Goal: Transaction & Acquisition: Purchase product/service

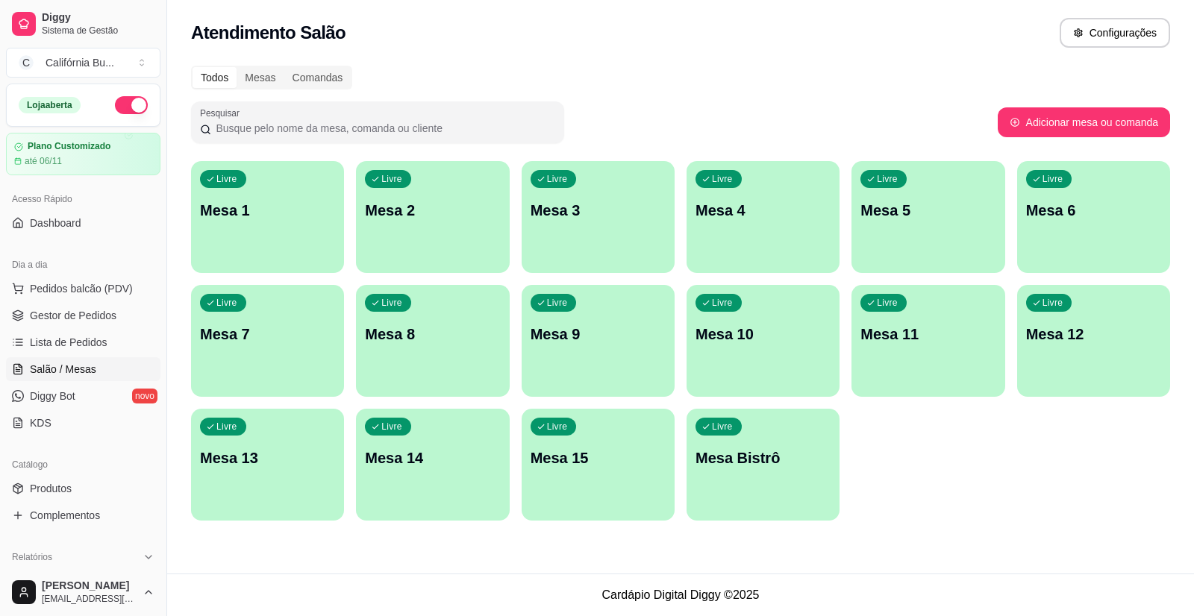
click at [432, 347] on div "Livre Mesa 8" at bounding box center [432, 332] width 153 height 94
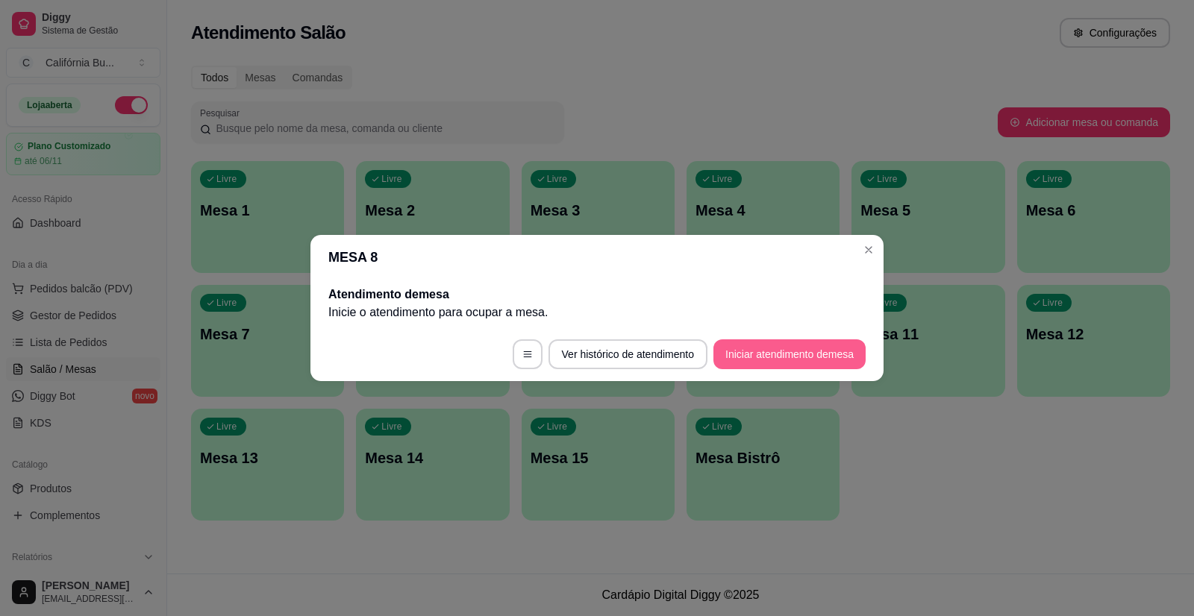
click at [814, 357] on button "Iniciar atendimento de mesa" at bounding box center [789, 355] width 152 height 30
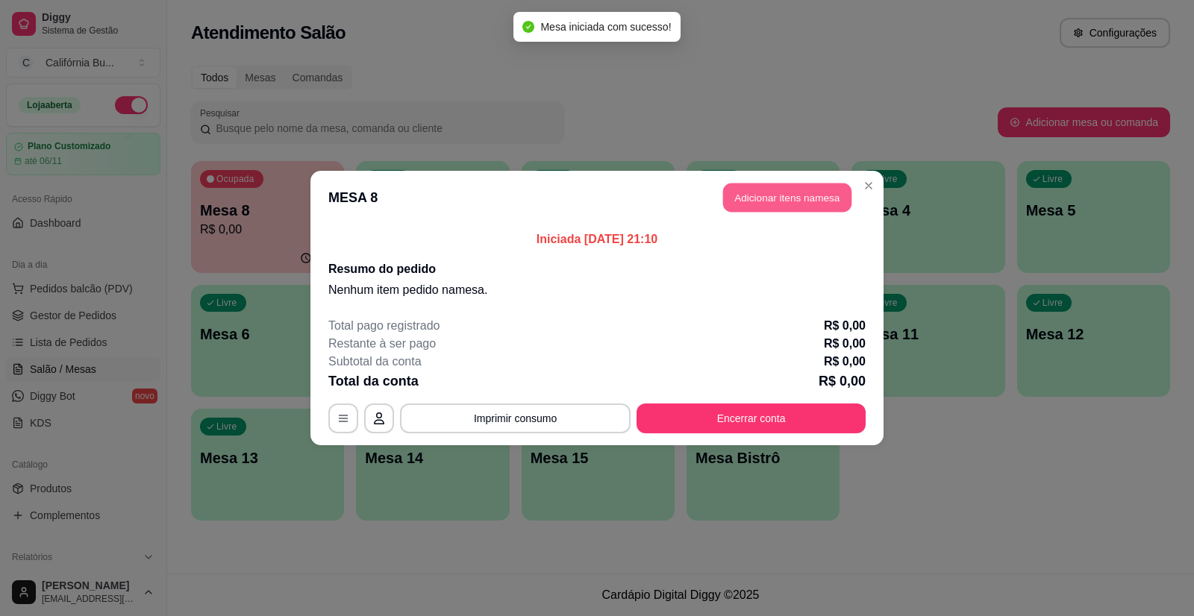
click at [802, 202] on button "Adicionar itens na mesa" at bounding box center [787, 198] width 128 height 29
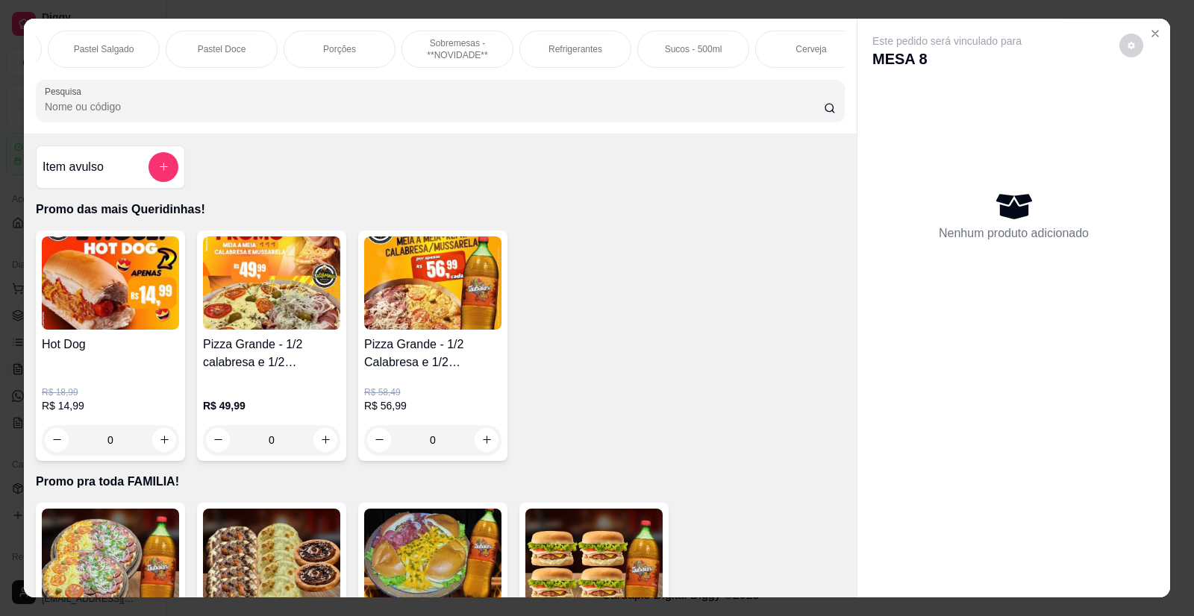
scroll to position [0, 1425]
click at [767, 51] on div "Cerveja" at bounding box center [789, 49] width 112 height 37
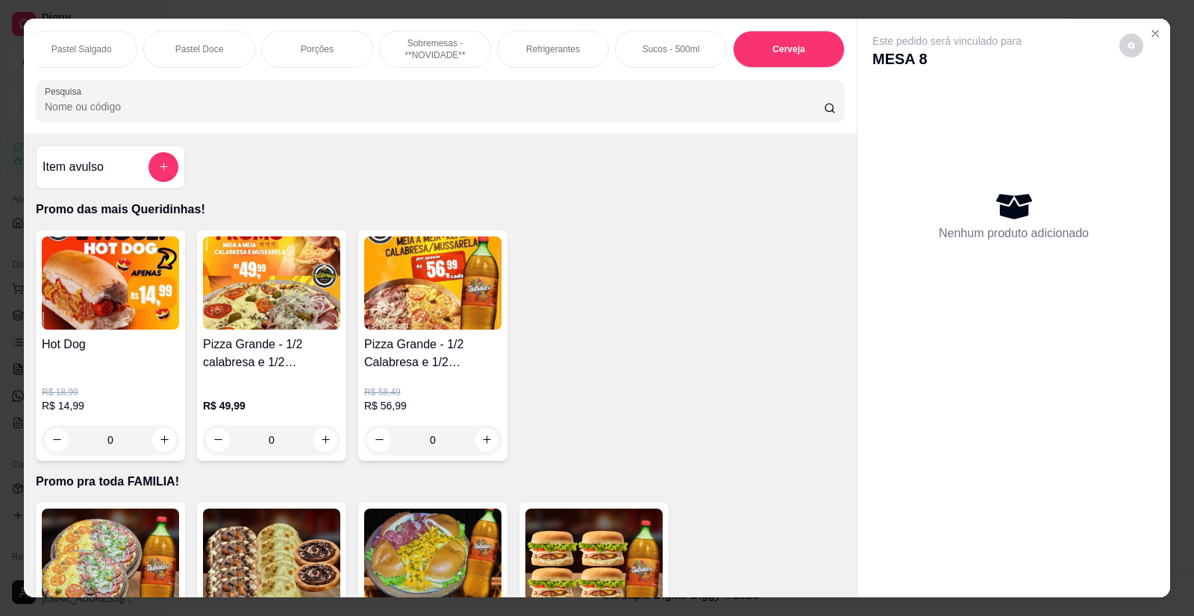
scroll to position [29, 0]
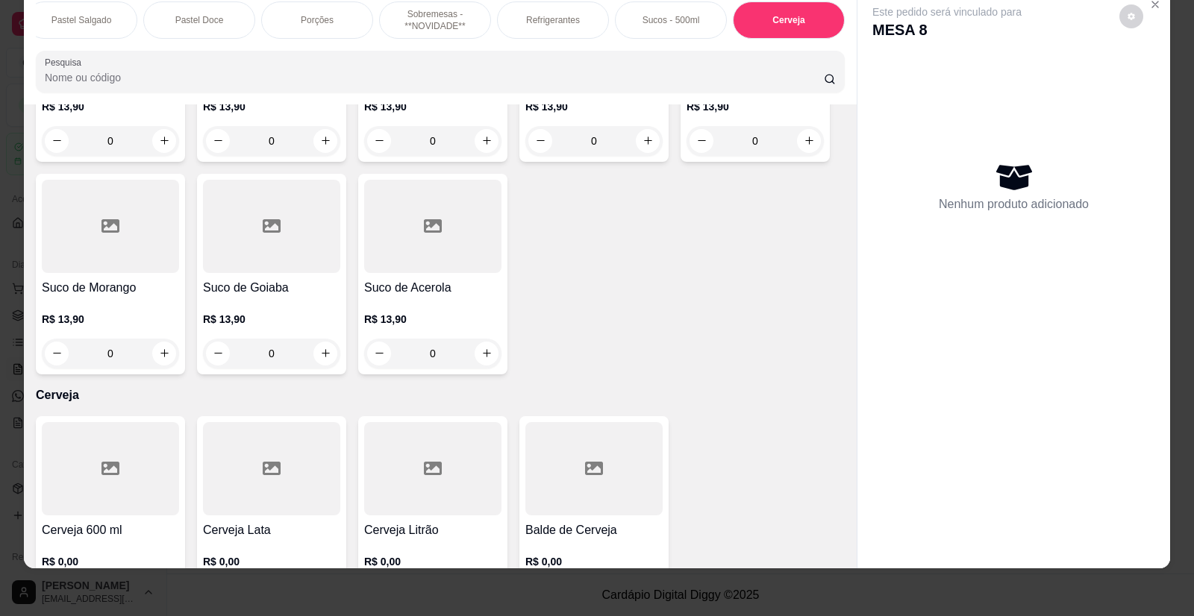
click at [415, 427] on div at bounding box center [432, 468] width 137 height 93
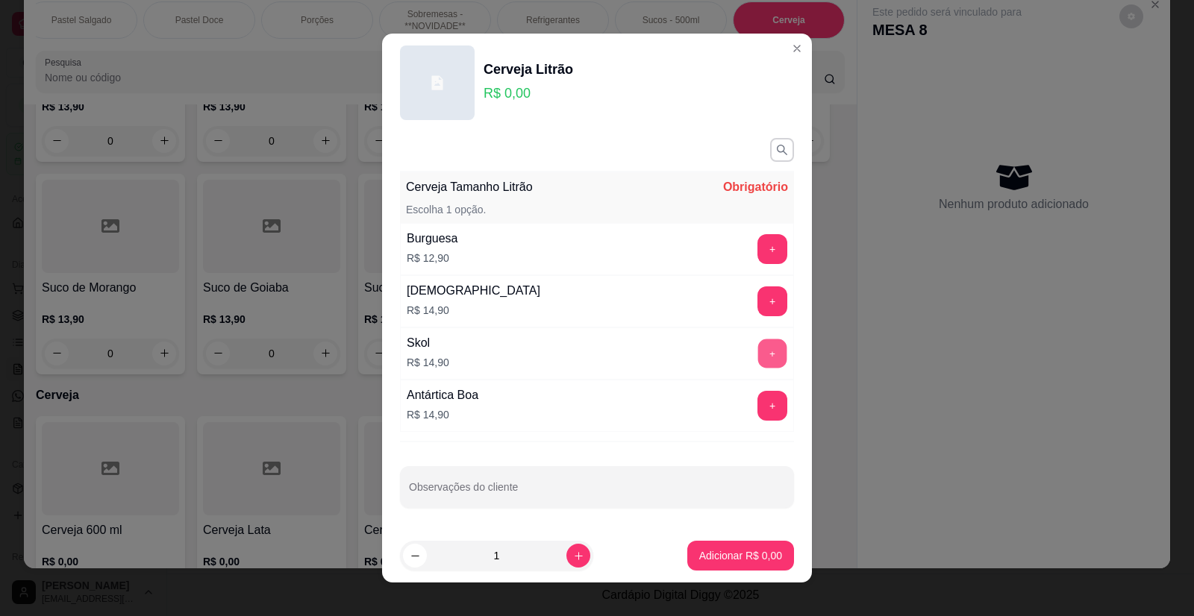
click at [758, 346] on button "+" at bounding box center [772, 354] width 29 height 29
click at [737, 558] on p "Adicionar R$ 14,90" at bounding box center [737, 556] width 89 height 15
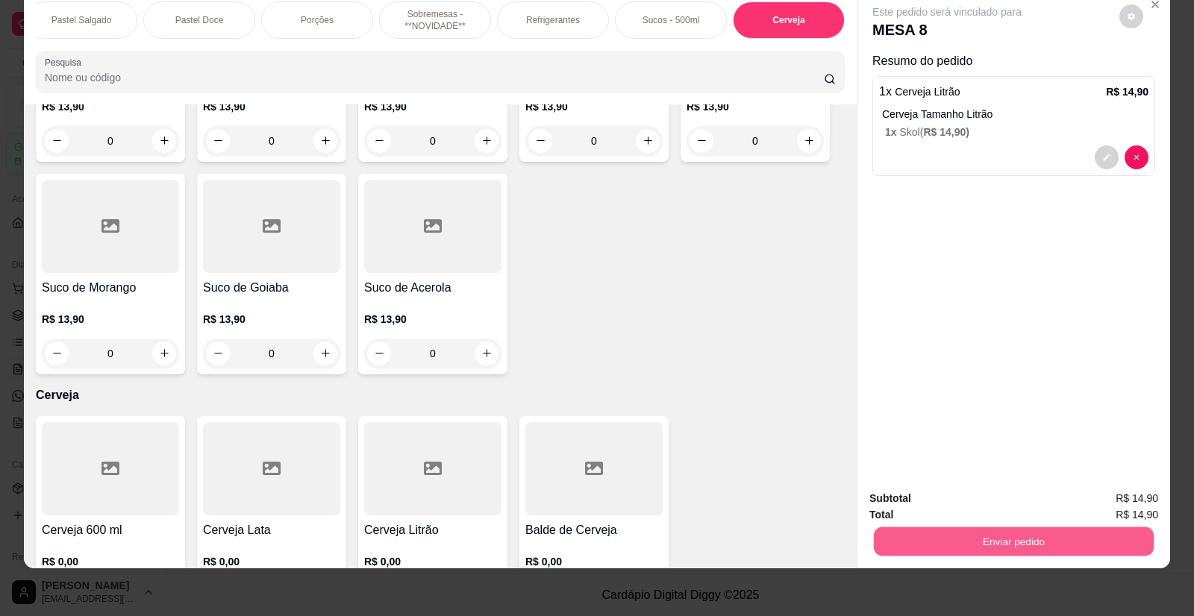
click at [1038, 540] on button "Enviar pedido" at bounding box center [1014, 542] width 280 height 29
click at [1097, 502] on button "Enviar pedido" at bounding box center [1120, 505] width 84 height 28
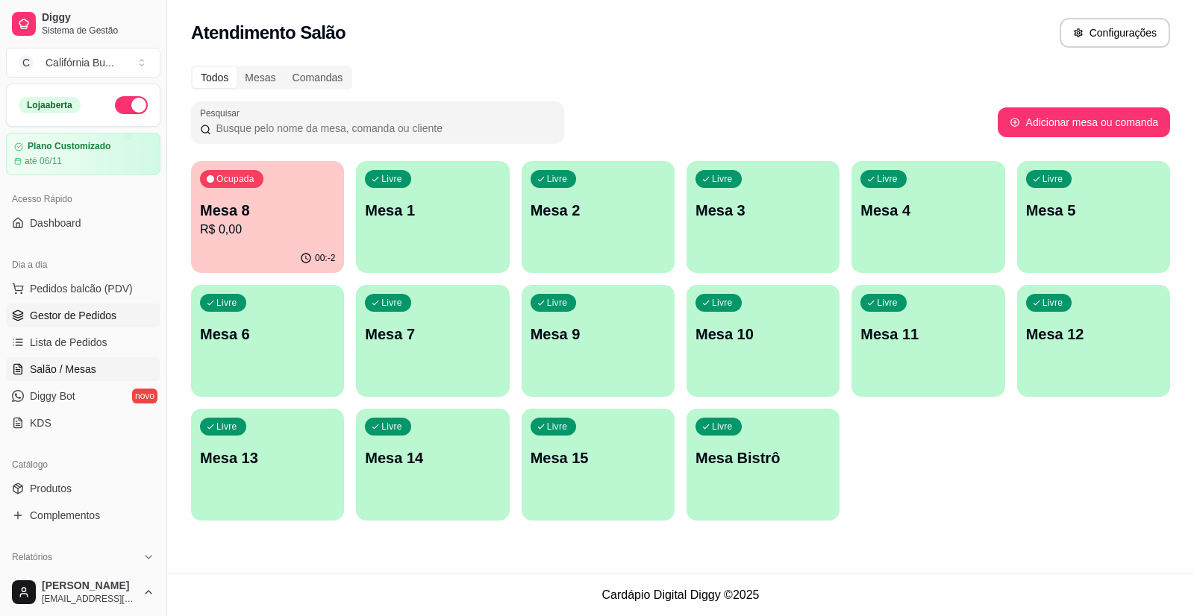
click at [66, 318] on span "Gestor de Pedidos" at bounding box center [73, 315] width 87 height 15
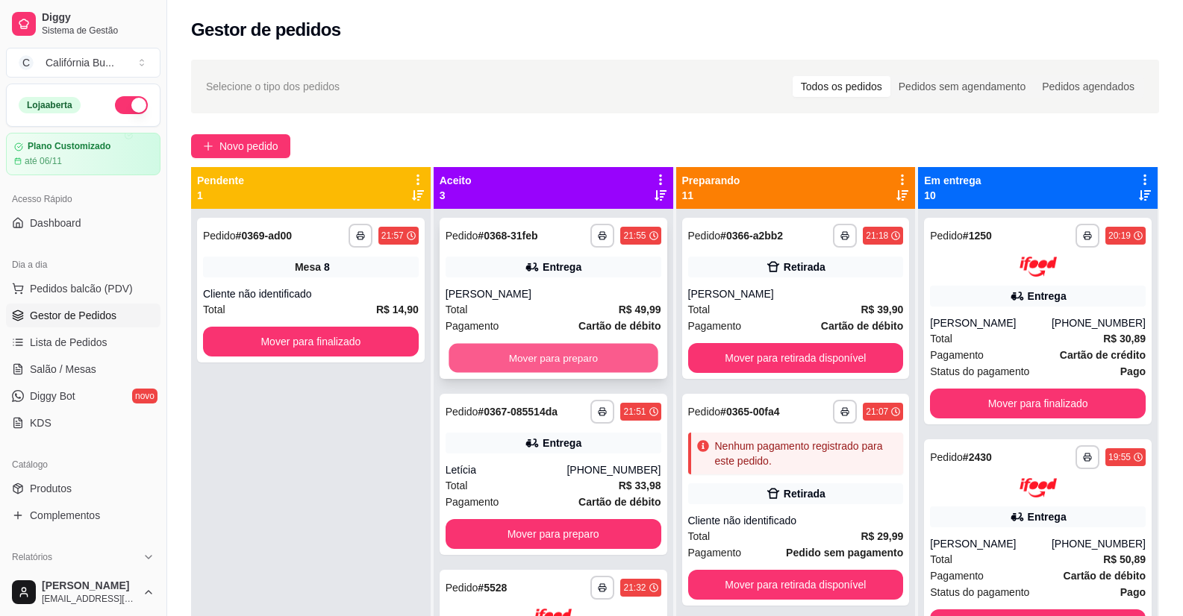
click at [566, 359] on button "Mover para preparo" at bounding box center [553, 358] width 209 height 29
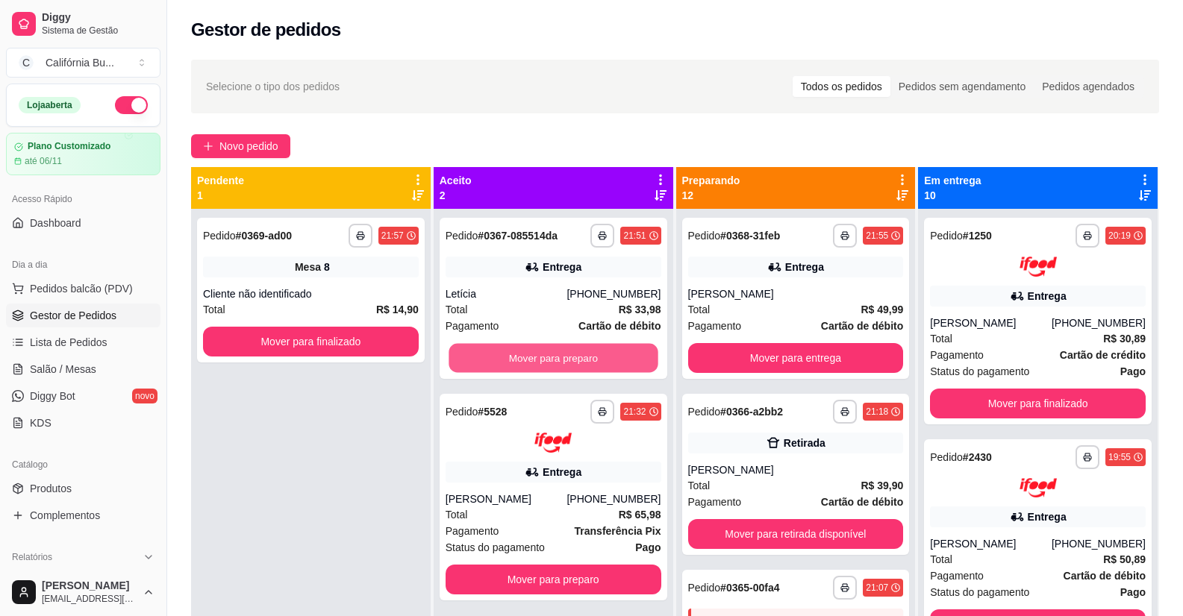
click at [566, 359] on button "Mover para preparo" at bounding box center [553, 358] width 209 height 29
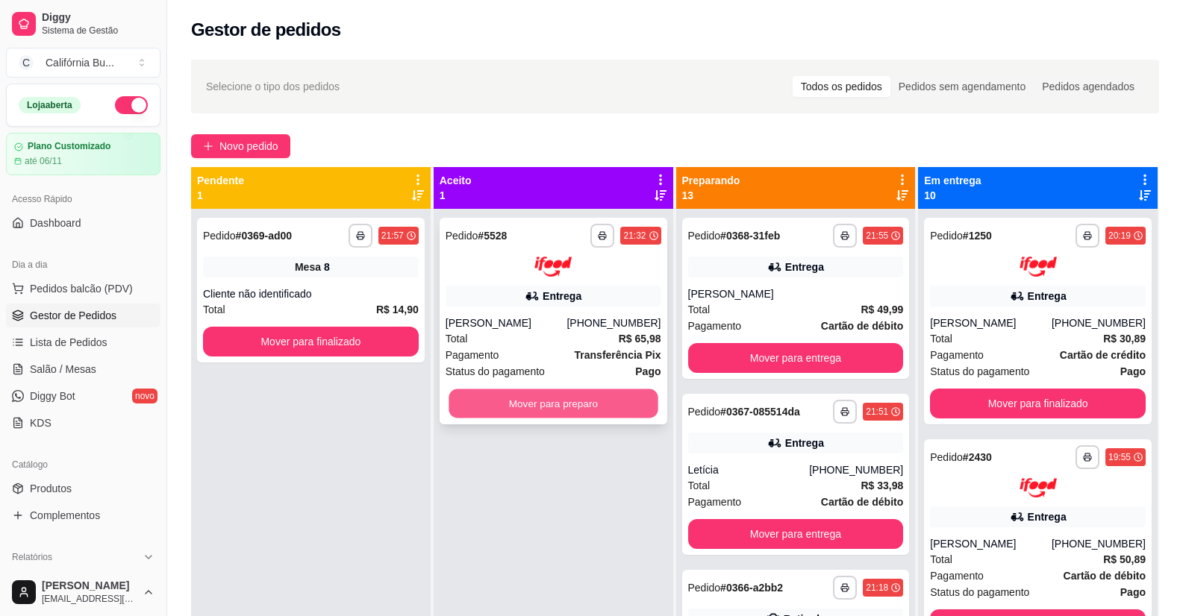
click at [547, 399] on button "Mover para preparo" at bounding box center [553, 403] width 209 height 29
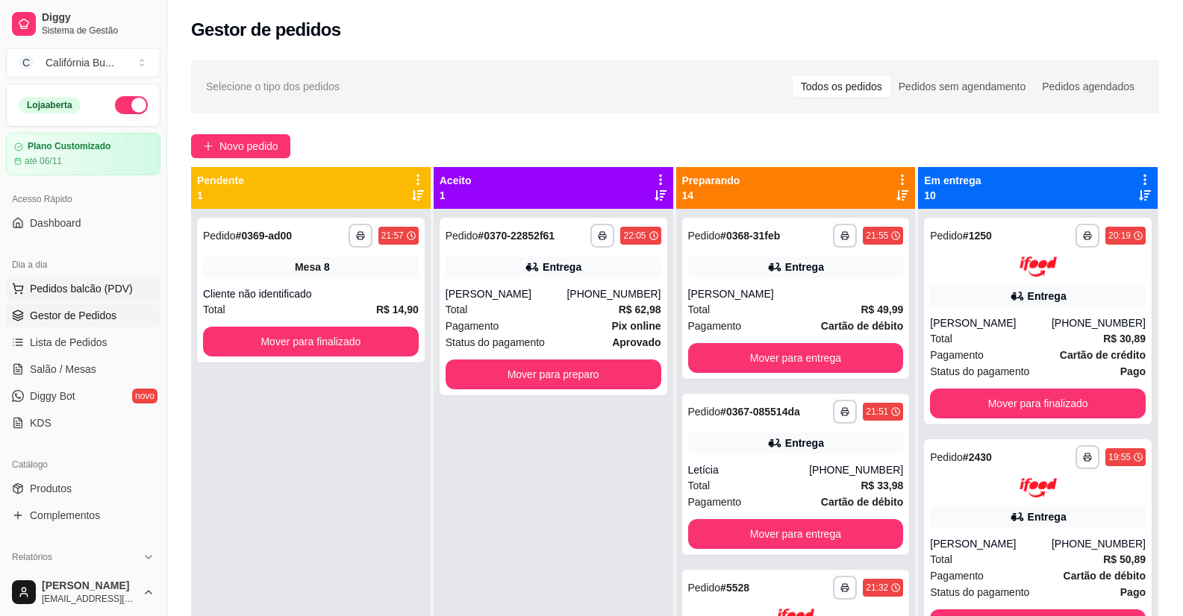
click at [66, 292] on span "Pedidos balcão (PDV)" at bounding box center [81, 288] width 103 height 15
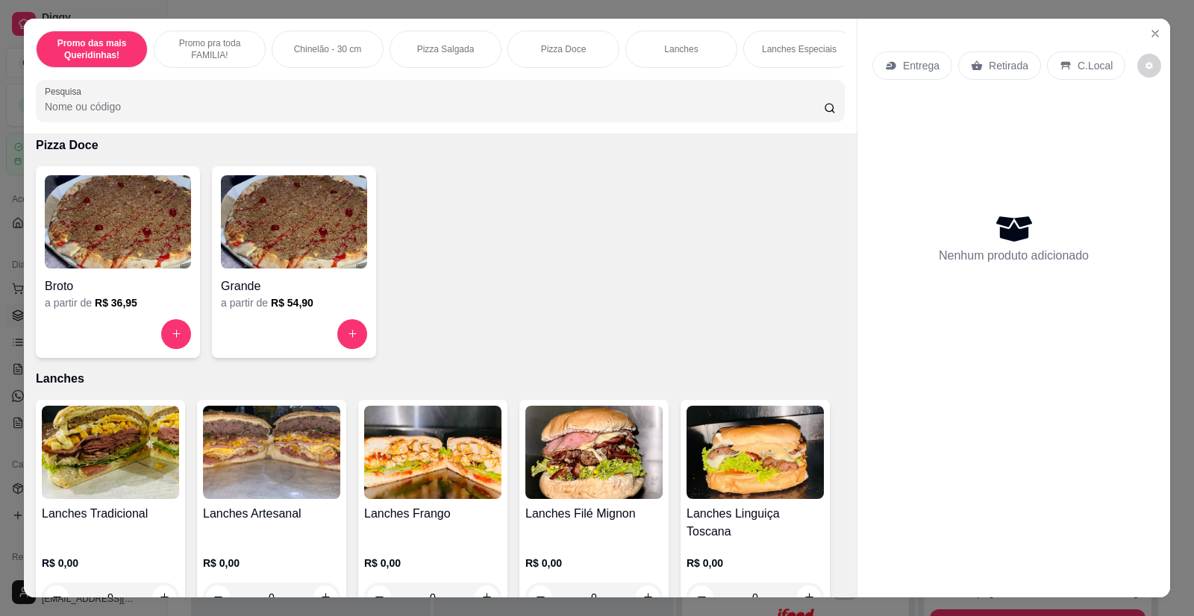
scroll to position [1119, 0]
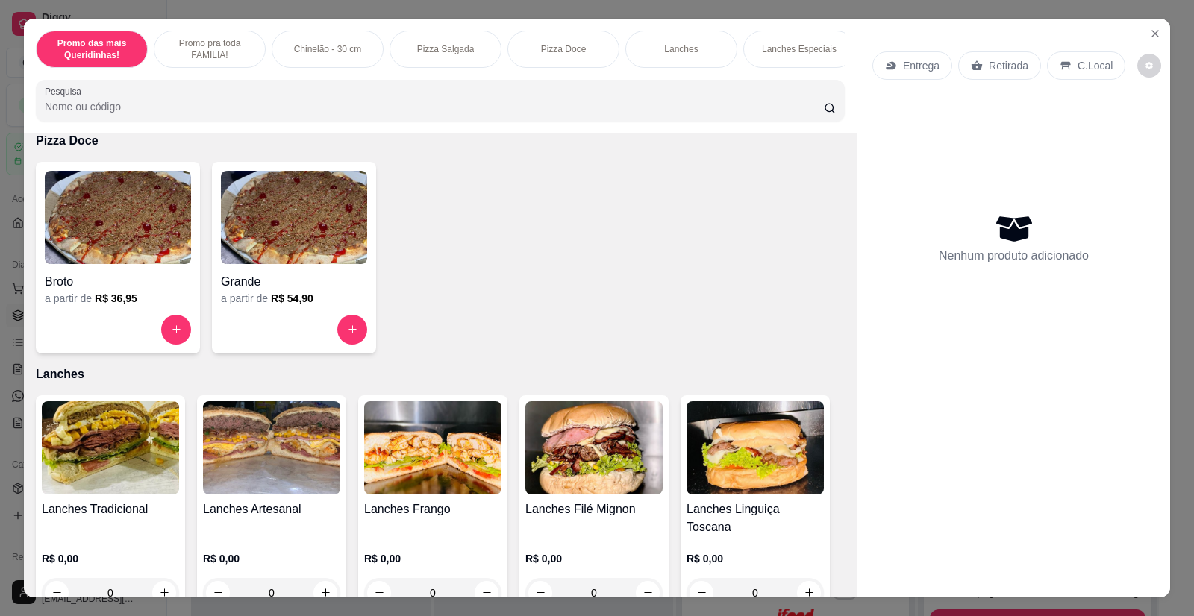
click at [281, 453] on img at bounding box center [271, 448] width 137 height 93
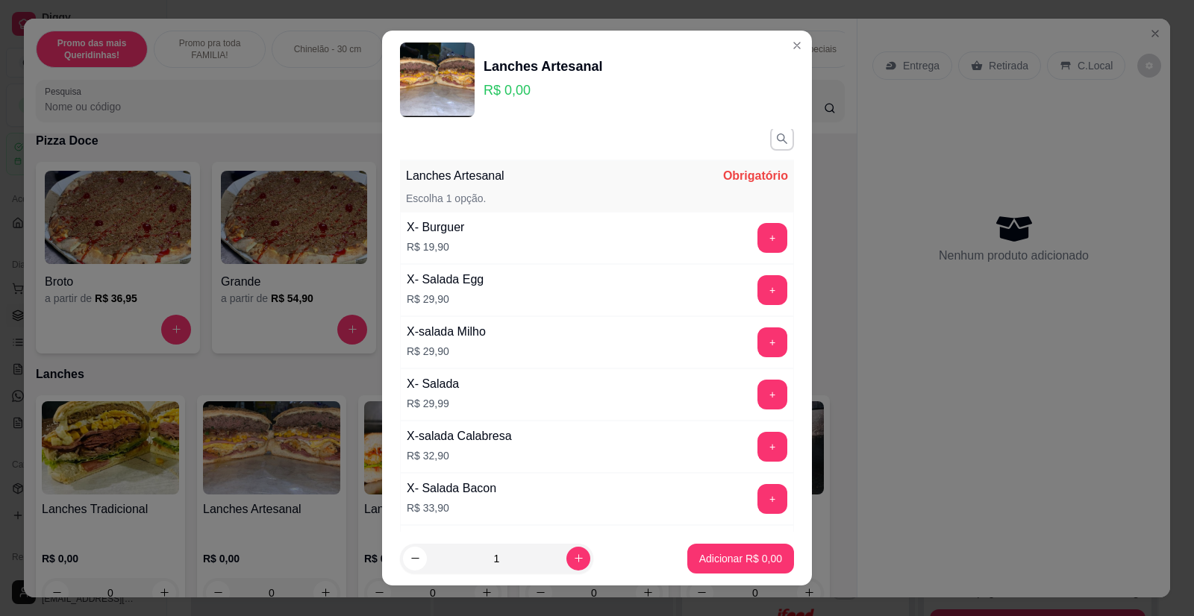
scroll to position [0, 0]
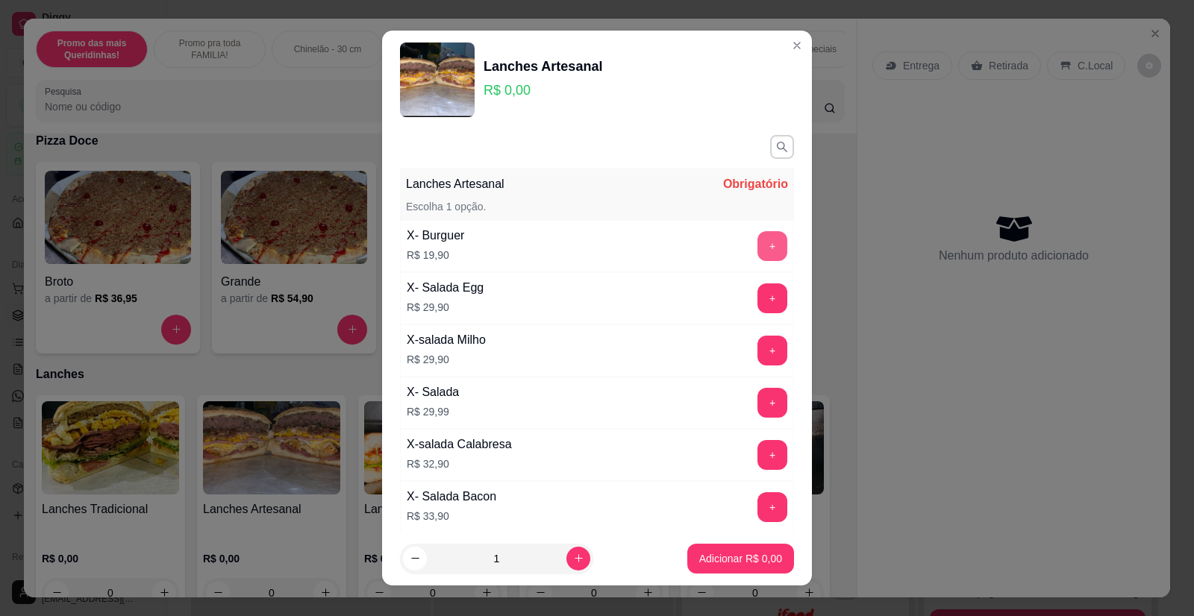
click at [758, 237] on button "+" at bounding box center [773, 246] width 30 height 30
click at [728, 567] on button "Adicionar R$ 19,90" at bounding box center [737, 559] width 113 height 30
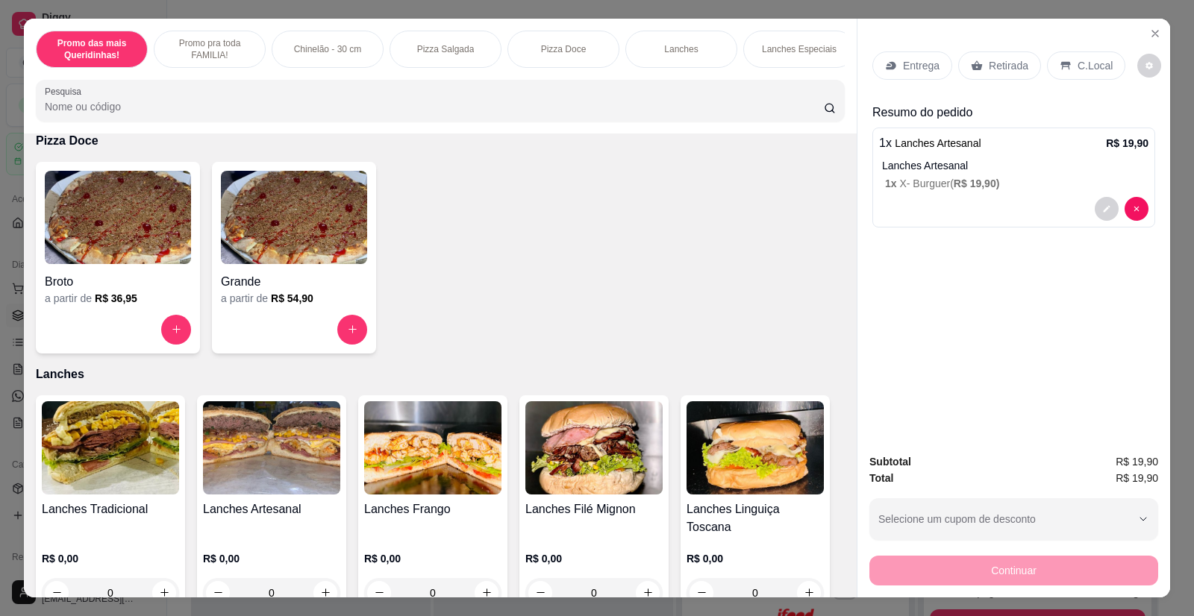
click at [1005, 63] on p "Retirada" at bounding box center [1009, 65] width 40 height 15
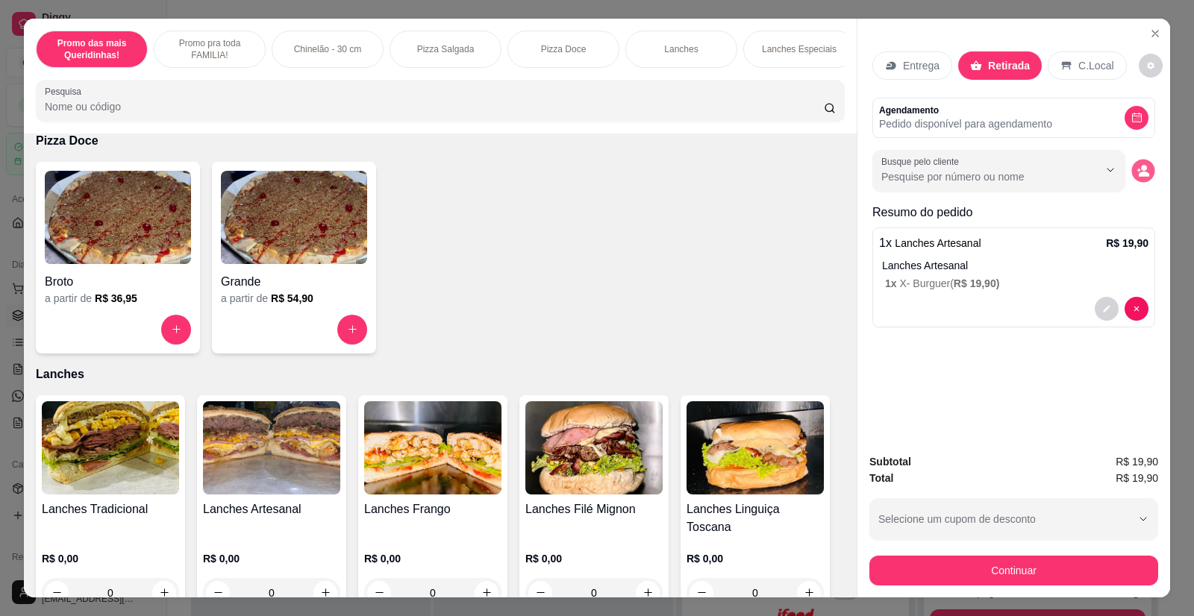
click at [1131, 172] on button "decrease-product-quantity" at bounding box center [1142, 170] width 23 height 23
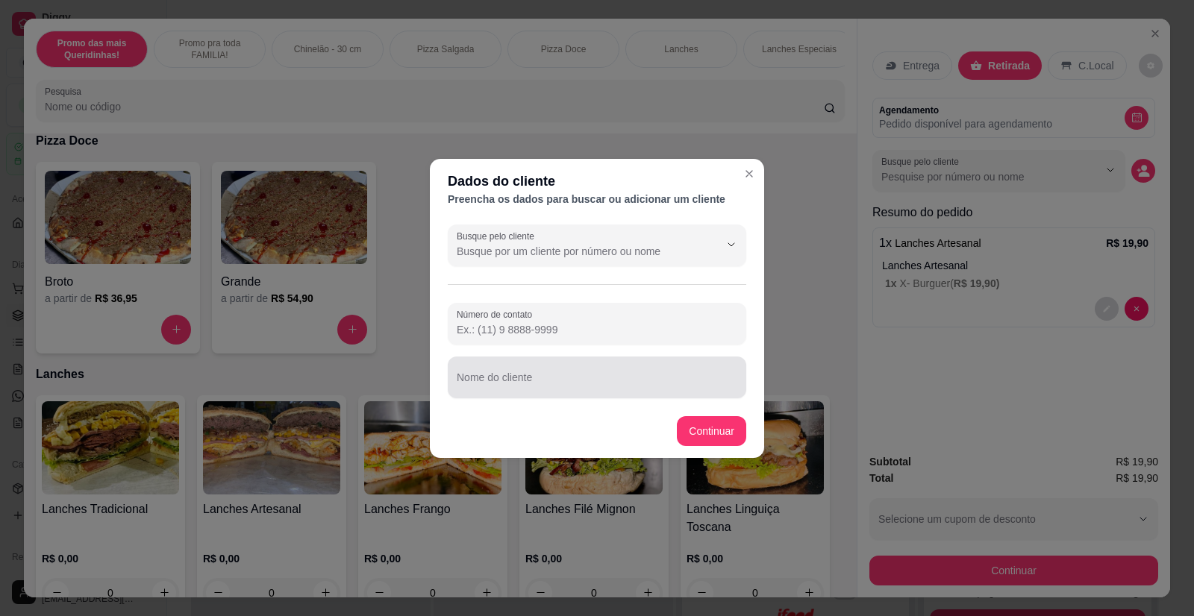
click at [569, 372] on div at bounding box center [597, 378] width 281 height 30
type input "Adalton"
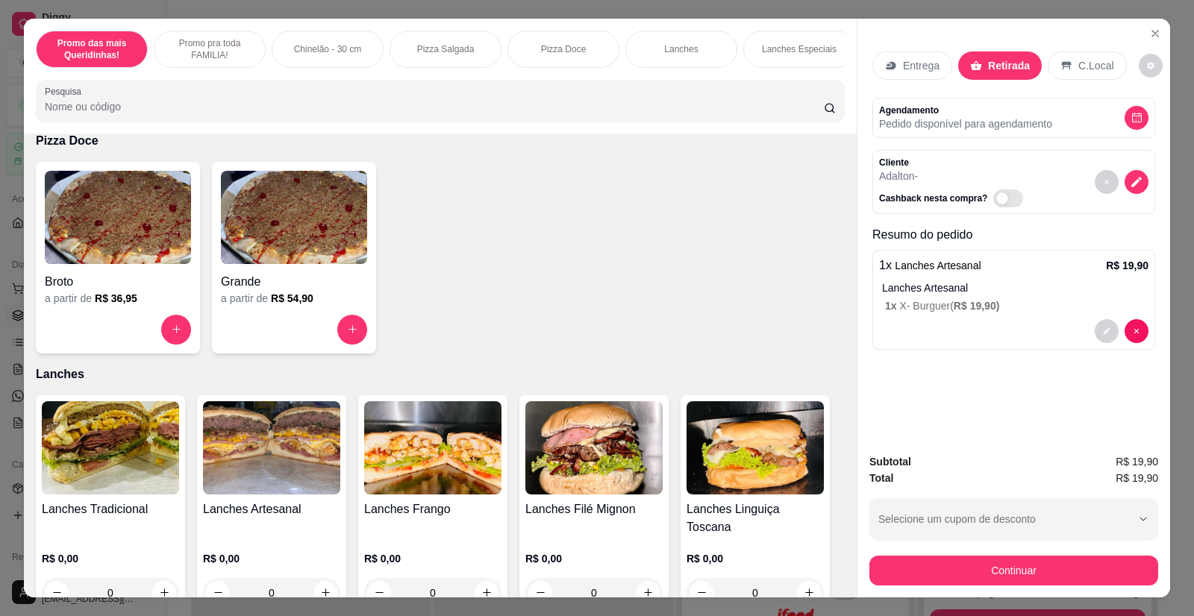
click at [997, 561] on button "Continuar" at bounding box center [1013, 571] width 289 height 30
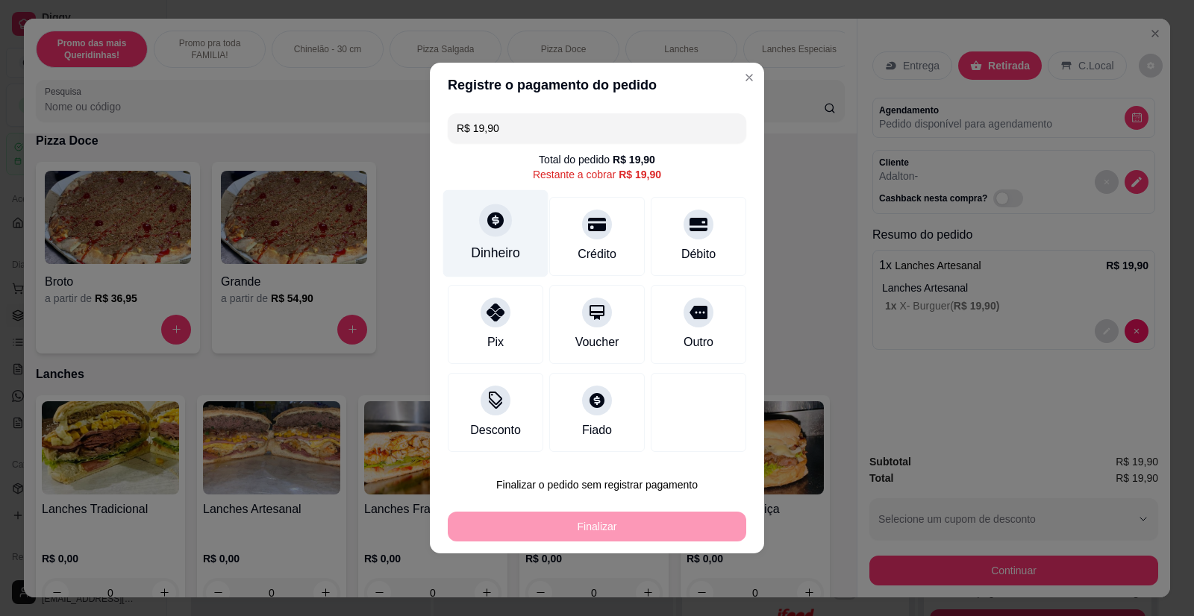
click at [497, 236] on div at bounding box center [495, 220] width 33 height 33
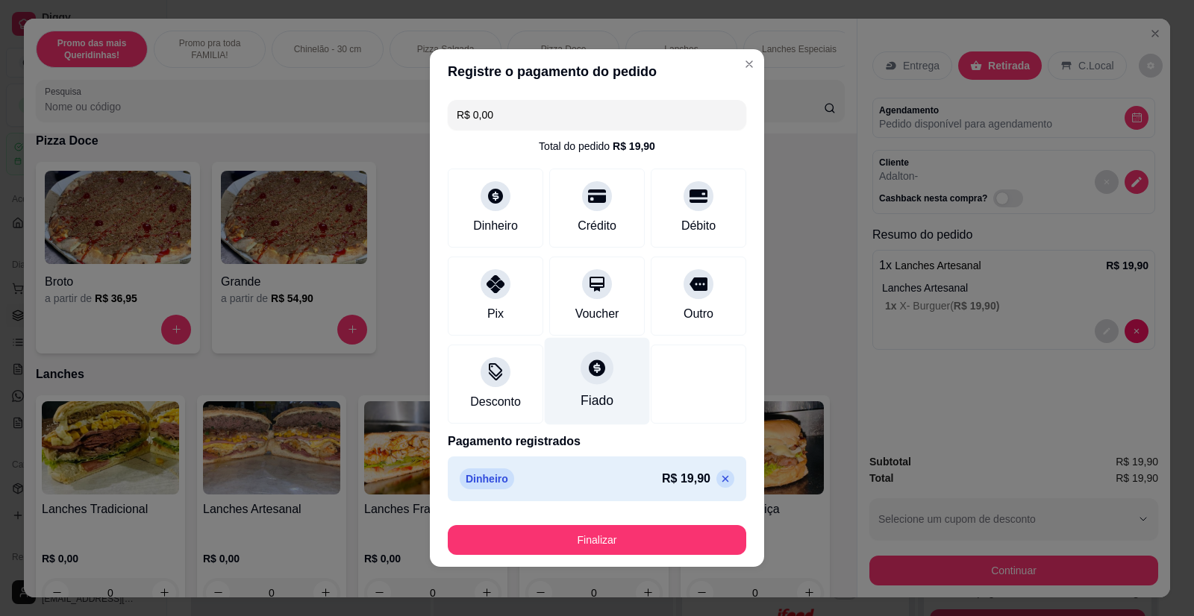
type input "R$ 0,00"
click at [599, 517] on footer "Finalizar" at bounding box center [597, 537] width 334 height 60
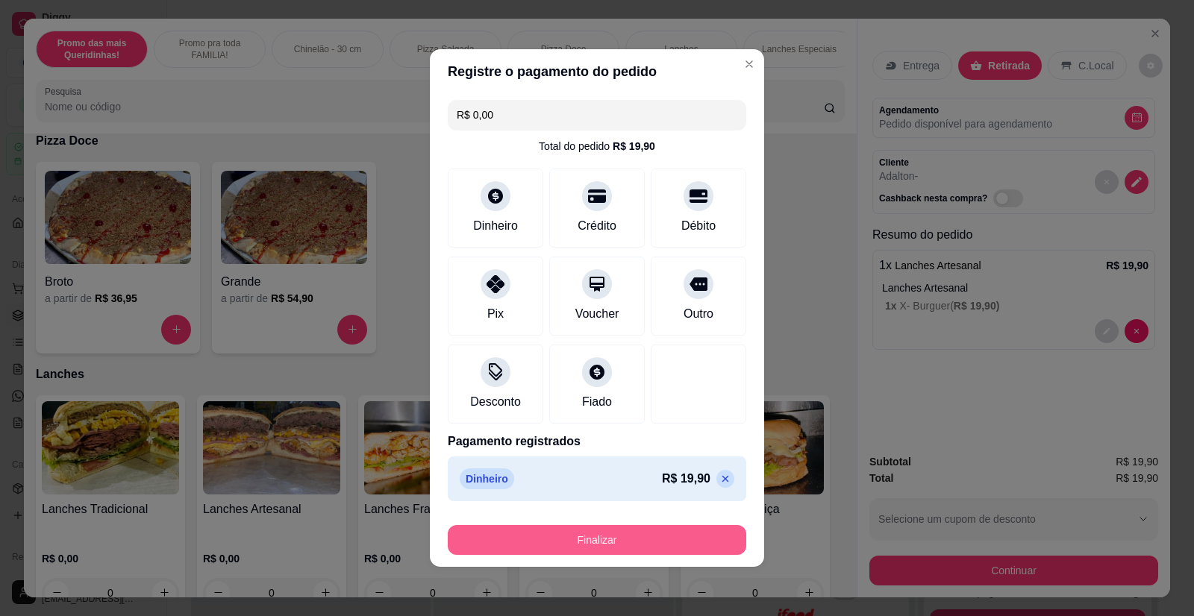
click at [602, 537] on button "Finalizar" at bounding box center [597, 540] width 299 height 30
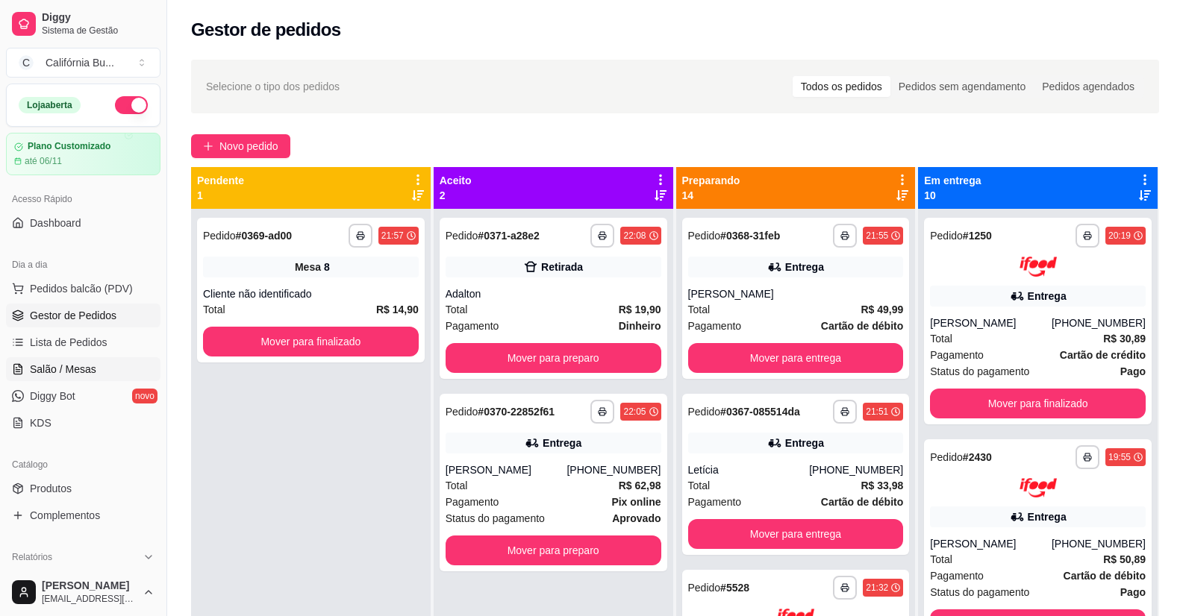
click at [69, 375] on span "Salão / Mesas" at bounding box center [63, 369] width 66 height 15
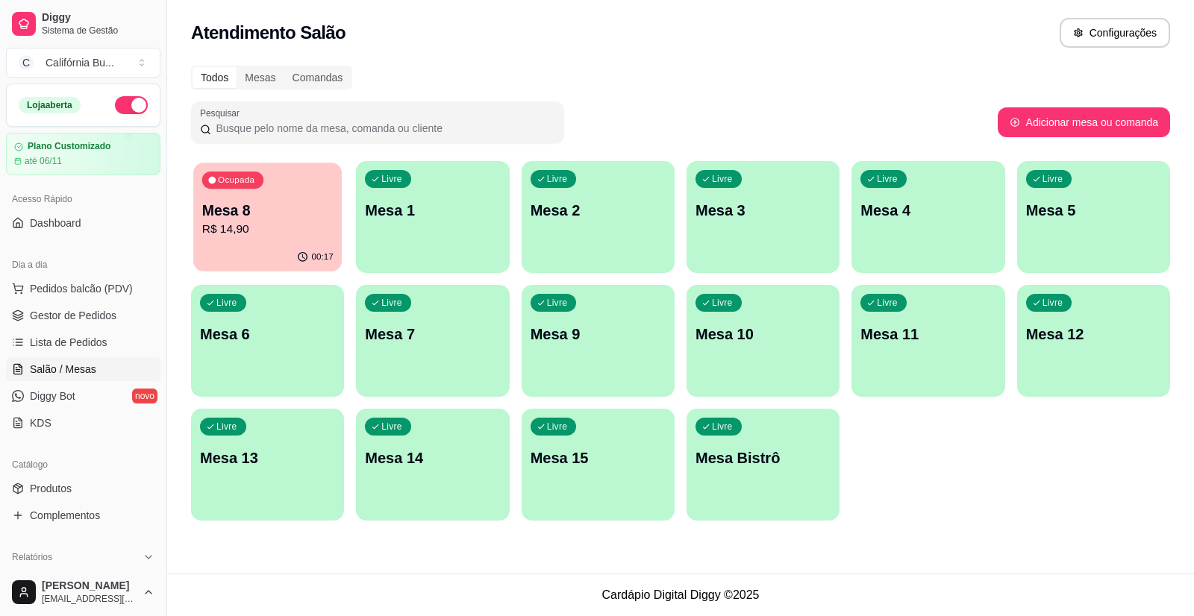
click at [259, 251] on div "00:17" at bounding box center [267, 257] width 149 height 28
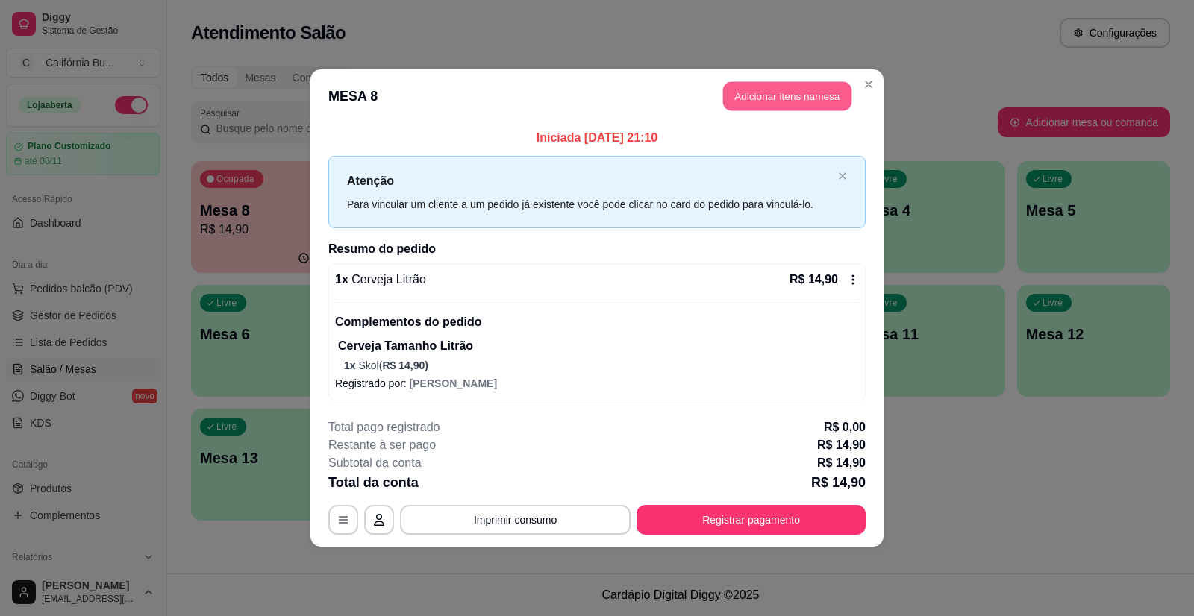
click at [805, 92] on button "Adicionar itens na mesa" at bounding box center [787, 96] width 128 height 29
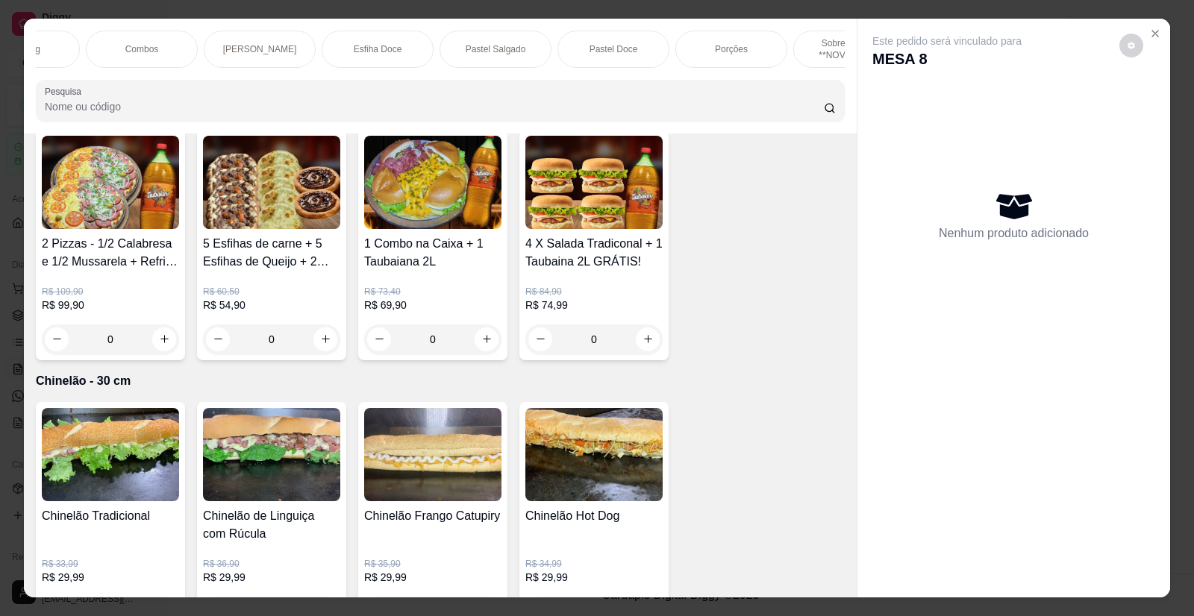
scroll to position [0, 1015]
click at [730, 48] on p "Porções" at bounding box center [727, 49] width 33 height 12
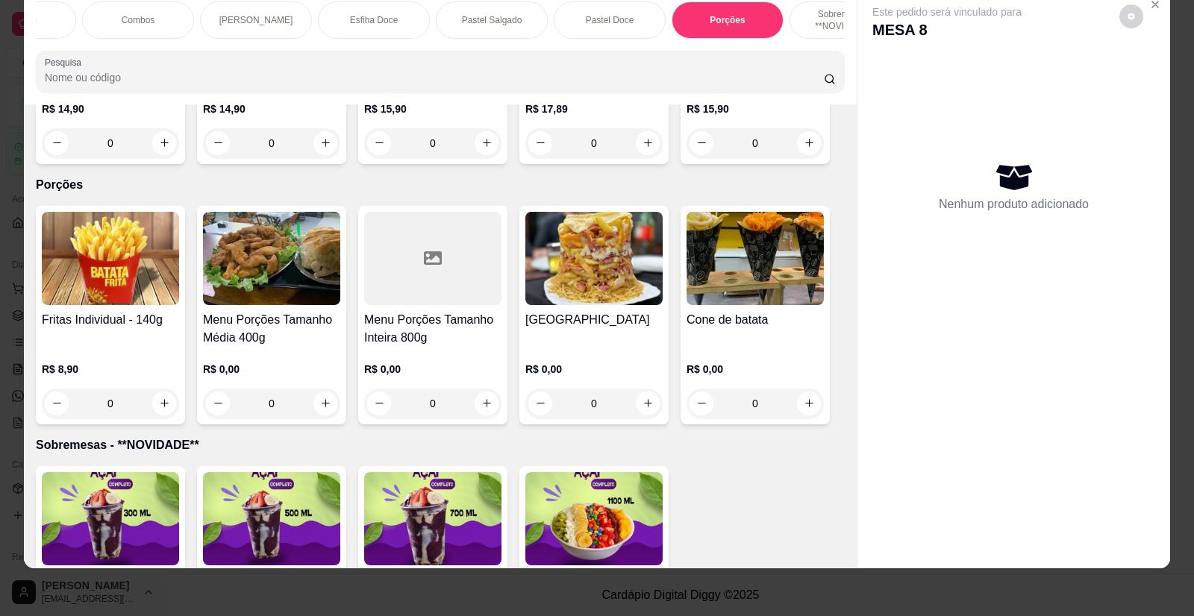
click at [469, 212] on div at bounding box center [432, 258] width 137 height 93
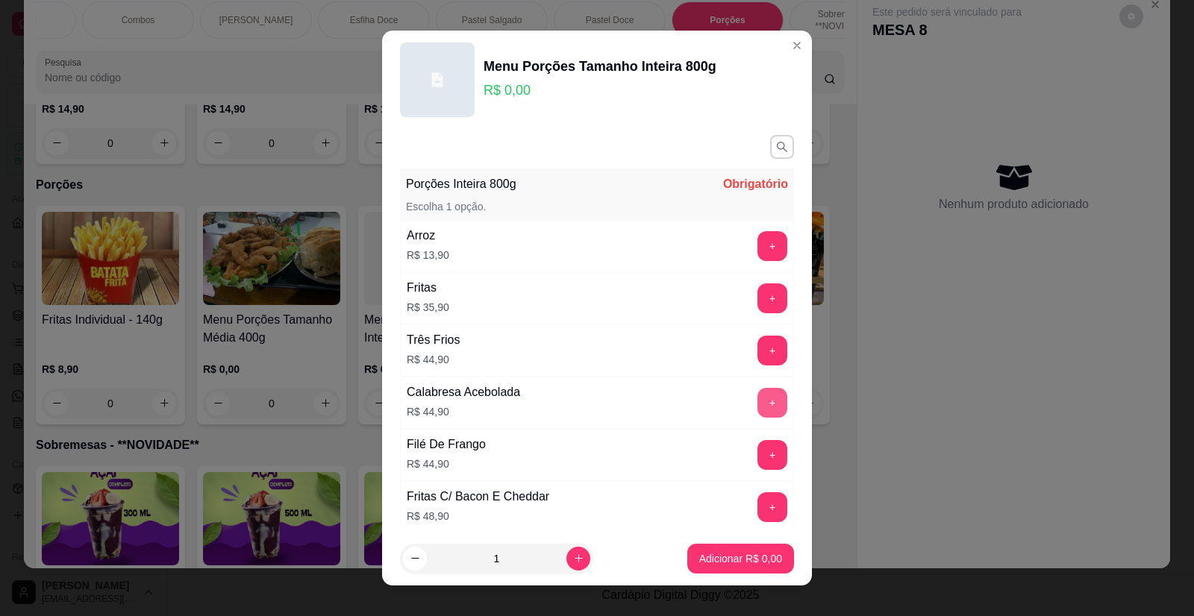
click at [758, 396] on button "+" at bounding box center [773, 403] width 30 height 30
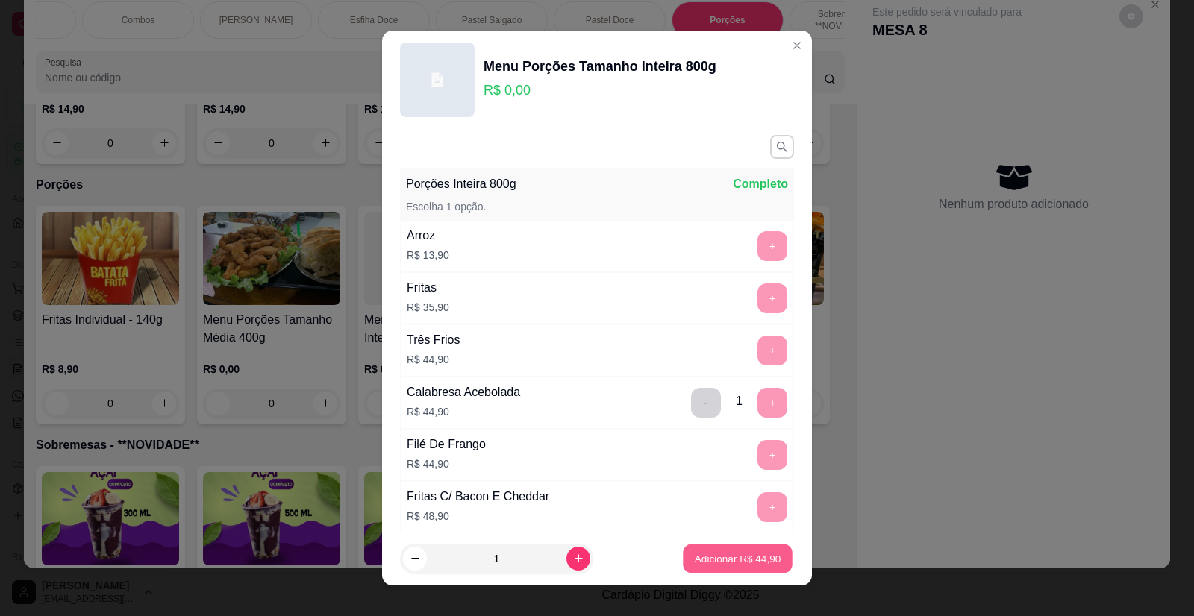
click at [728, 554] on p "Adicionar R$ 44,90" at bounding box center [738, 559] width 87 height 14
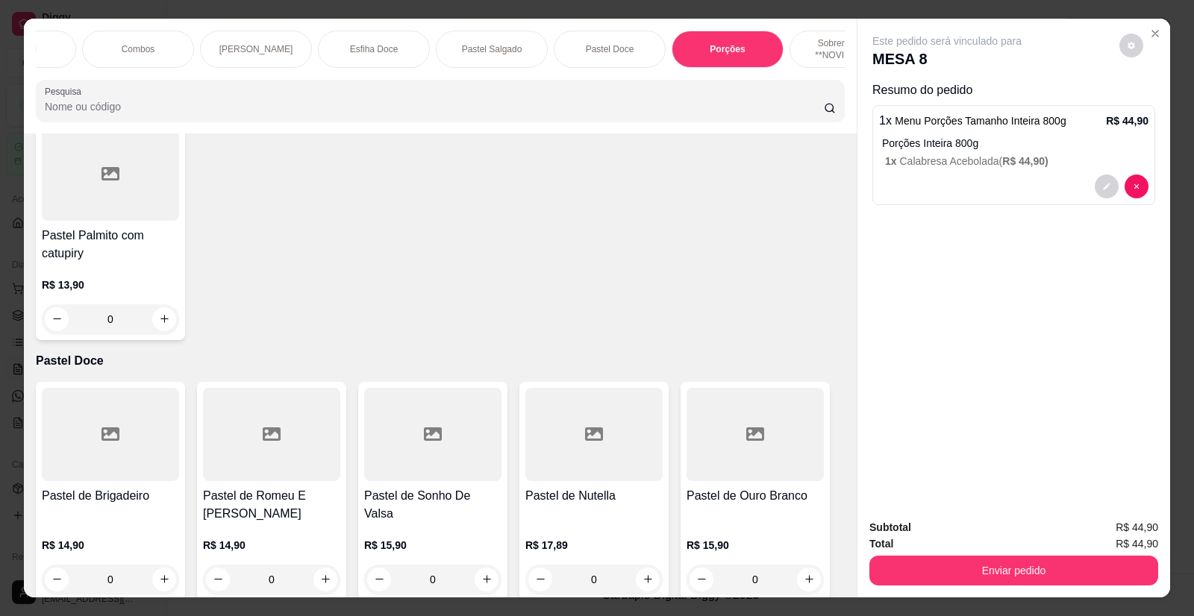
scroll to position [3998, 0]
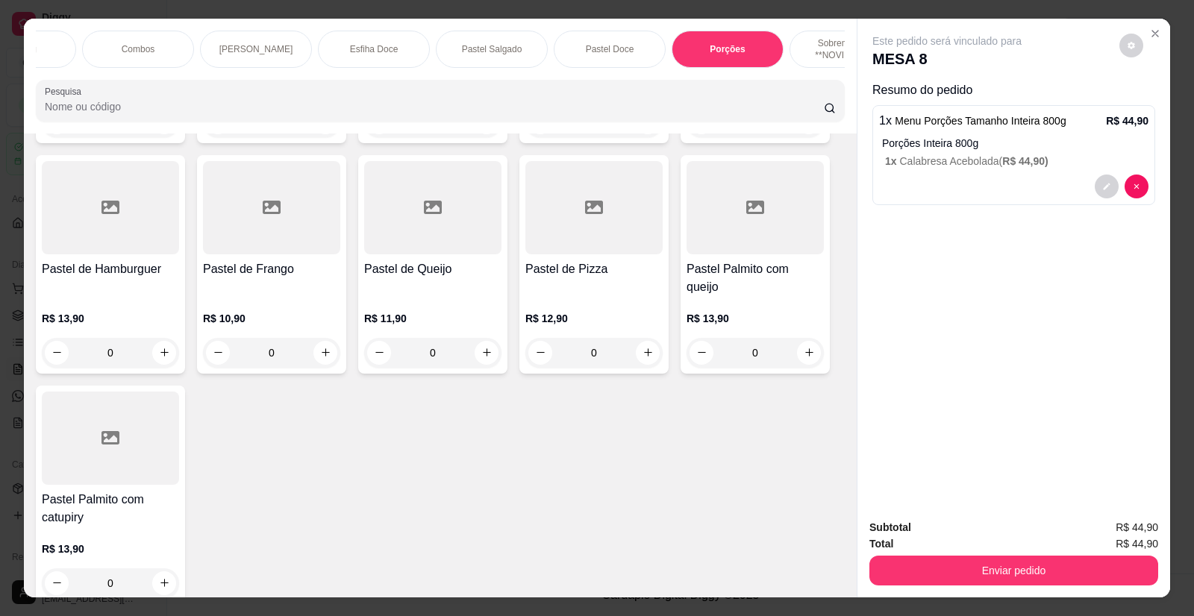
click at [831, 79] on div "Promo das mais Queridinhas! Promo pra toda FAMILIA! Chinelão - 30 cm Pizza Salg…" at bounding box center [440, 76] width 833 height 115
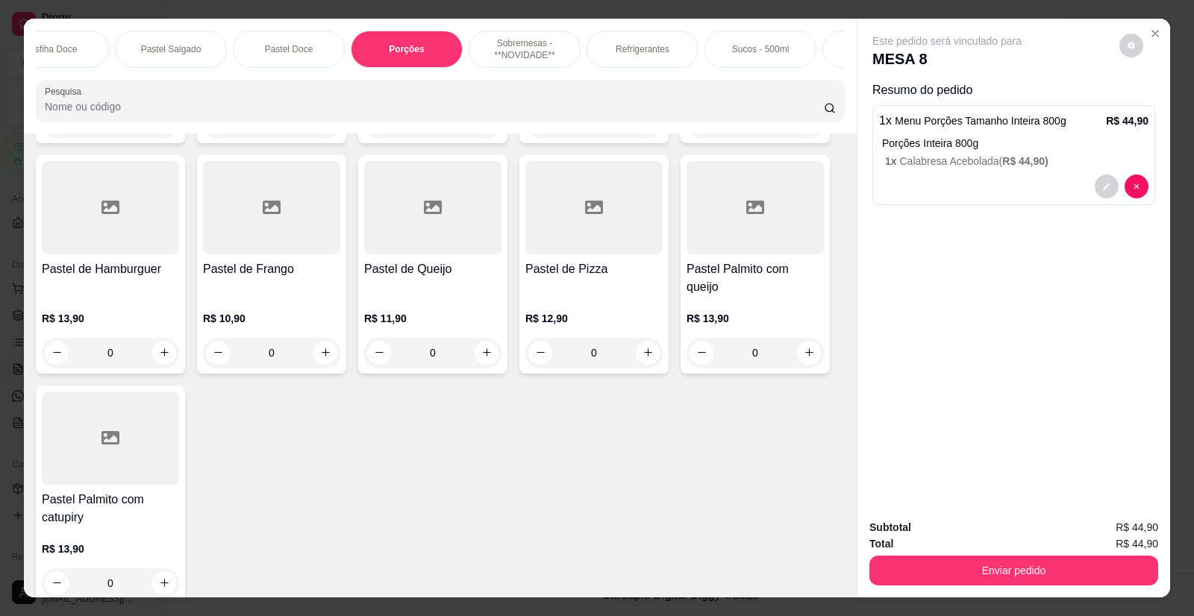
scroll to position [0, 1425]
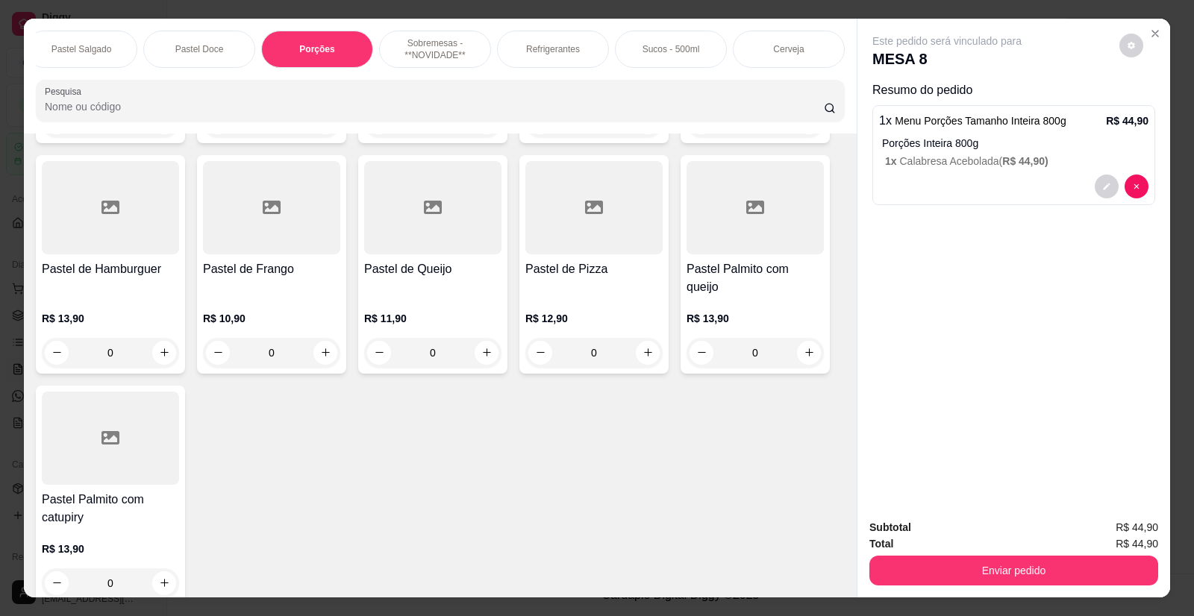
click at [780, 53] on p "Cerveja" at bounding box center [788, 49] width 31 height 12
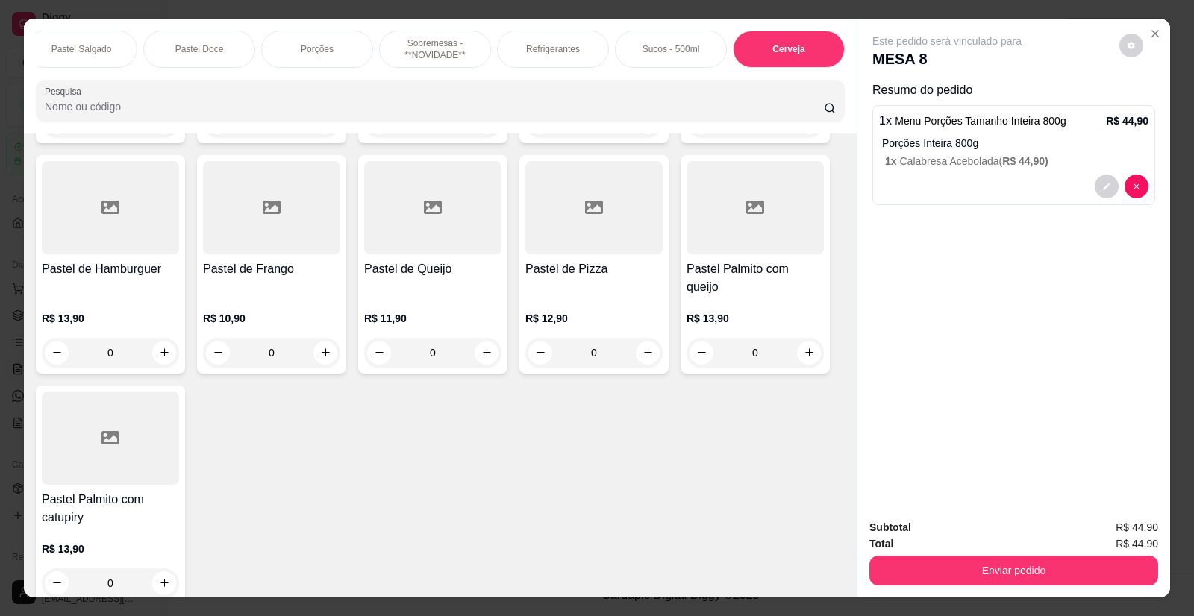
scroll to position [29, 0]
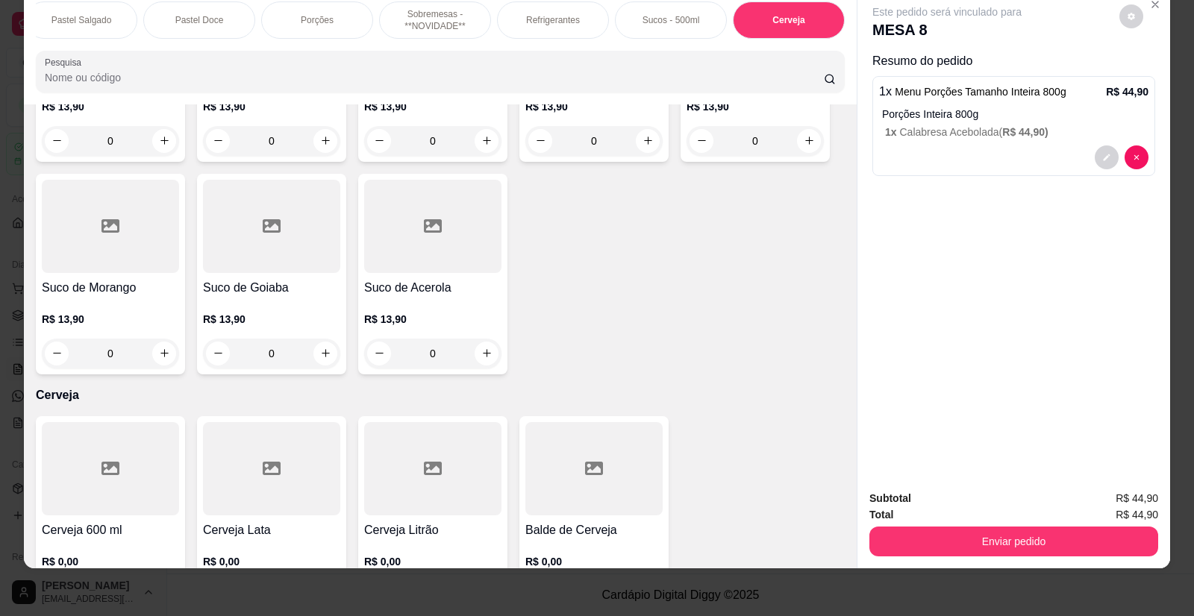
click at [441, 434] on div at bounding box center [432, 468] width 137 height 93
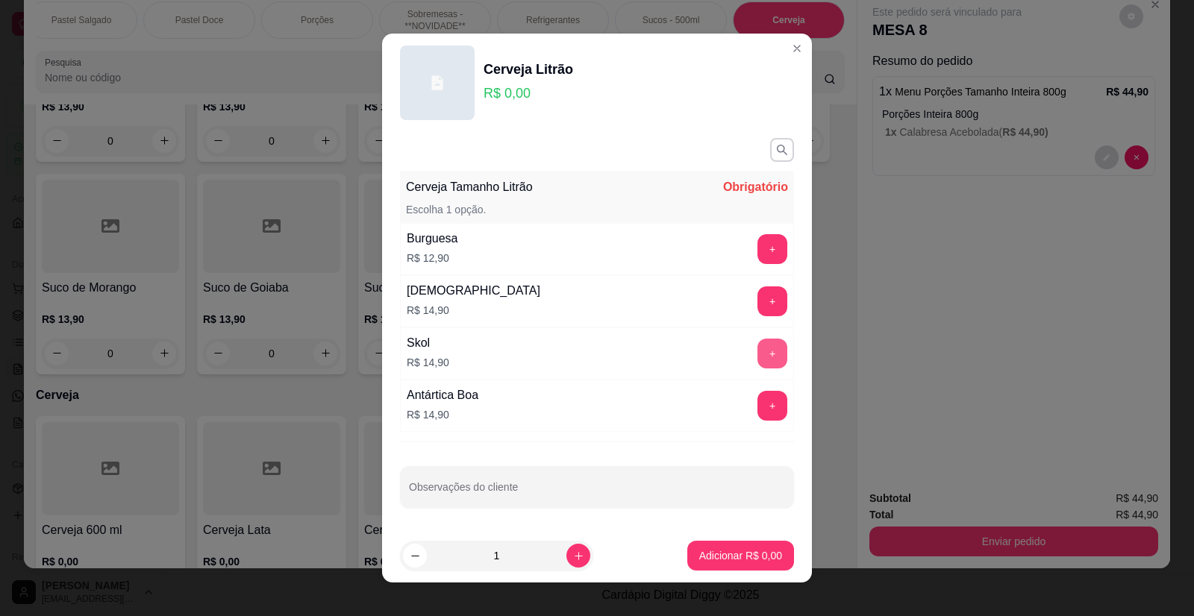
click at [758, 346] on button "+" at bounding box center [773, 354] width 30 height 30
click at [725, 549] on p "Adicionar R$ 14,90" at bounding box center [737, 556] width 89 height 15
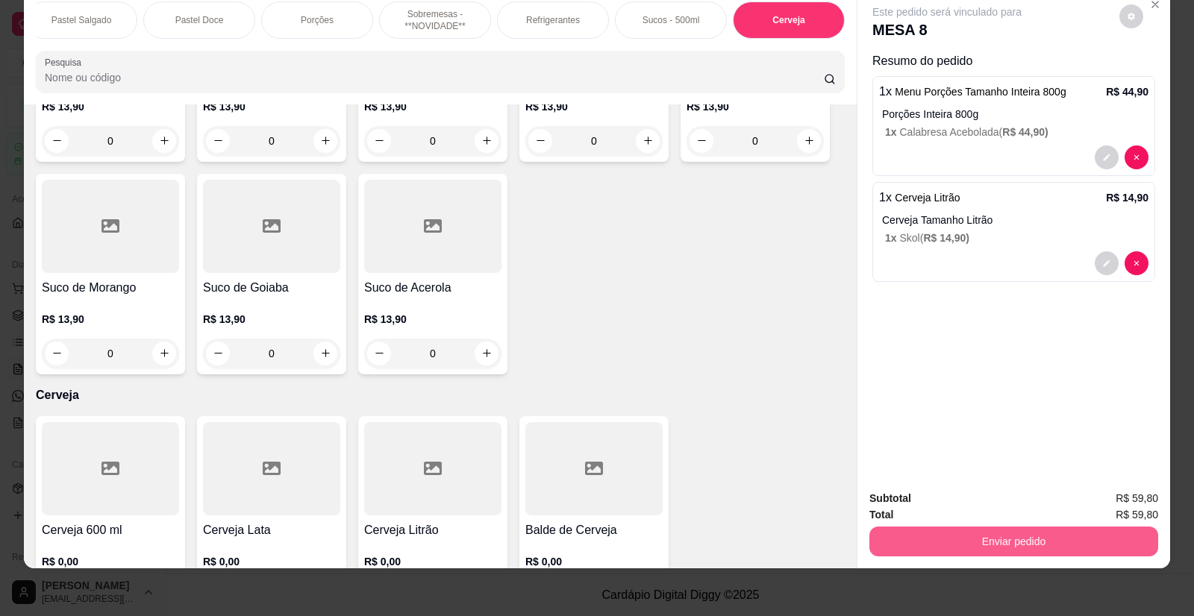
click at [949, 548] on button "Enviar pedido" at bounding box center [1013, 542] width 289 height 30
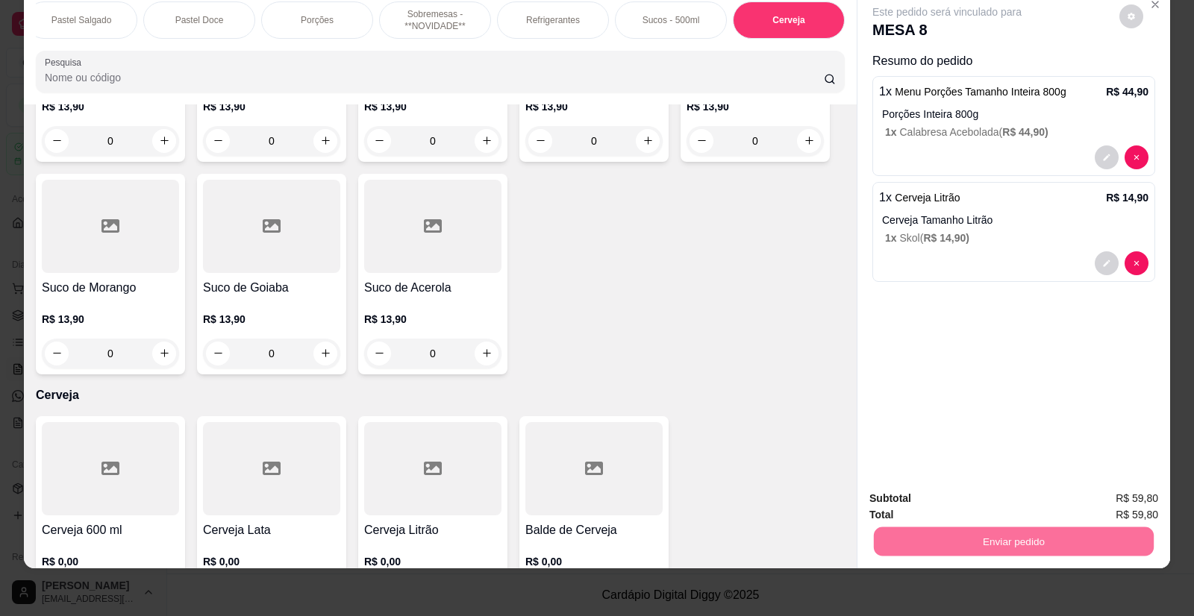
click at [1119, 501] on button "Enviar pedido" at bounding box center [1119, 505] width 82 height 28
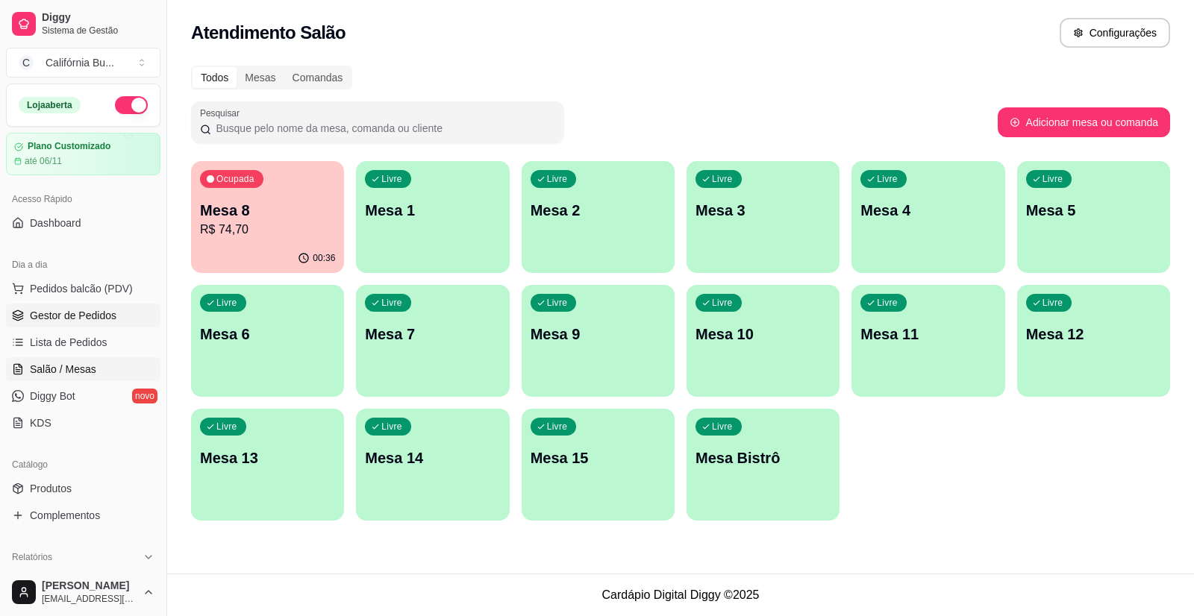
click at [82, 305] on link "Gestor de Pedidos" at bounding box center [83, 316] width 154 height 24
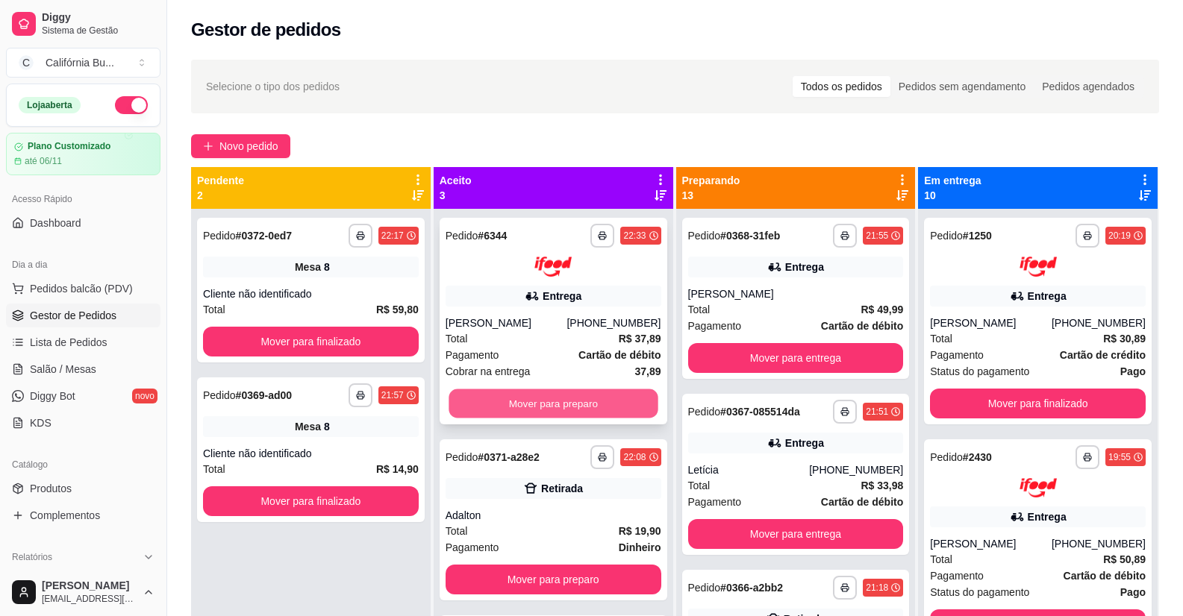
click at [533, 402] on button "Mover para preparo" at bounding box center [553, 403] width 209 height 29
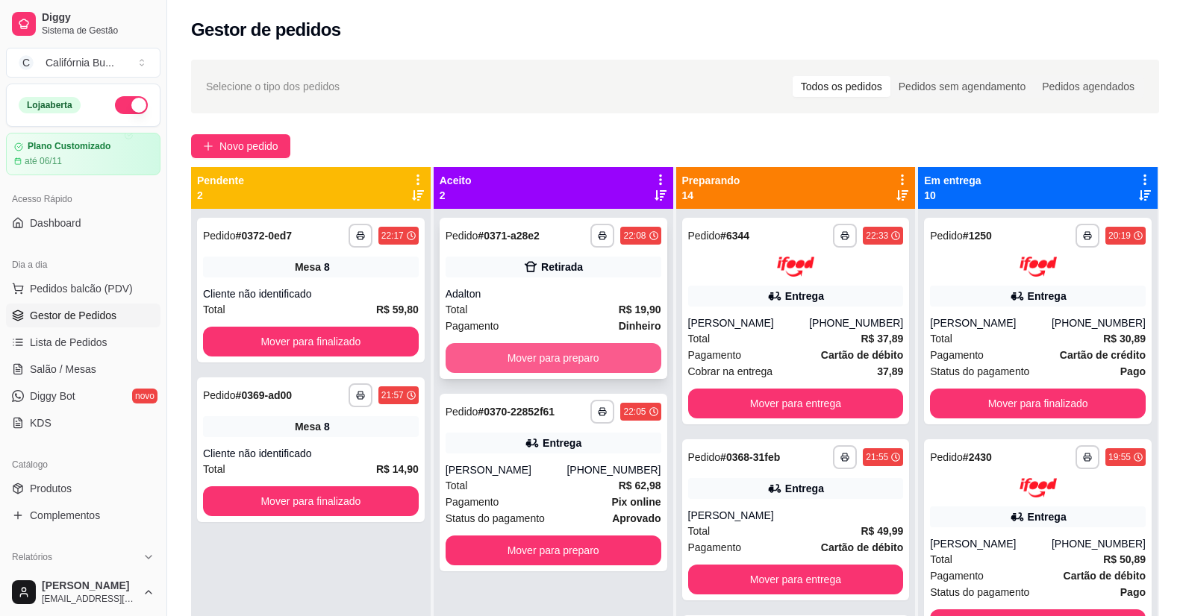
click at [544, 352] on button "Mover para preparo" at bounding box center [554, 358] width 216 height 30
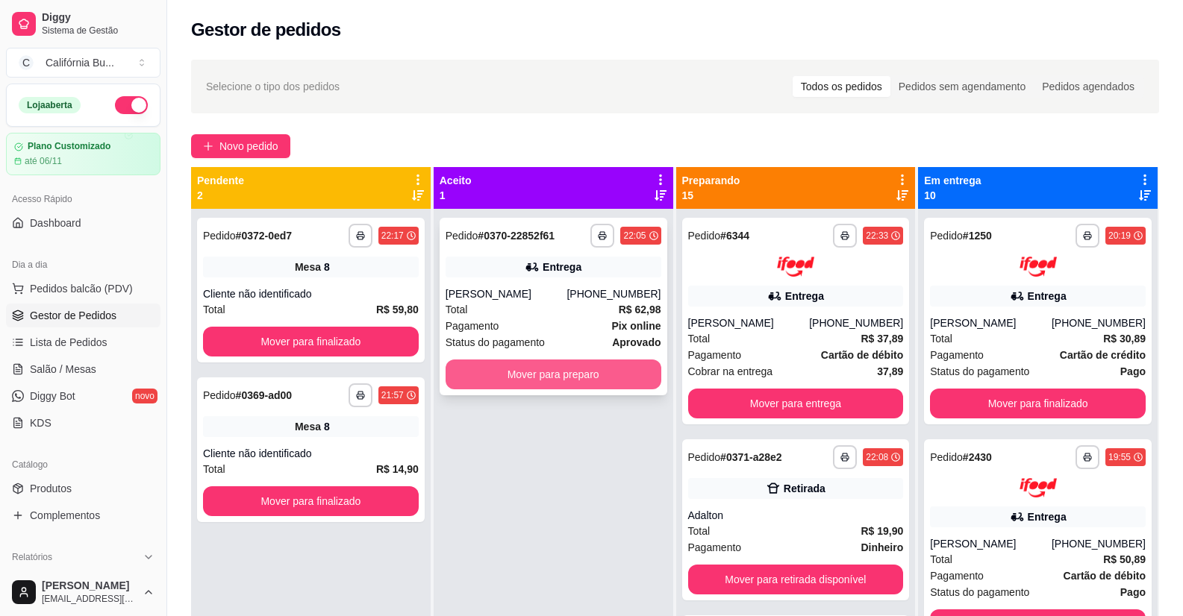
click at [560, 370] on button "Mover para preparo" at bounding box center [554, 375] width 216 height 30
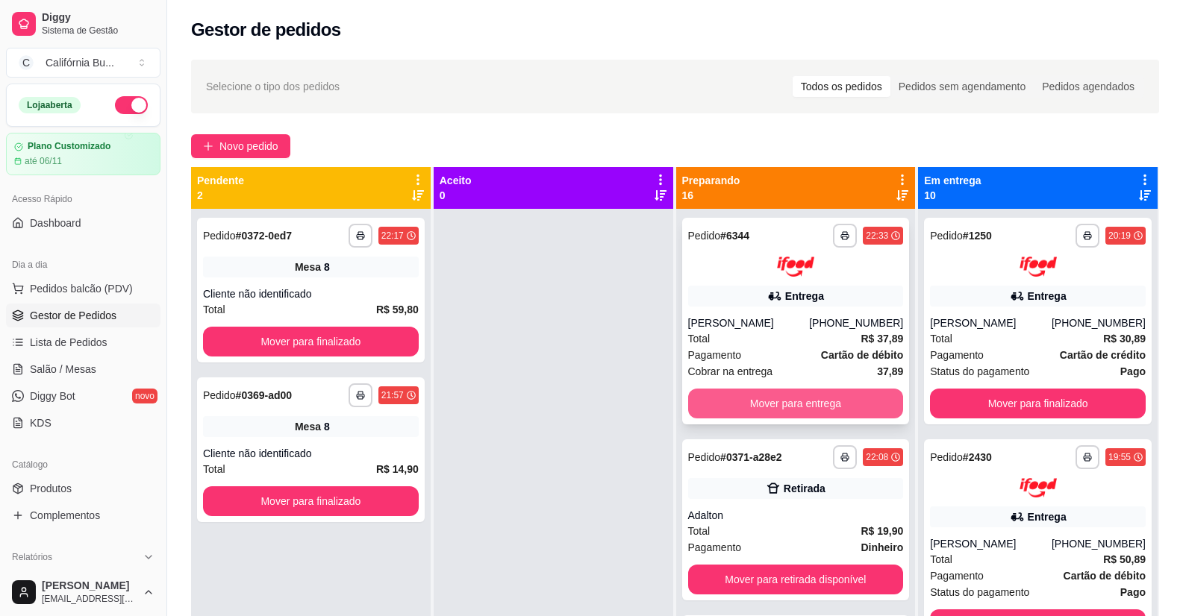
click at [796, 409] on button "Mover para entrega" at bounding box center [796, 404] width 216 height 30
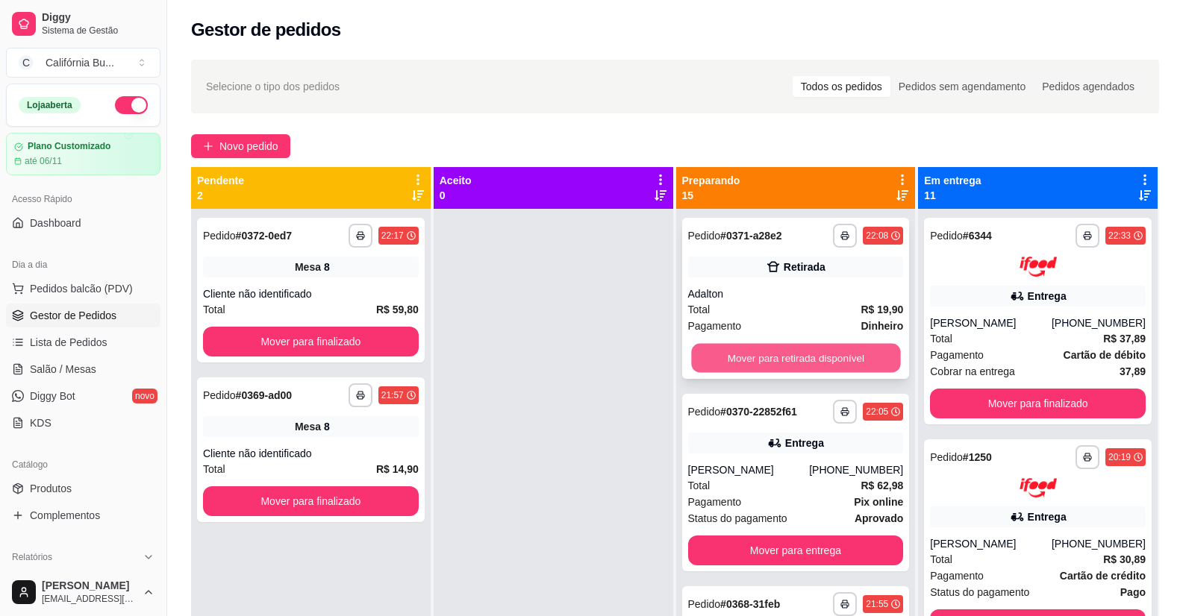
click at [789, 363] on button "Mover para retirada disponível" at bounding box center [795, 358] width 209 height 29
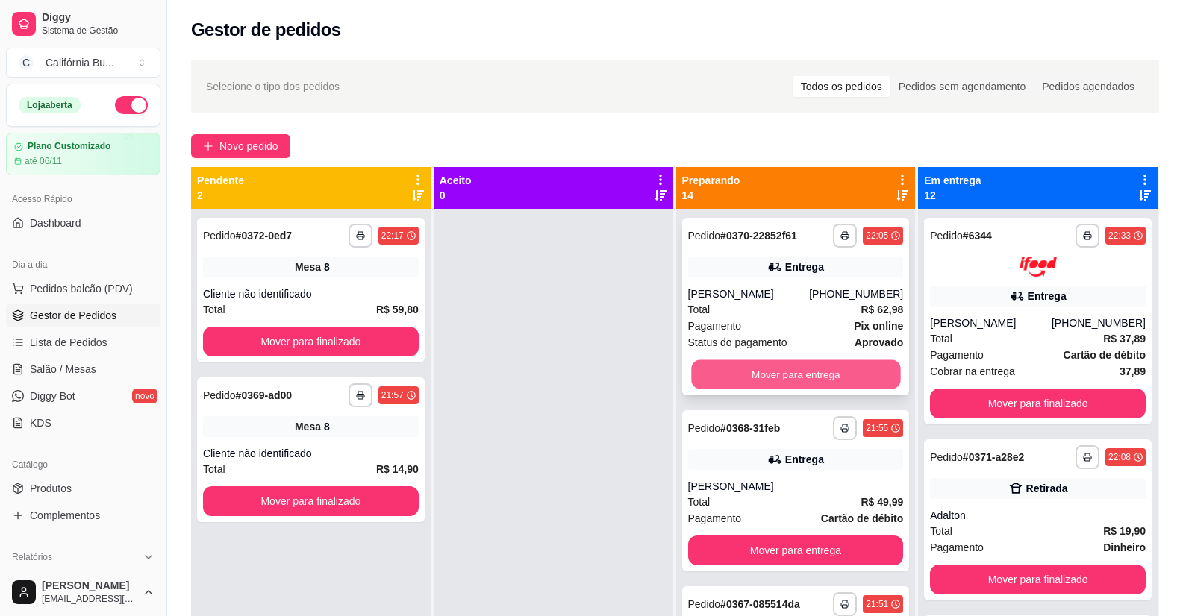
click at [779, 386] on button "Mover para entrega" at bounding box center [795, 374] width 209 height 29
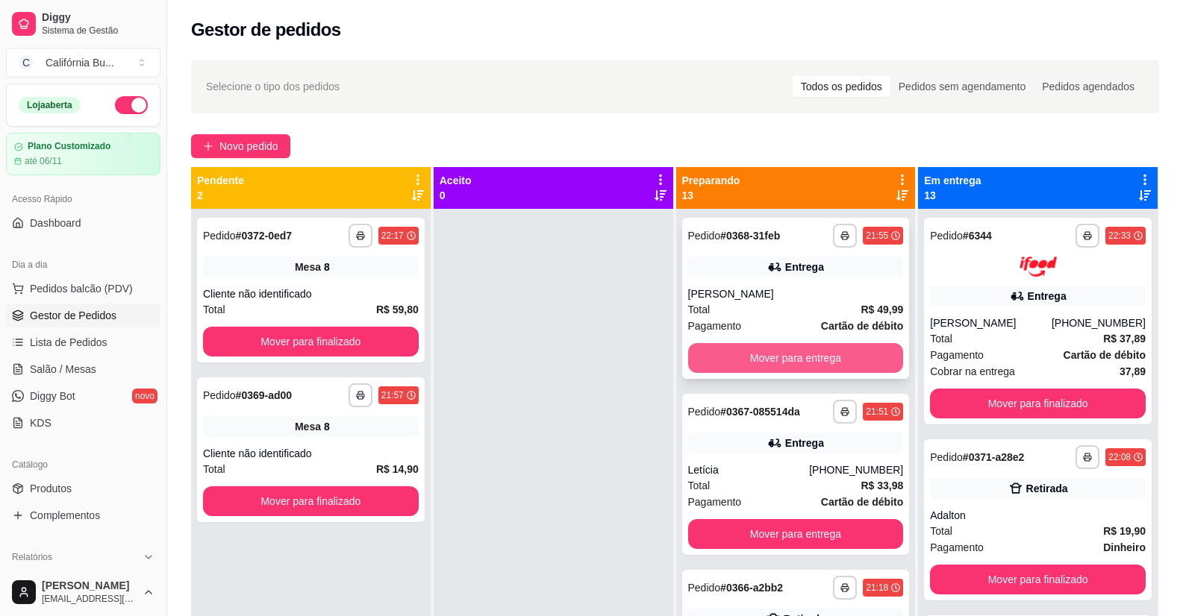
click at [777, 362] on button "Mover para entrega" at bounding box center [796, 358] width 216 height 30
click at [777, 365] on button "Mover para entrega" at bounding box center [796, 358] width 216 height 30
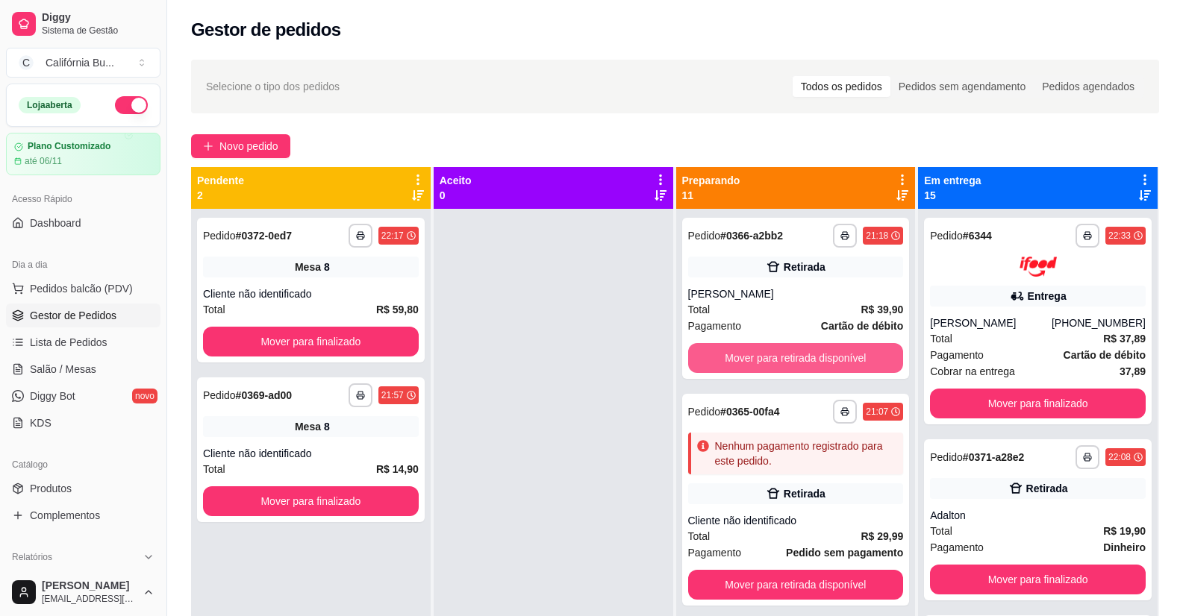
click at [777, 365] on button "Mover para retirada disponível" at bounding box center [796, 358] width 216 height 30
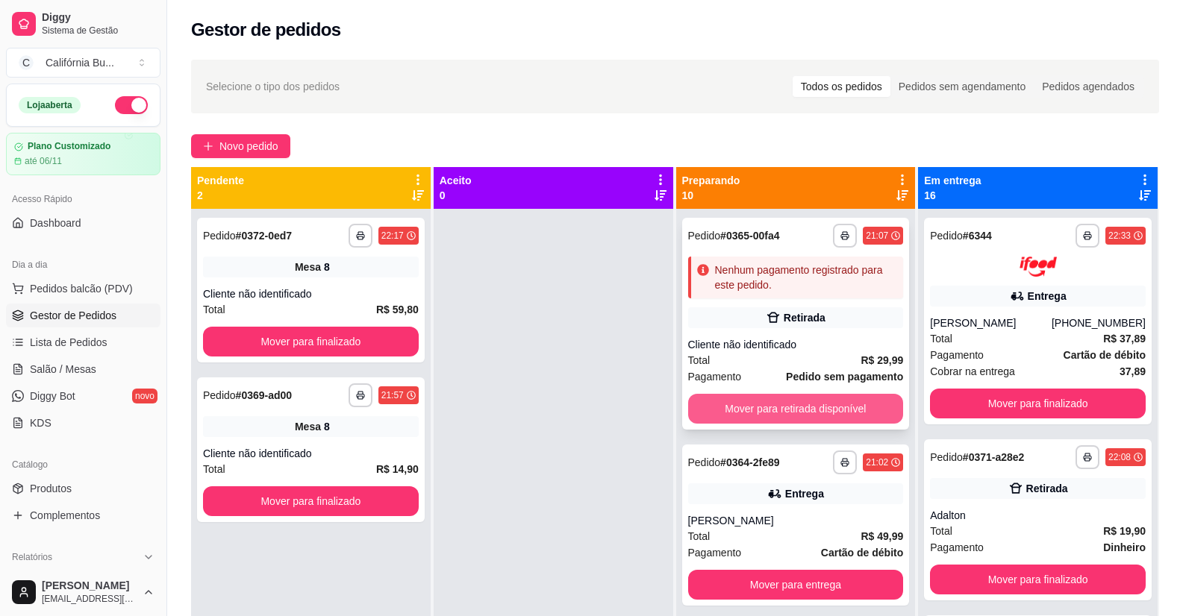
click at [780, 412] on button "Mover para retirada disponível" at bounding box center [796, 409] width 216 height 30
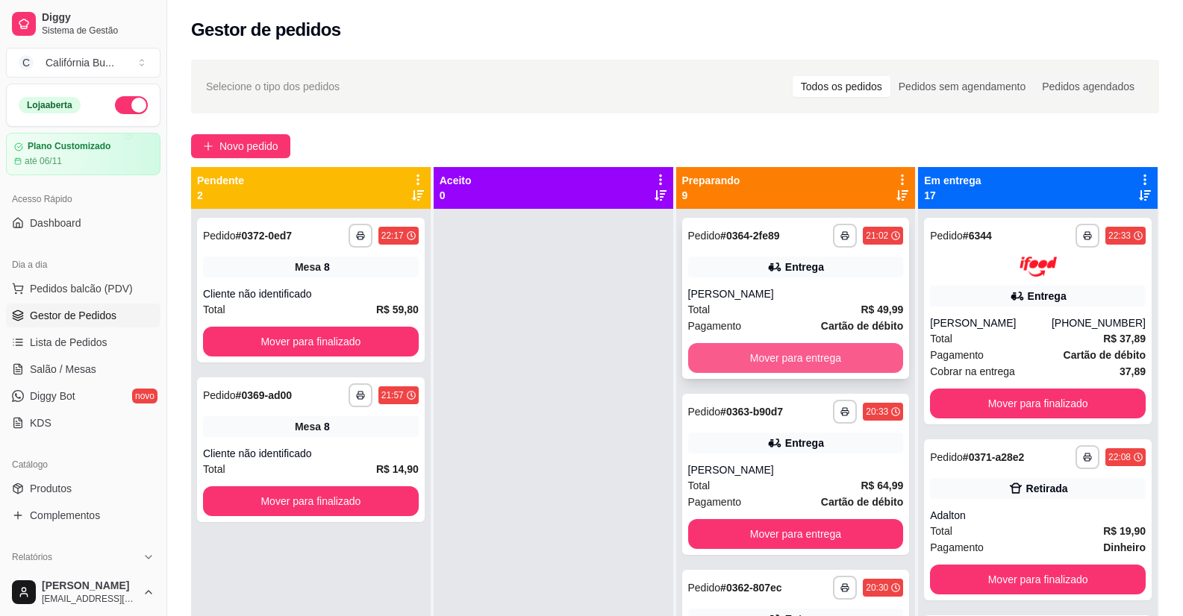
click at [783, 344] on button "Mover para entrega" at bounding box center [796, 358] width 216 height 30
click at [760, 359] on button "Mover para entrega" at bounding box center [795, 358] width 209 height 29
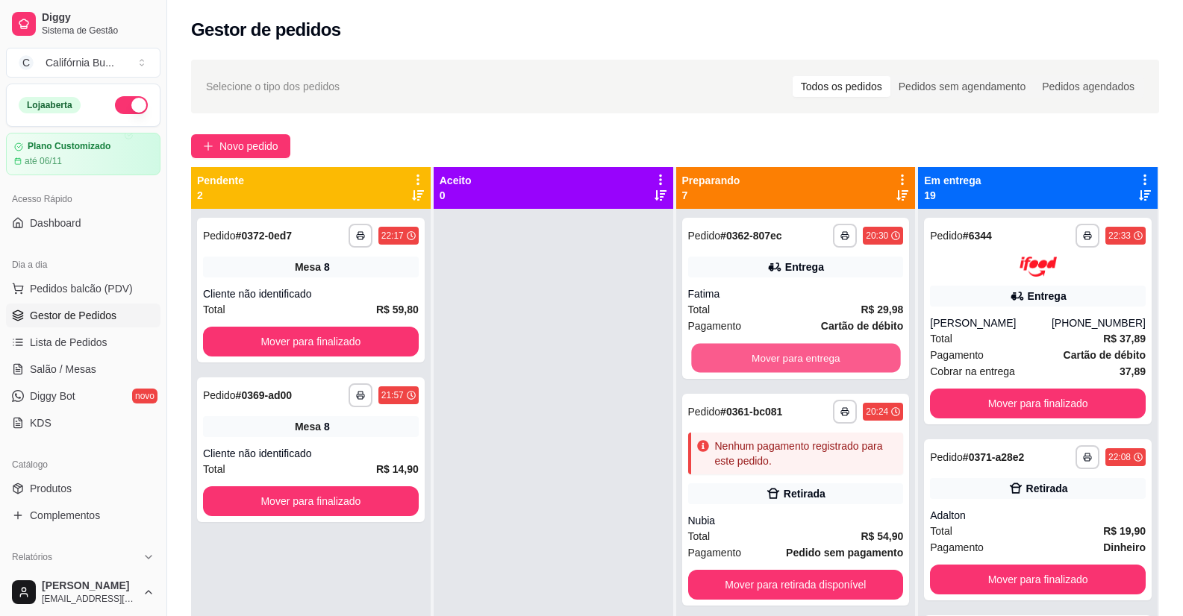
click at [760, 359] on button "Mover para entrega" at bounding box center [795, 358] width 209 height 29
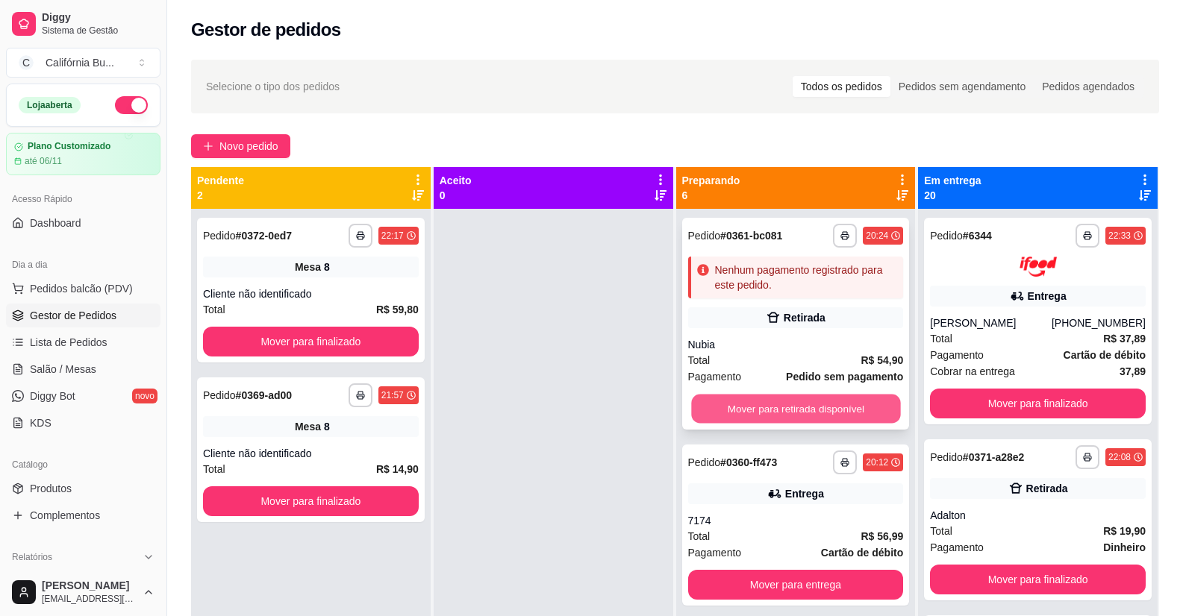
click at [768, 405] on button "Mover para retirada disponível" at bounding box center [795, 409] width 209 height 29
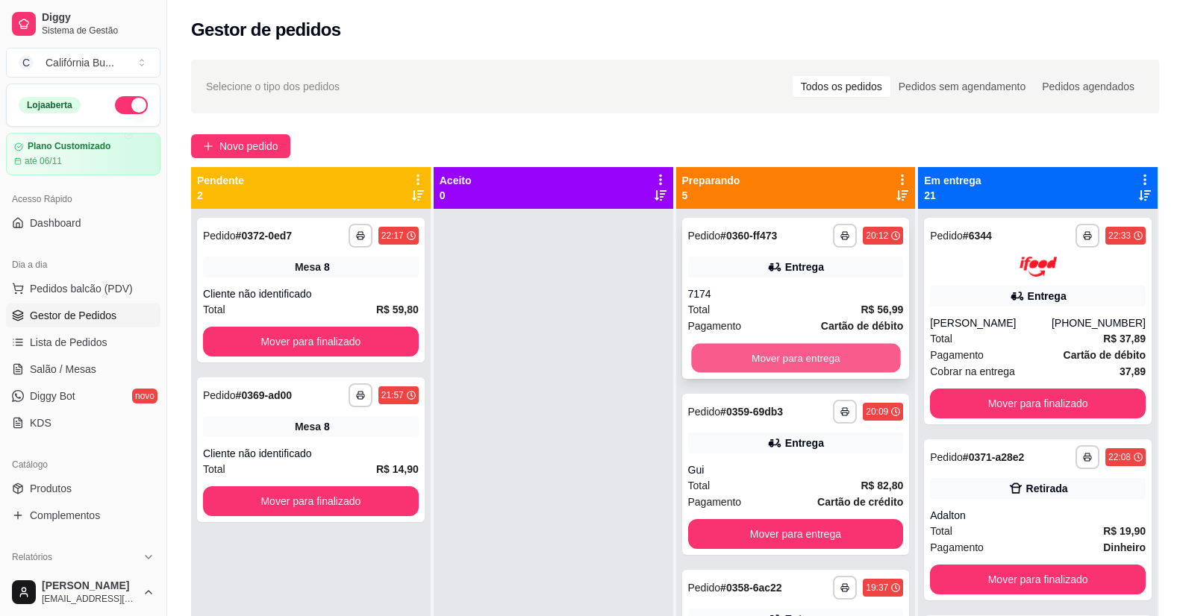
click at [765, 361] on button "Mover para entrega" at bounding box center [795, 358] width 209 height 29
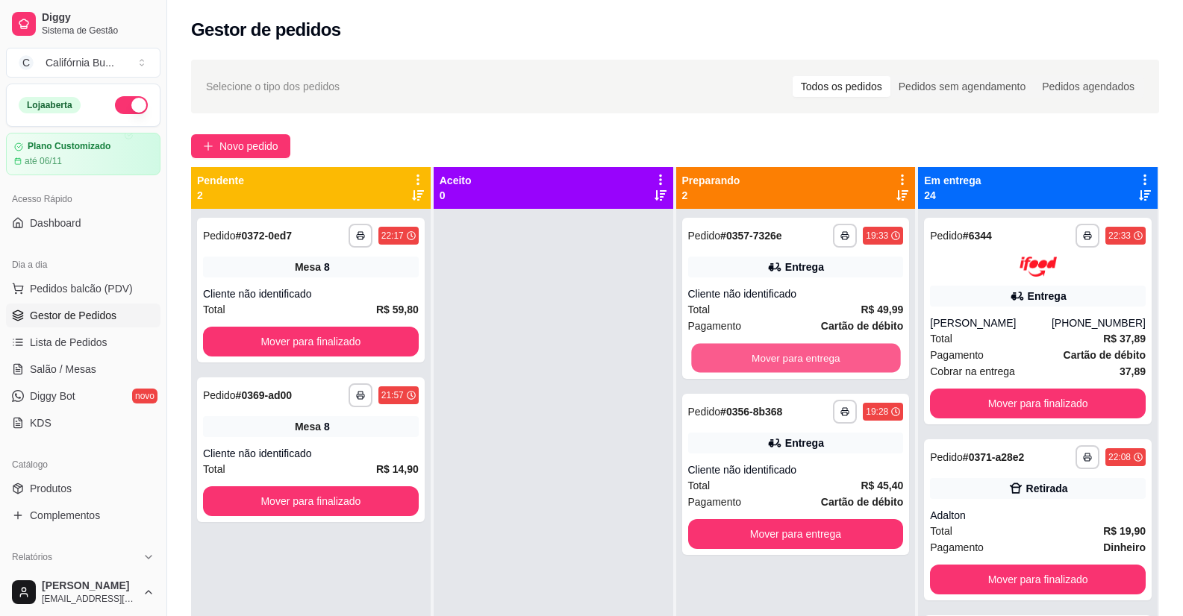
click at [765, 361] on button "Mover para entrega" at bounding box center [795, 358] width 209 height 29
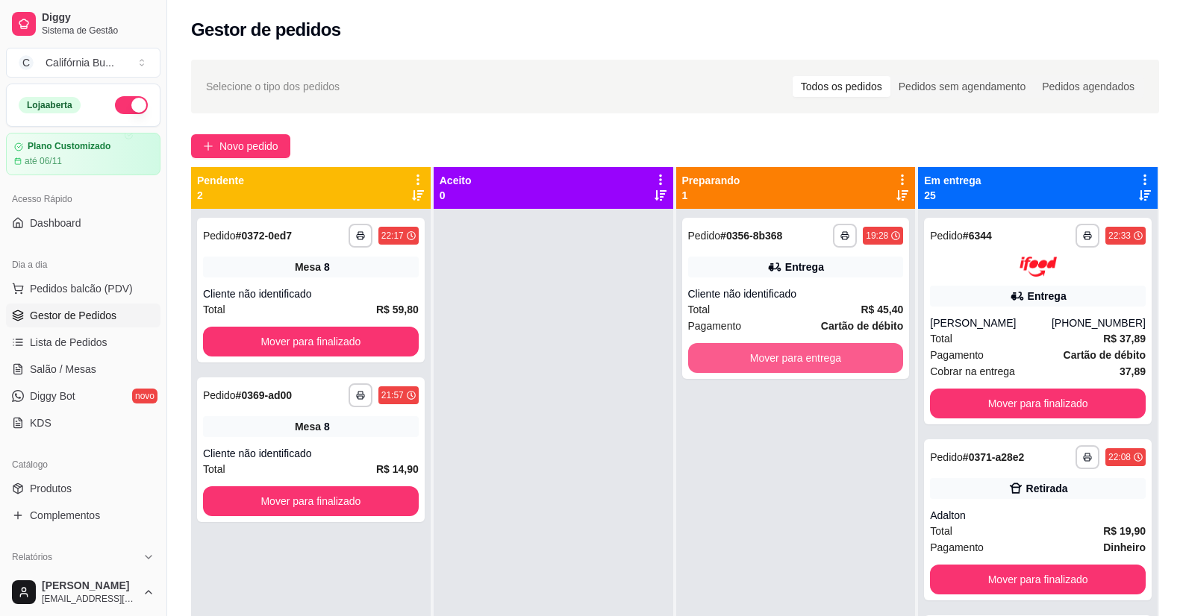
click at [765, 361] on button "Mover para entrega" at bounding box center [796, 358] width 216 height 30
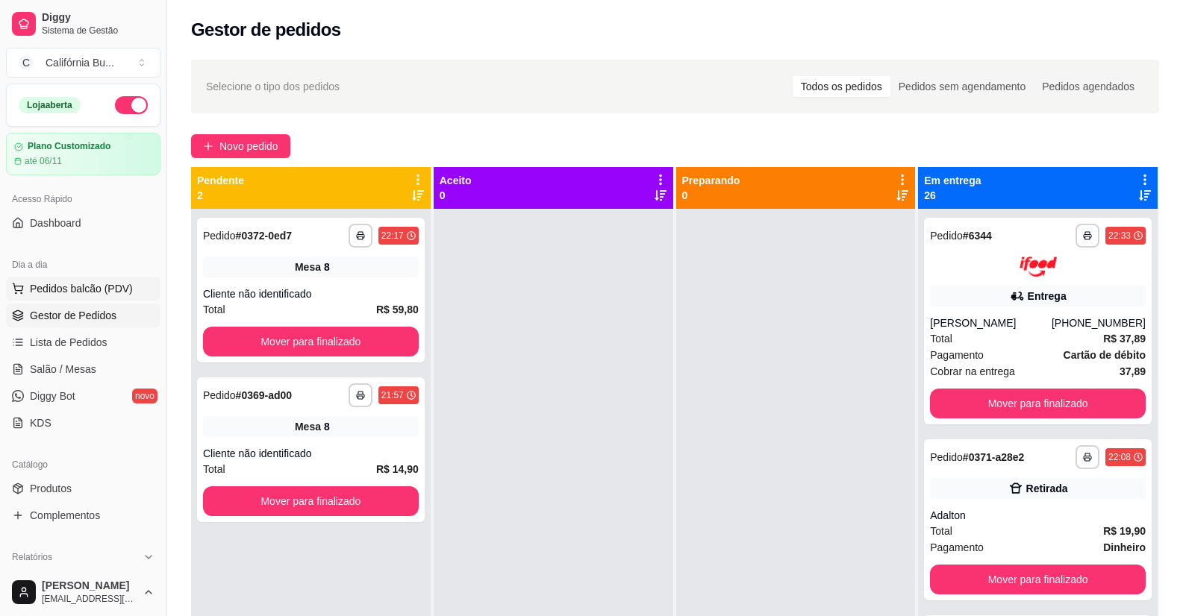
click at [90, 294] on span "Pedidos balcão (PDV)" at bounding box center [81, 288] width 103 height 15
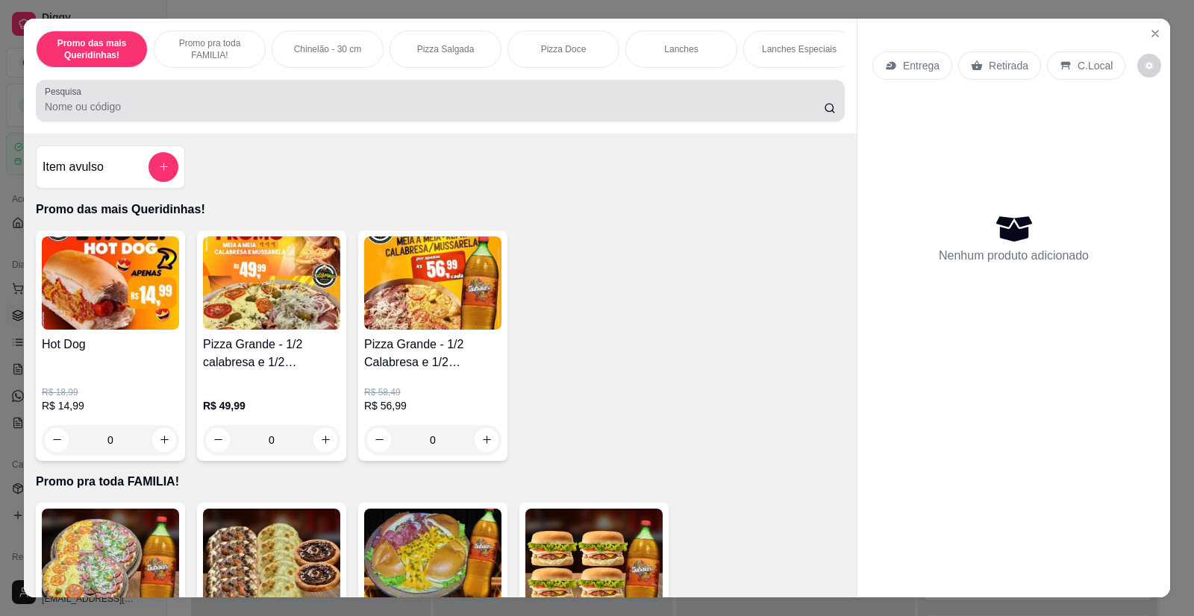
click at [96, 114] on input "Pesquisa" at bounding box center [434, 106] width 779 height 15
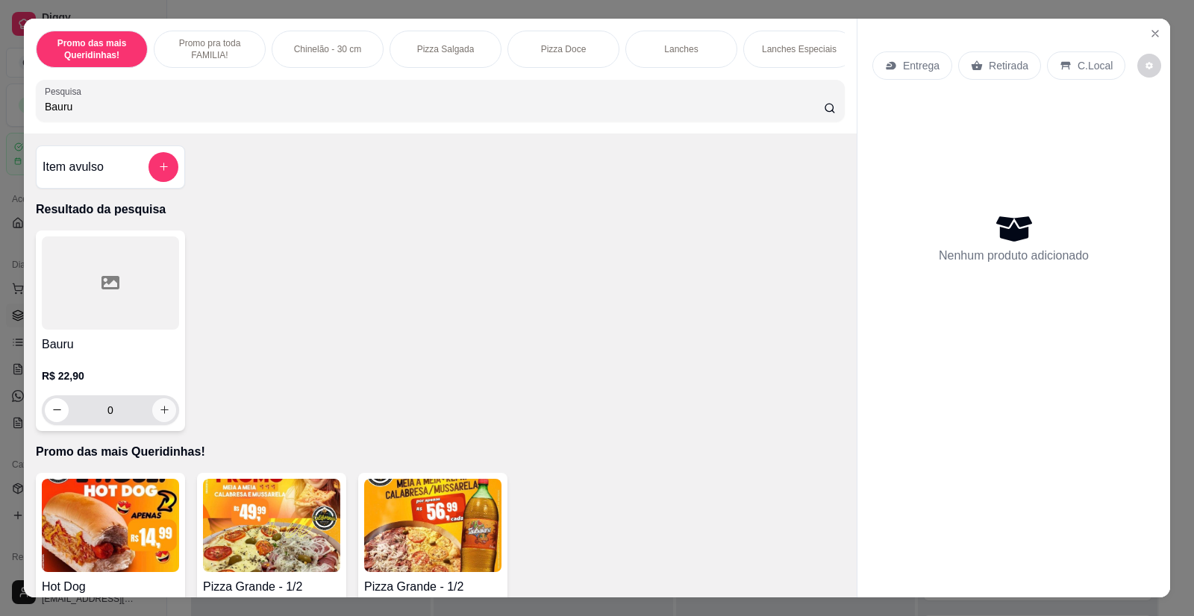
type input "Bauru"
click at [159, 416] on icon "increase-product-quantity" at bounding box center [164, 410] width 11 height 11
type input "1"
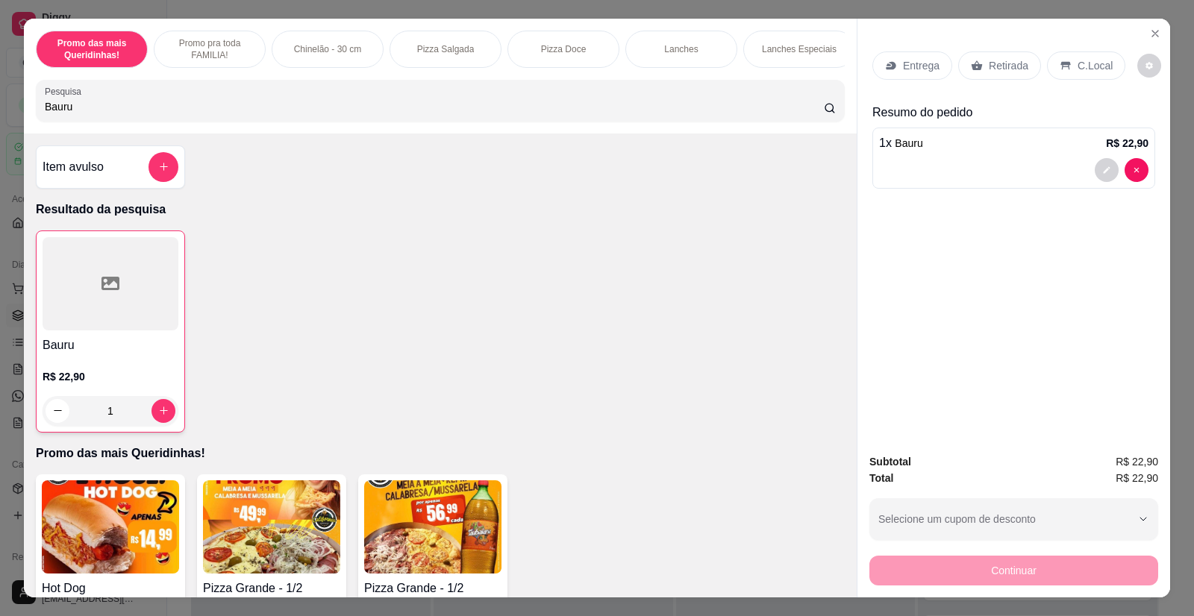
click at [1012, 62] on p "Retirada" at bounding box center [1009, 65] width 40 height 15
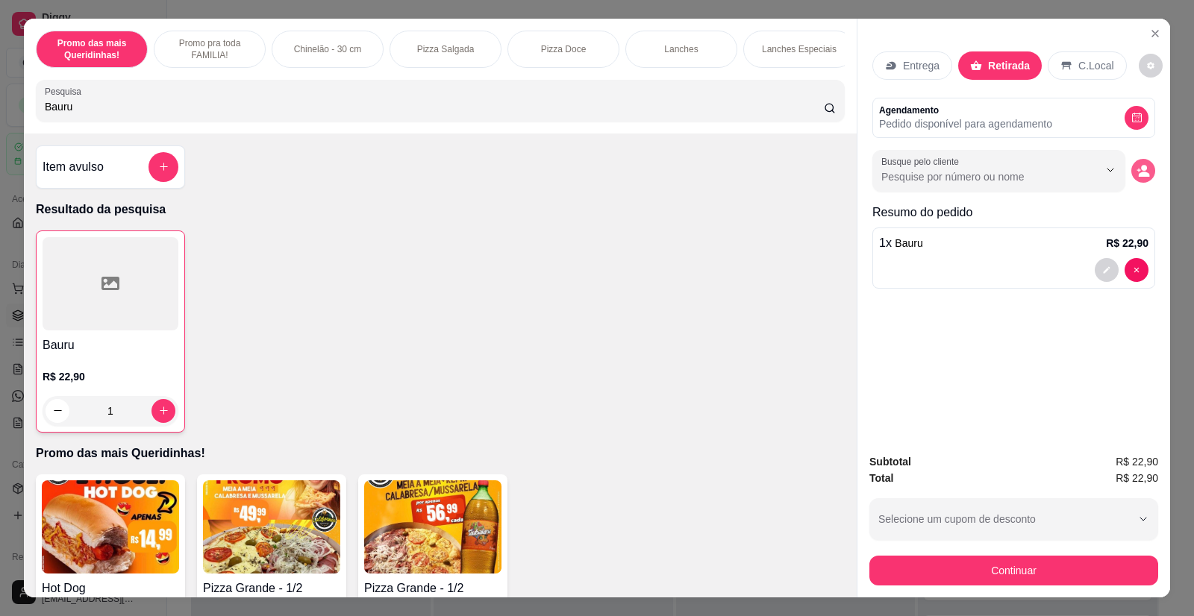
click at [1146, 176] on button "decrease-product-quantity" at bounding box center [1143, 171] width 24 height 24
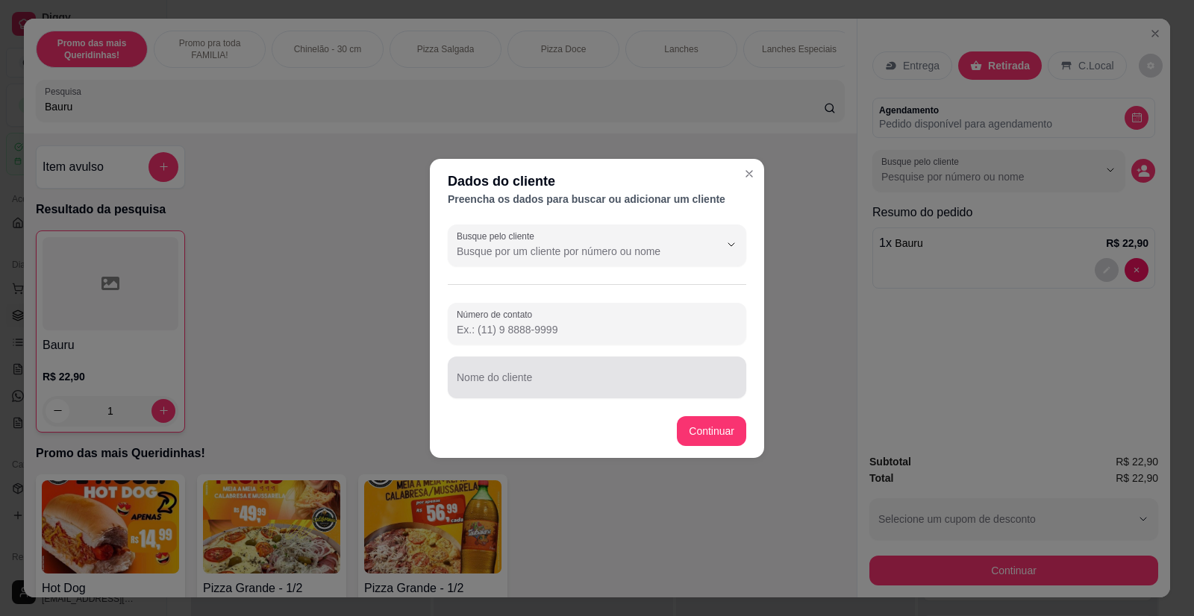
click at [537, 377] on input "Nome do cliente" at bounding box center [597, 383] width 281 height 15
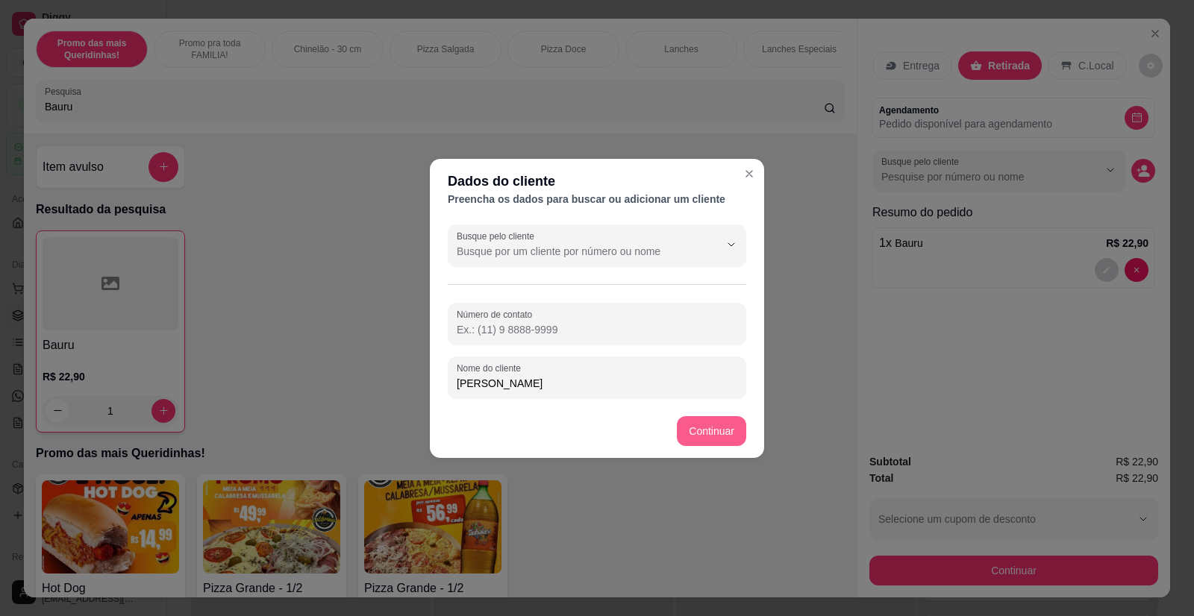
type input "[PERSON_NAME]"
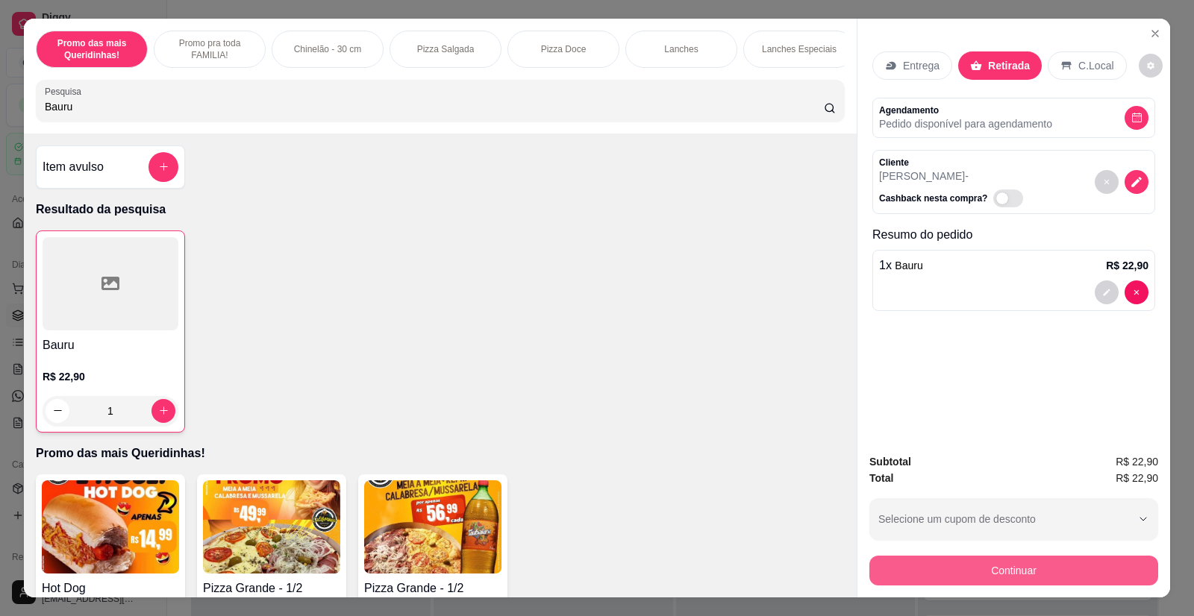
click at [987, 569] on button "Continuar" at bounding box center [1013, 571] width 289 height 30
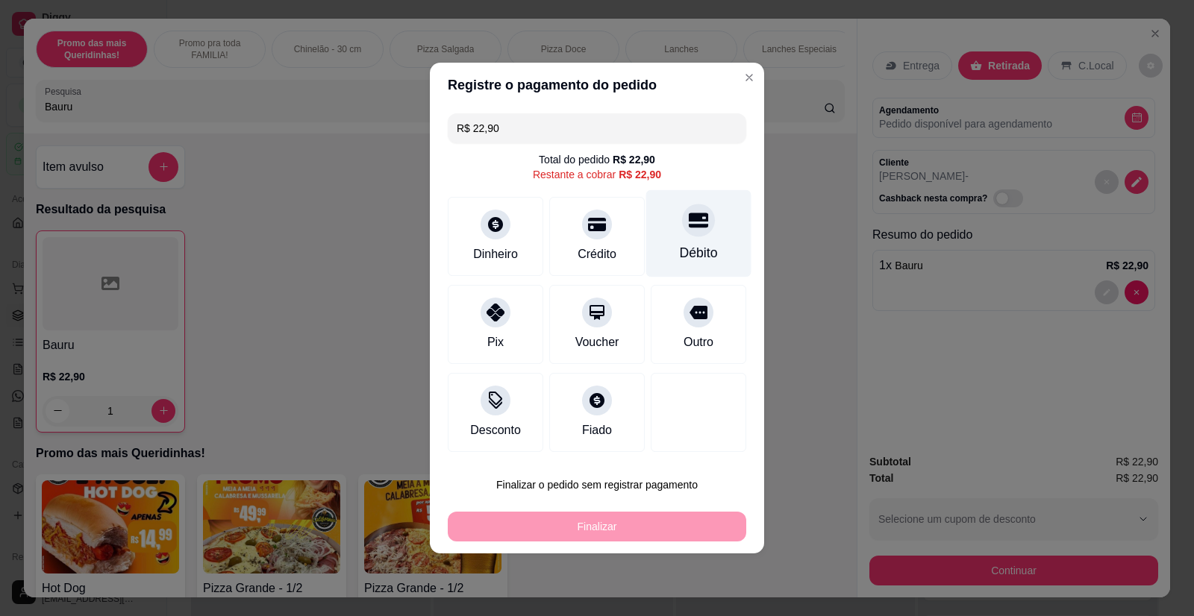
click at [699, 237] on div "Débito" at bounding box center [698, 233] width 105 height 87
type input "R$ 0,00"
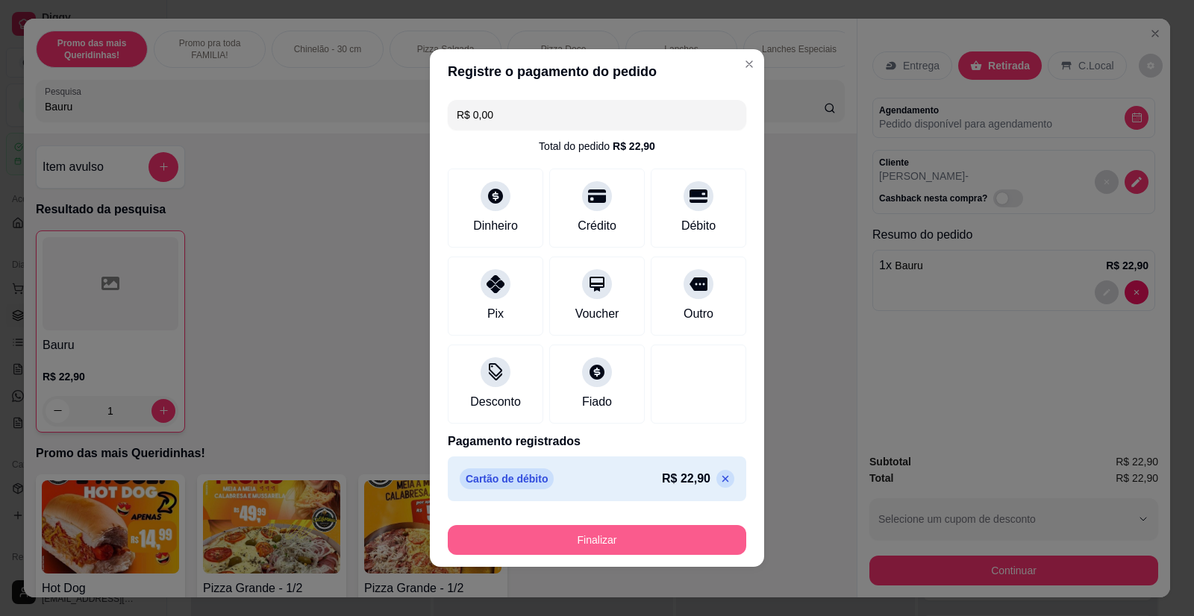
click at [575, 543] on button "Finalizar" at bounding box center [597, 540] width 299 height 30
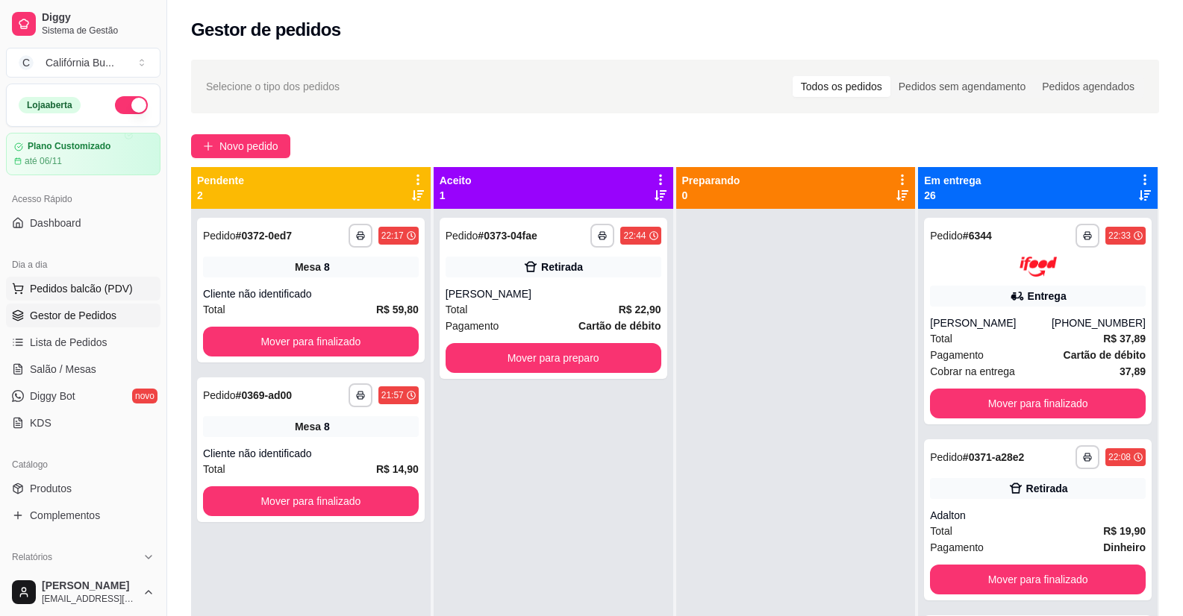
click at [86, 288] on span "Pedidos balcão (PDV)" at bounding box center [81, 288] width 103 height 15
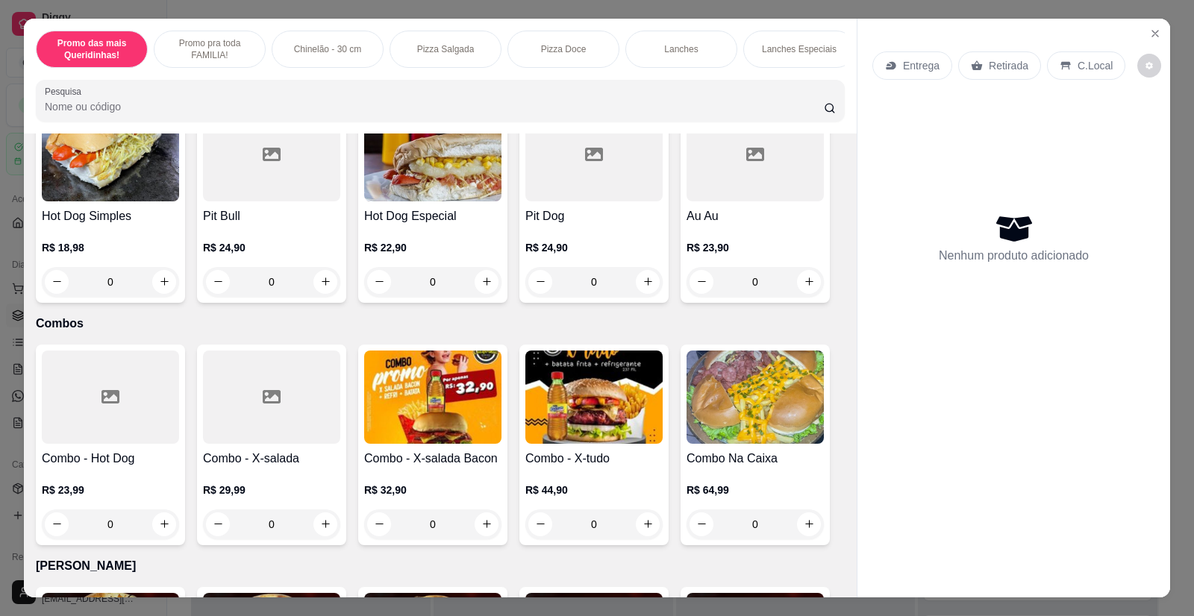
scroll to position [2164, 0]
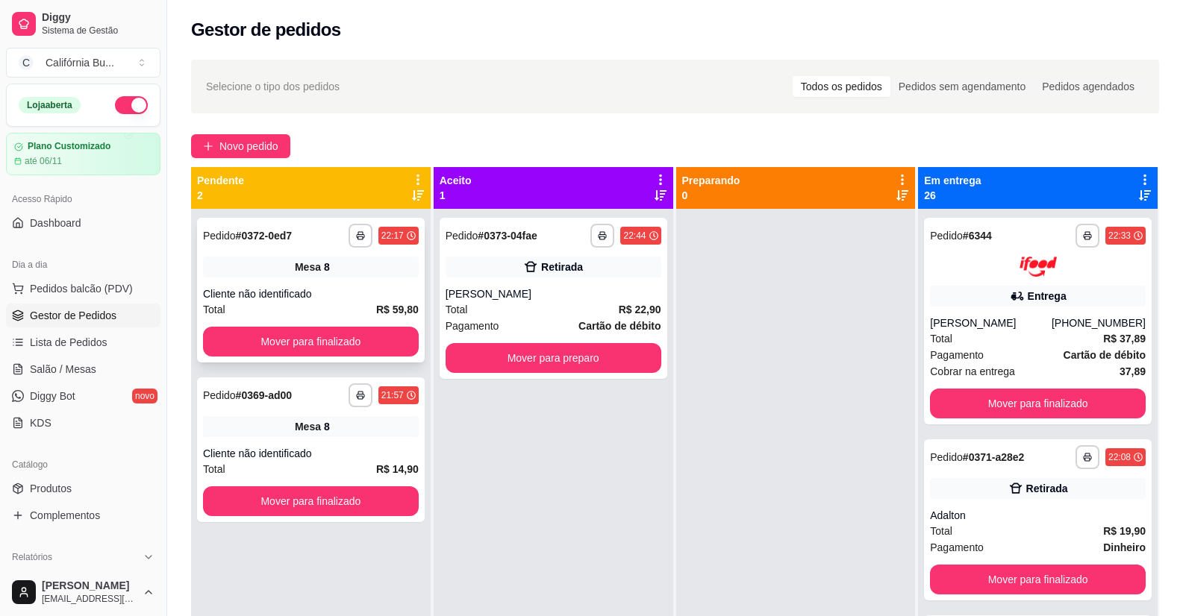
click at [285, 278] on div "**********" at bounding box center [311, 290] width 228 height 145
click at [71, 375] on span "Salão / Mesas" at bounding box center [63, 369] width 66 height 15
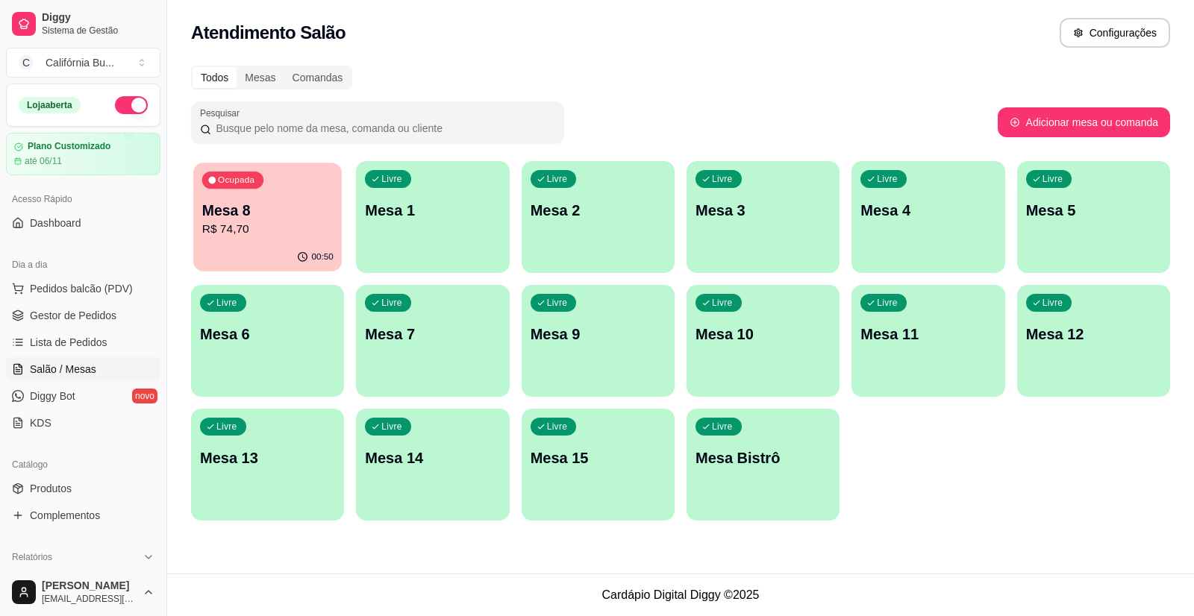
click at [272, 215] on p "Mesa 8" at bounding box center [267, 211] width 131 height 20
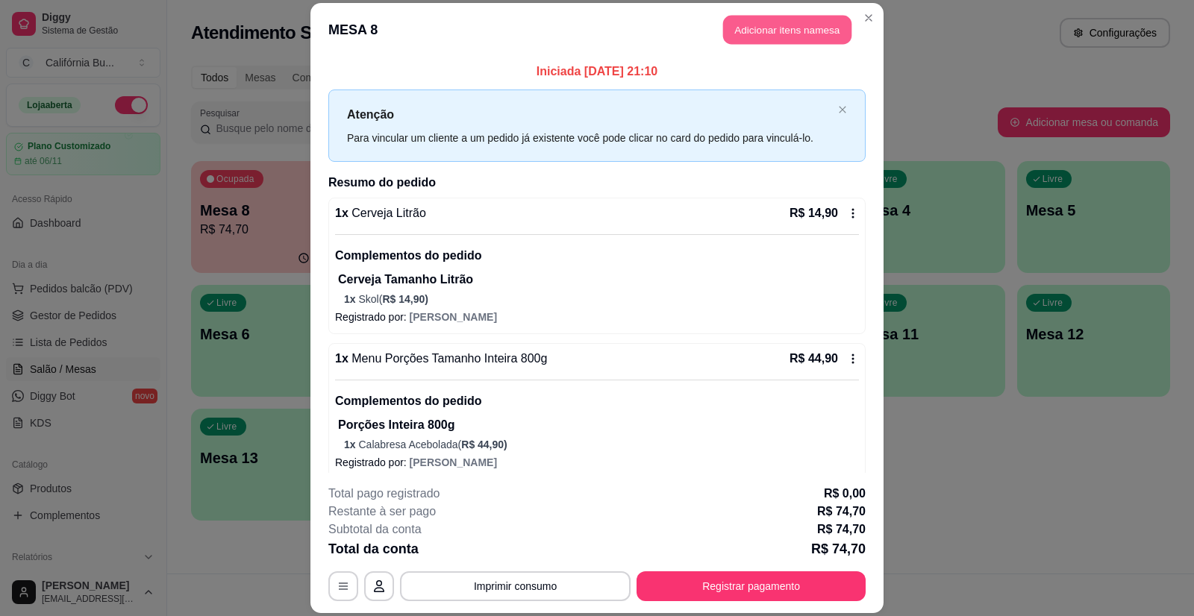
click at [750, 34] on button "Adicionar itens na mesa" at bounding box center [787, 30] width 128 height 29
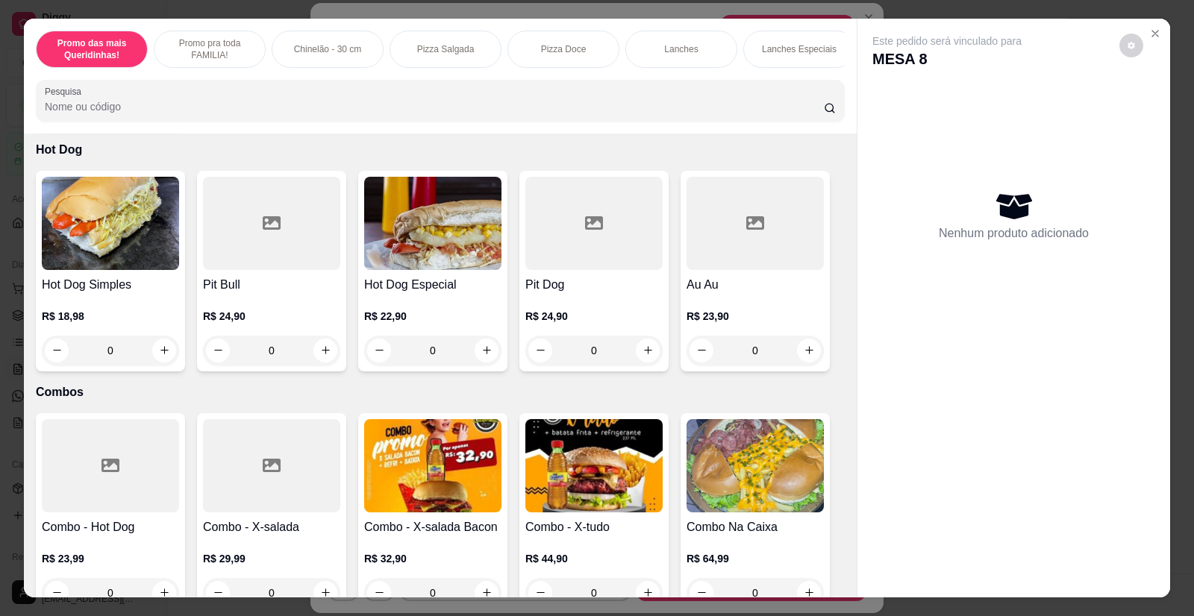
scroll to position [2164, 0]
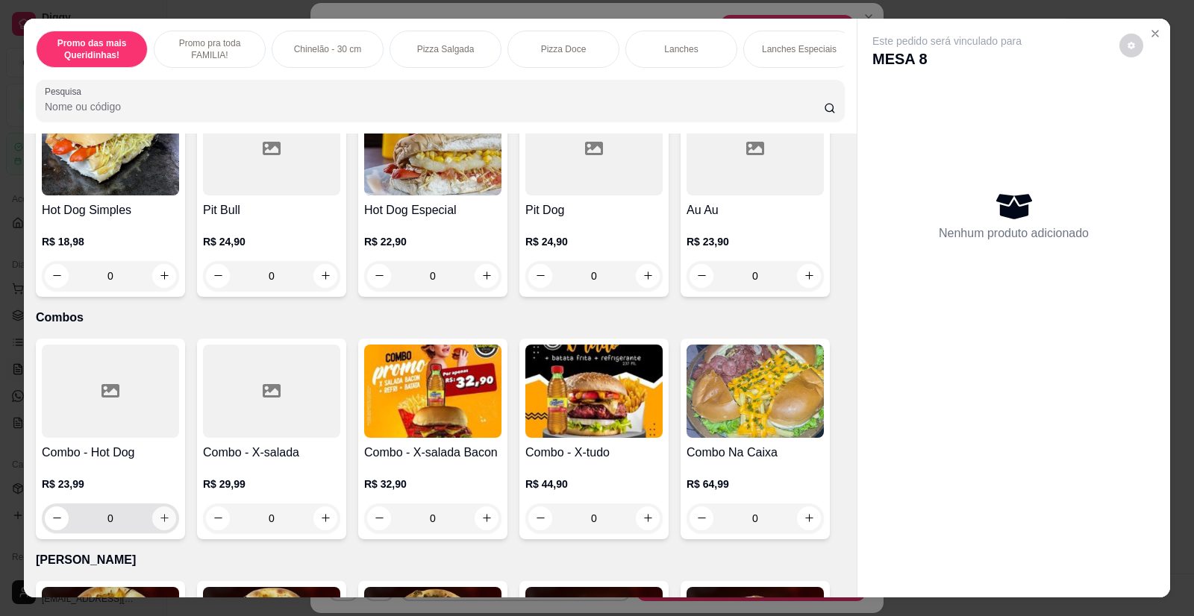
click at [162, 513] on icon "increase-product-quantity" at bounding box center [164, 518] width 11 height 11
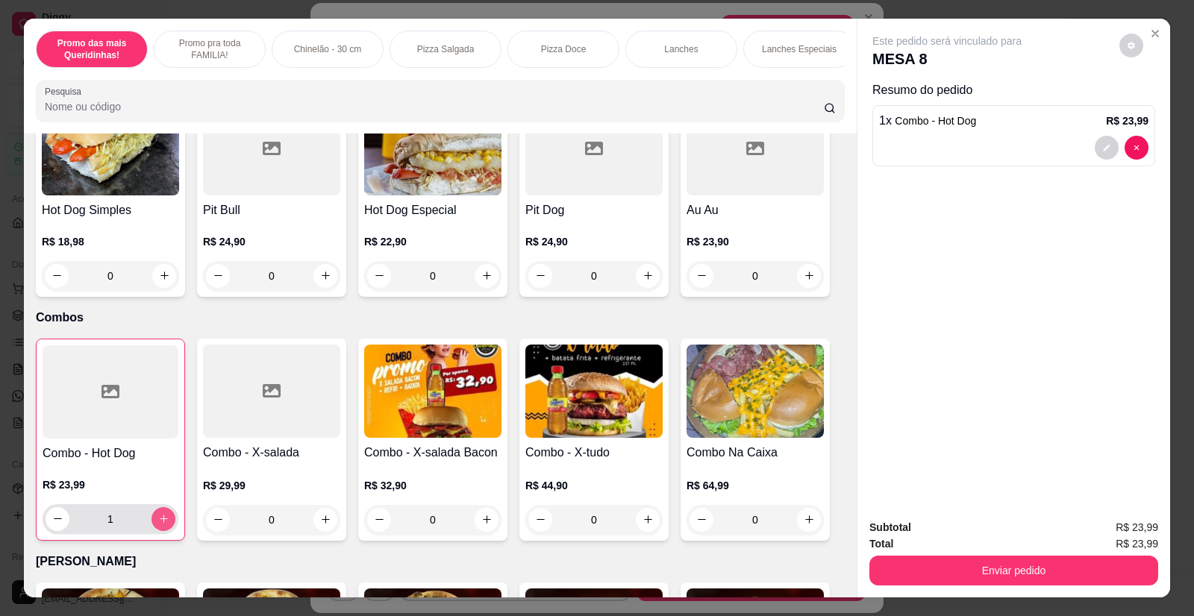
click at [162, 513] on icon "increase-product-quantity" at bounding box center [163, 518] width 11 height 11
type input "2"
click at [1102, 145] on icon "decrease-product-quantity" at bounding box center [1106, 147] width 9 height 9
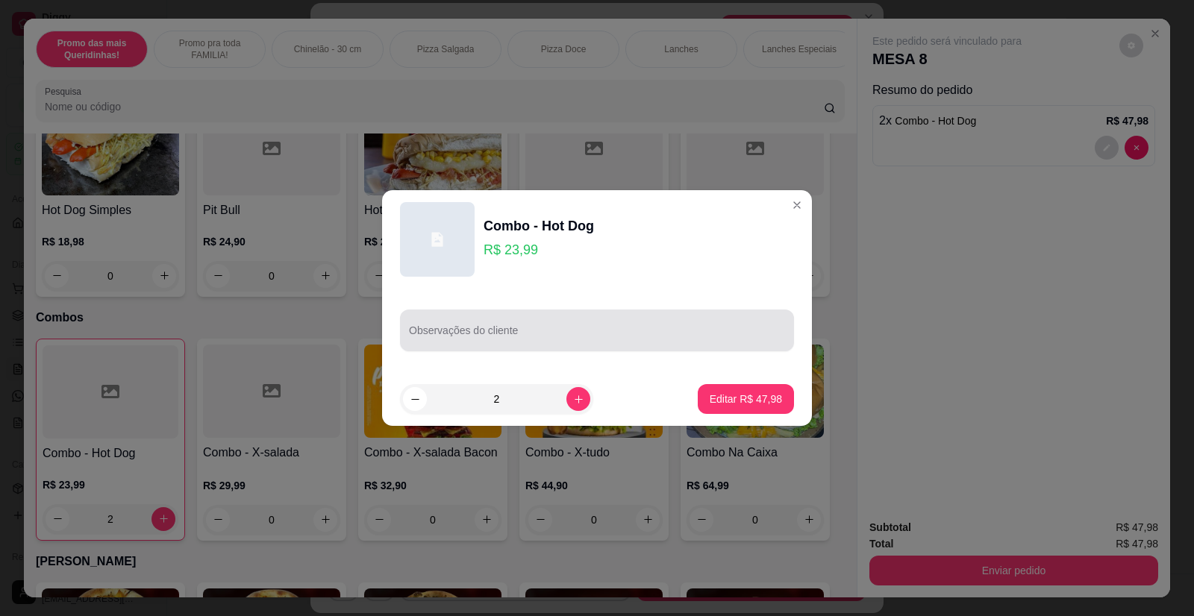
click at [505, 344] on div at bounding box center [597, 331] width 376 height 30
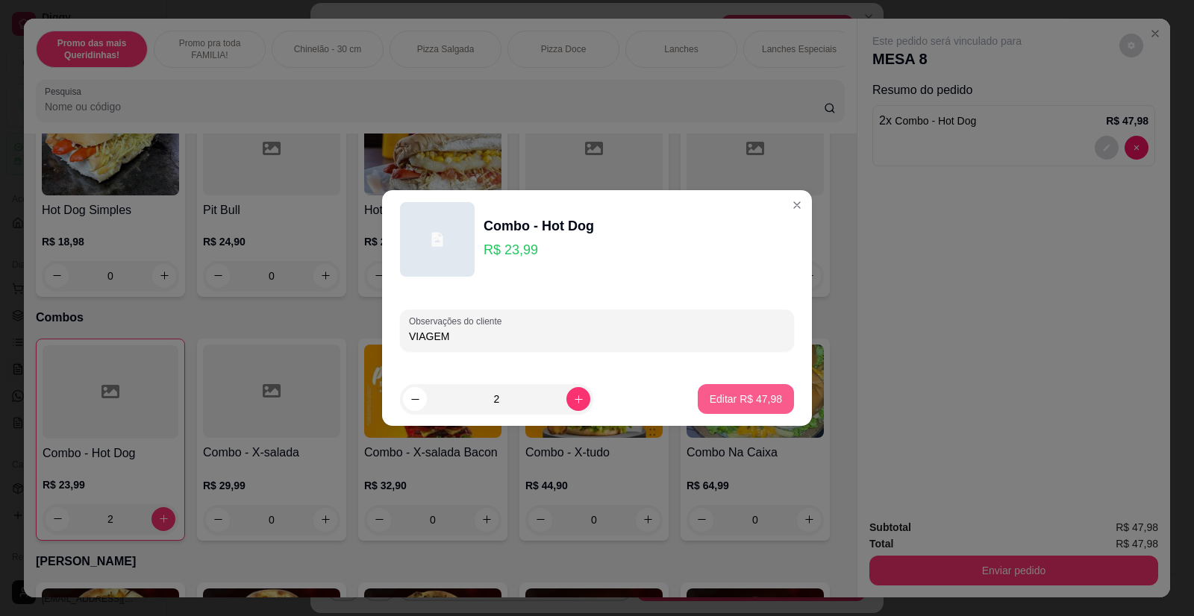
type input "VIAGEM"
click at [712, 399] on p "Editar R$ 47,98" at bounding box center [745, 399] width 70 height 14
type input "0"
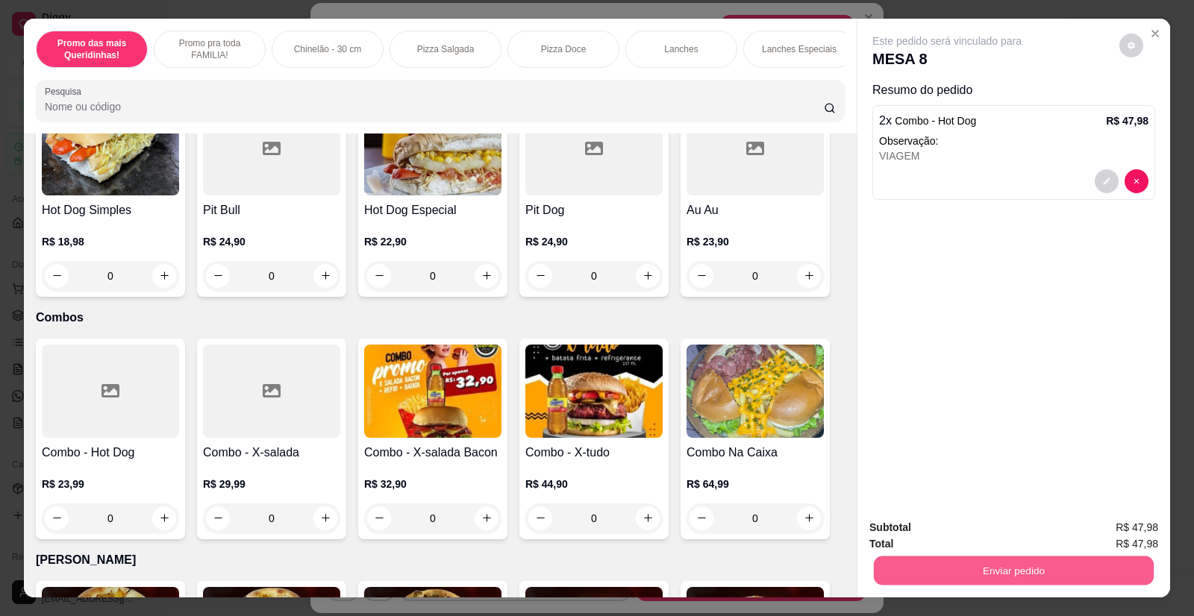
click at [934, 569] on button "Enviar pedido" at bounding box center [1014, 571] width 280 height 29
click at [1116, 531] on button "Enviar pedido" at bounding box center [1119, 534] width 82 height 28
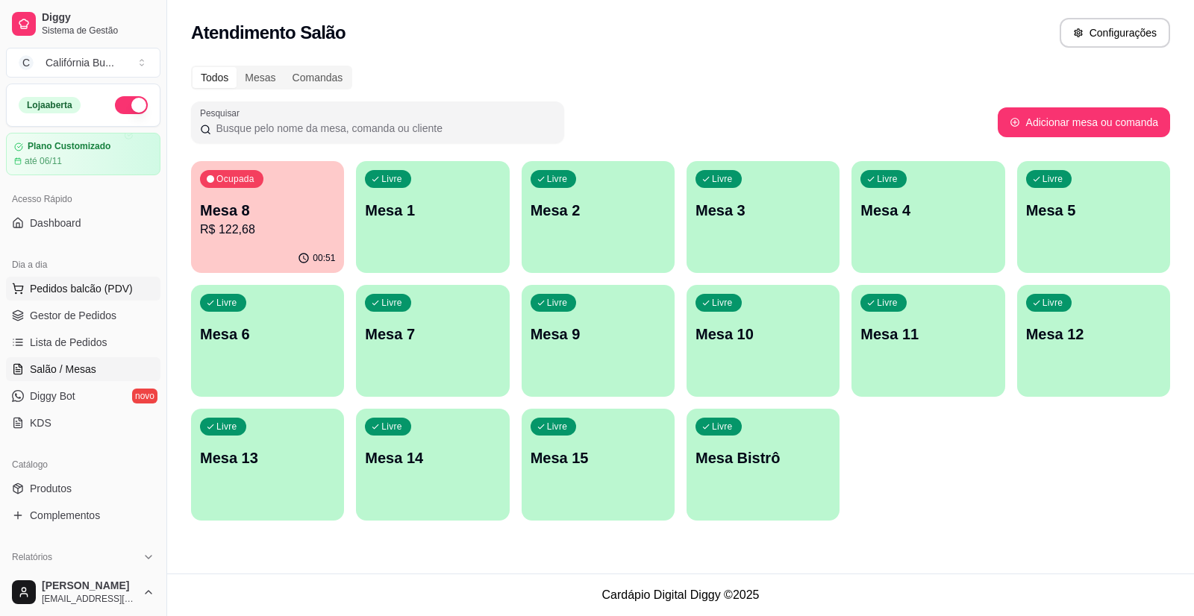
click at [93, 292] on span "Pedidos balcão (PDV)" at bounding box center [81, 288] width 103 height 15
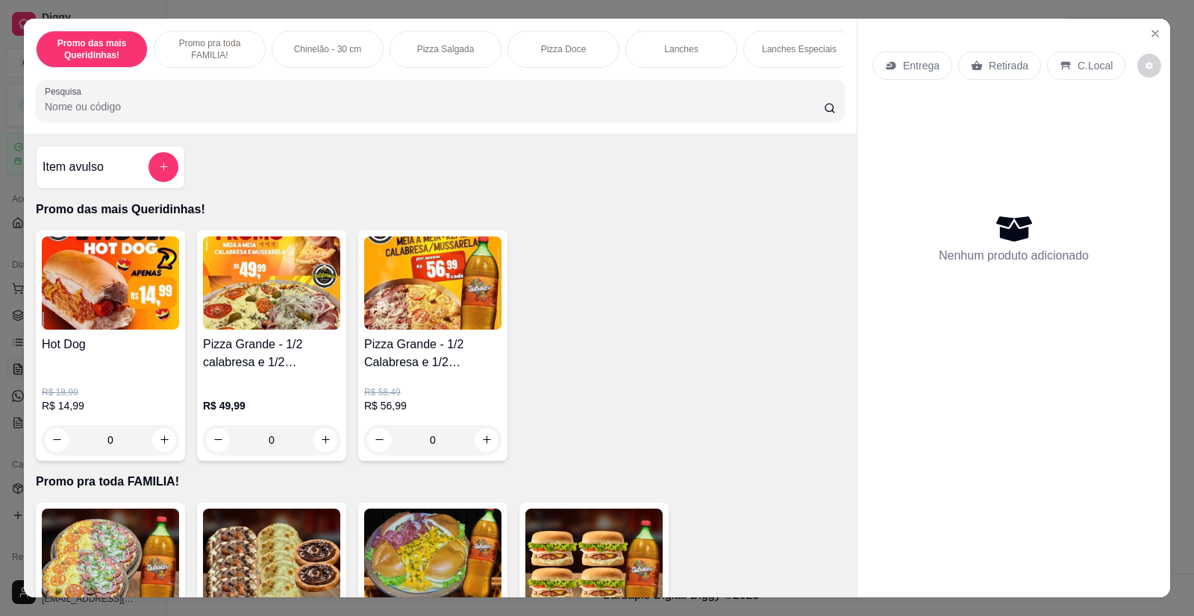
click at [995, 65] on p "Retirada" at bounding box center [1009, 65] width 40 height 15
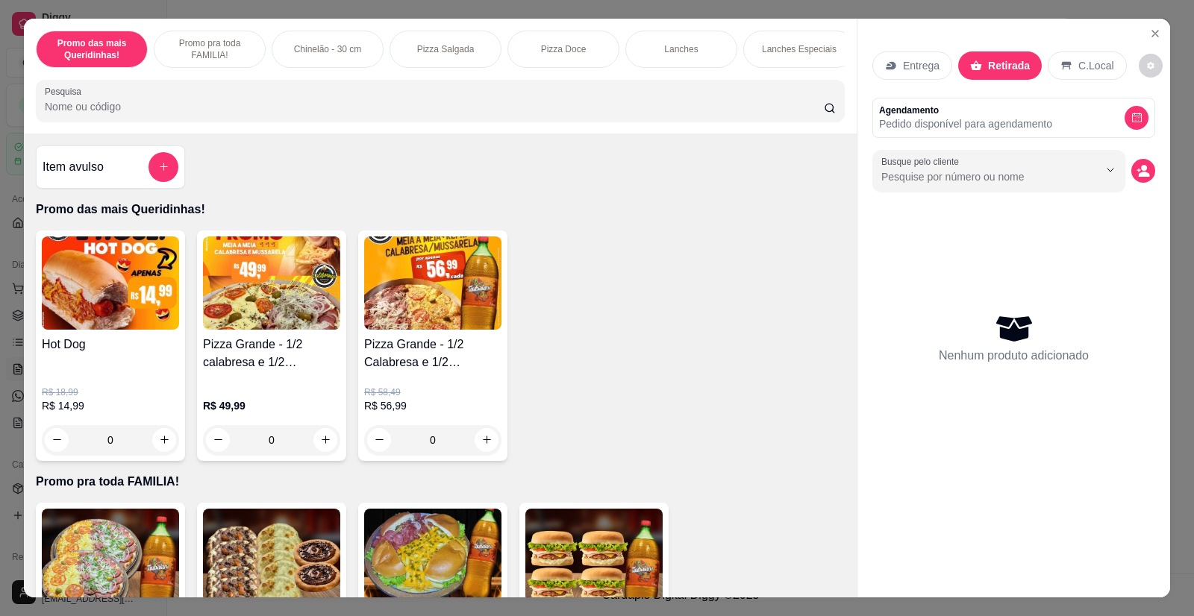
click at [908, 65] on p "Entrega" at bounding box center [921, 65] width 37 height 15
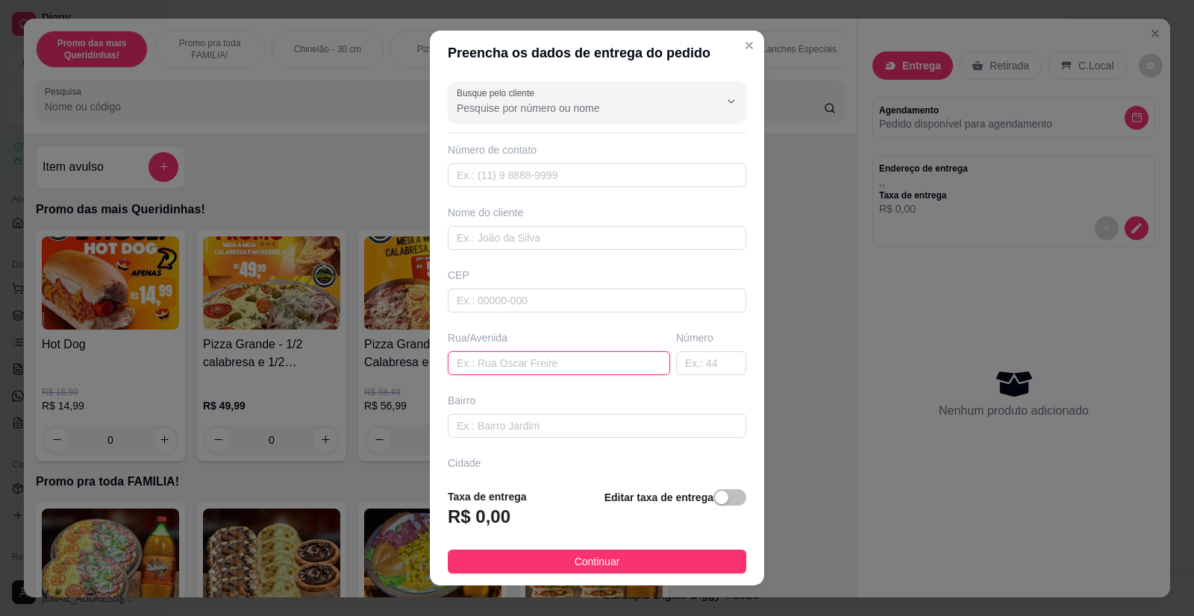
click at [502, 362] on input "text" at bounding box center [559, 364] width 222 height 24
paste input "R. Alm. [PERSON_NAME], 244 - [PERSON_NAME]"
type input "R. Alm. [PERSON_NAME], 244 - [PERSON_NAME]"
click at [538, 416] on input "text" at bounding box center [597, 426] width 299 height 24
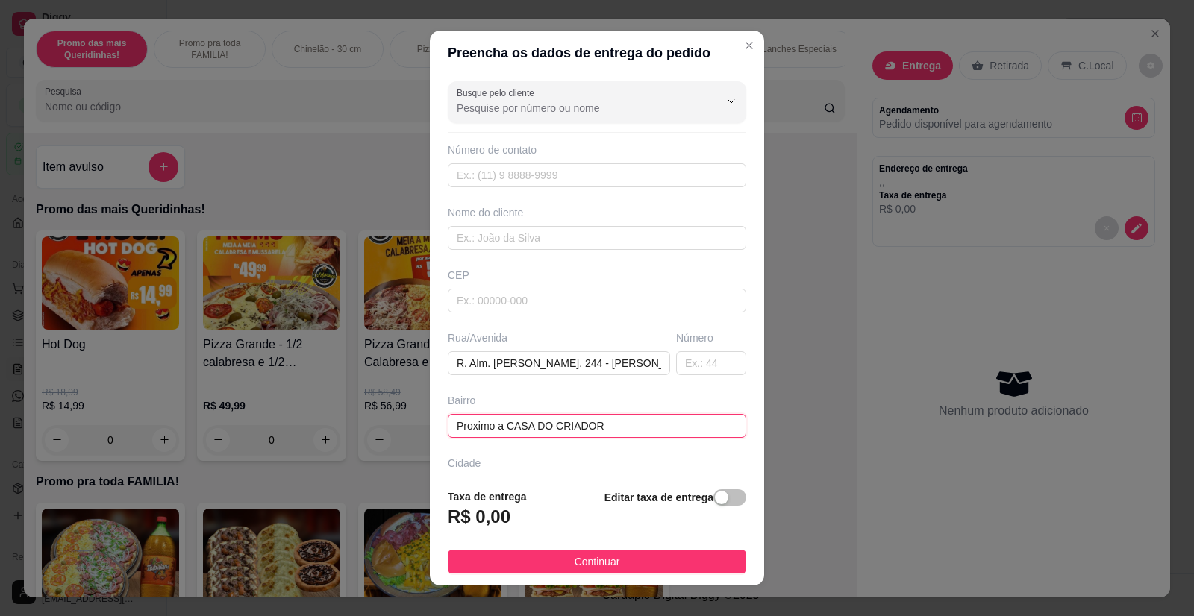
type input "Proximo a CASA DO CRIADOR"
click at [487, 231] on input "text" at bounding box center [597, 238] width 299 height 24
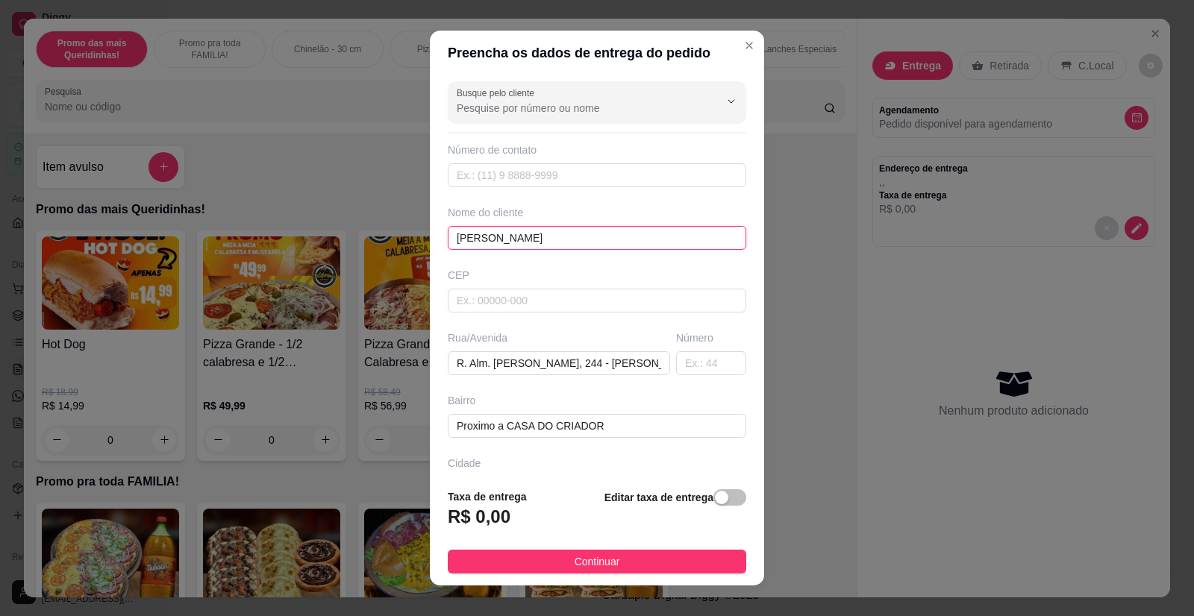
type input "[PERSON_NAME]"
click at [577, 265] on div "Busque pelo cliente Número de contato Nome do cliente [PERSON_NAME]/[GEOGRAPHIC…" at bounding box center [597, 275] width 334 height 401
click at [715, 503] on div "button" at bounding box center [721, 497] width 13 height 13
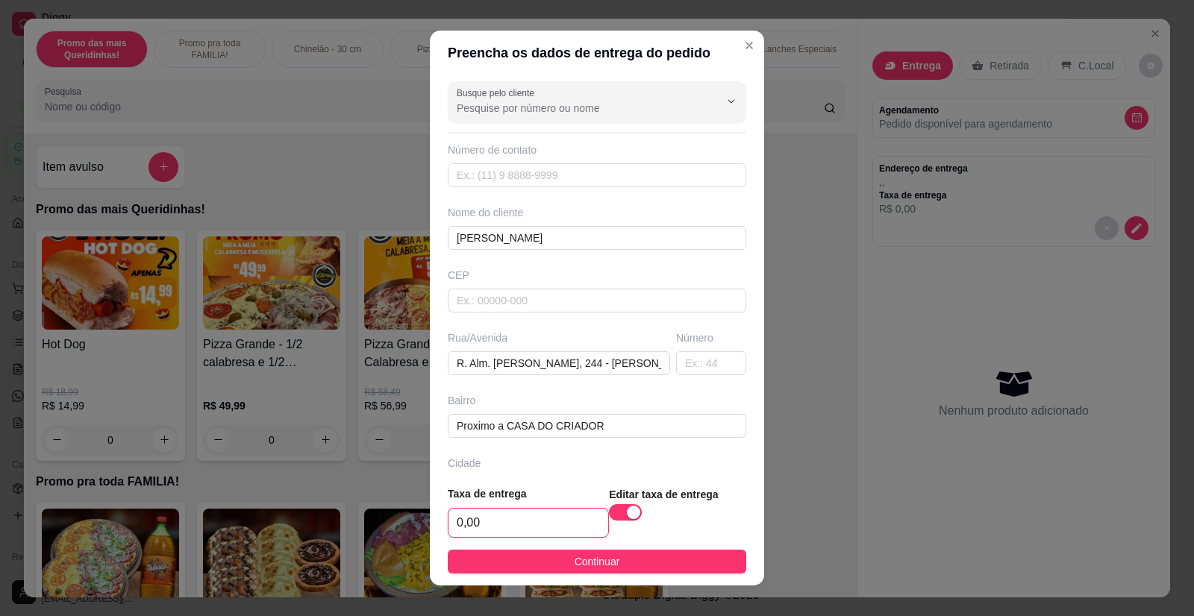
click at [502, 515] on input "0,00" at bounding box center [529, 523] width 160 height 28
type input "5,00"
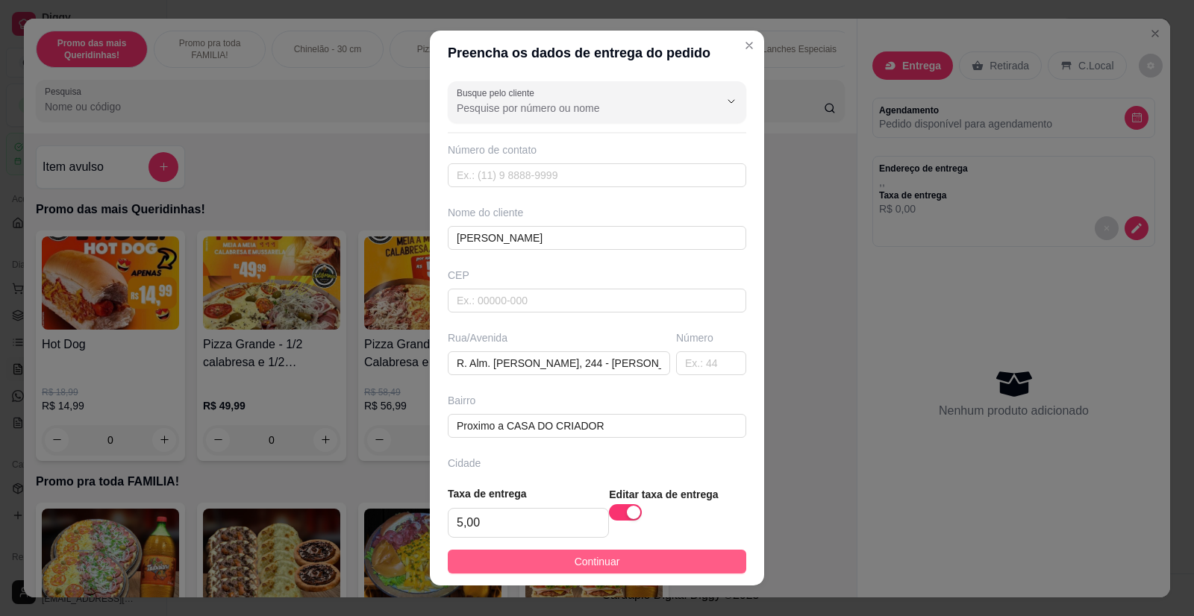
click at [545, 560] on button "Continuar" at bounding box center [597, 562] width 299 height 24
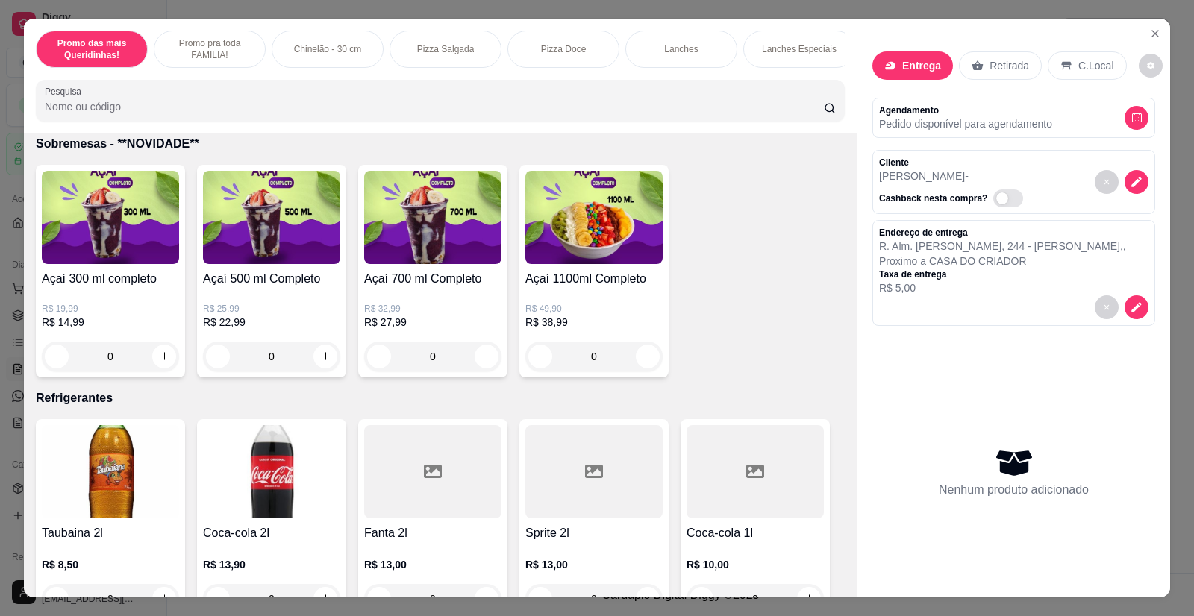
scroll to position [4776, 0]
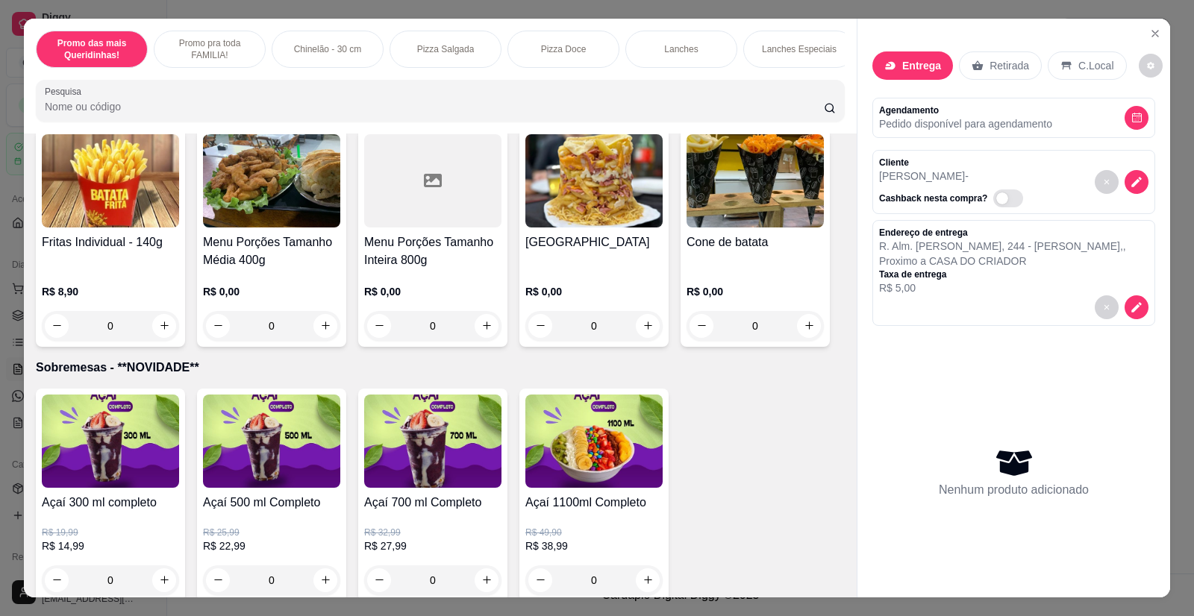
click at [594, 269] on div "R$ 0,00 0" at bounding box center [593, 305] width 137 height 72
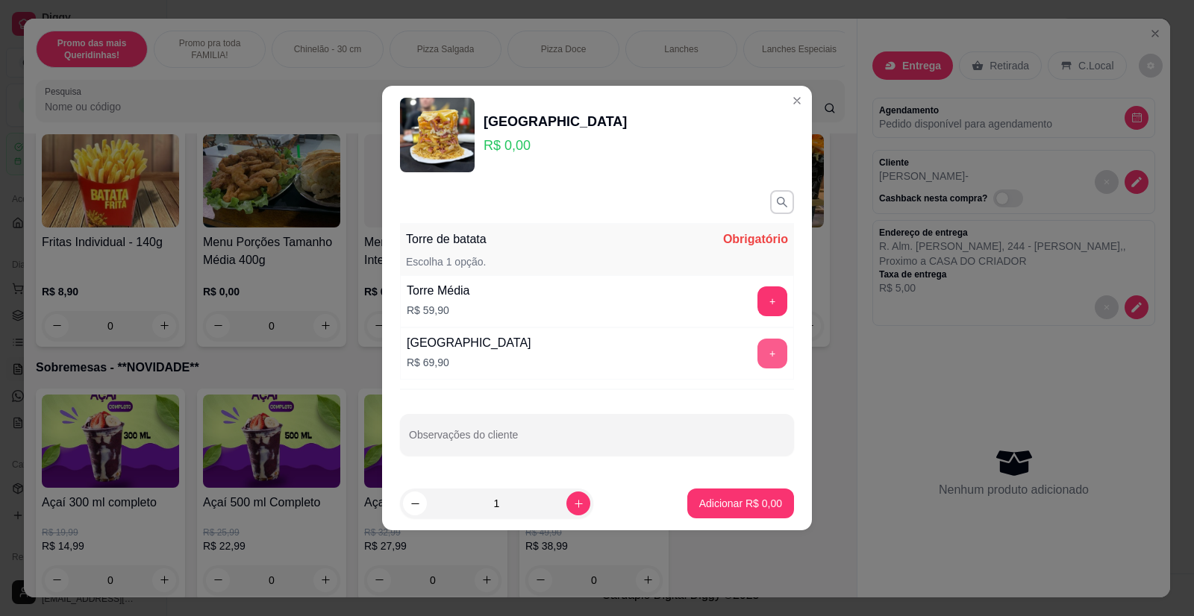
click at [764, 357] on button "+" at bounding box center [773, 354] width 30 height 30
click at [740, 505] on p "Adicionar R$ 69,90" at bounding box center [737, 503] width 89 height 15
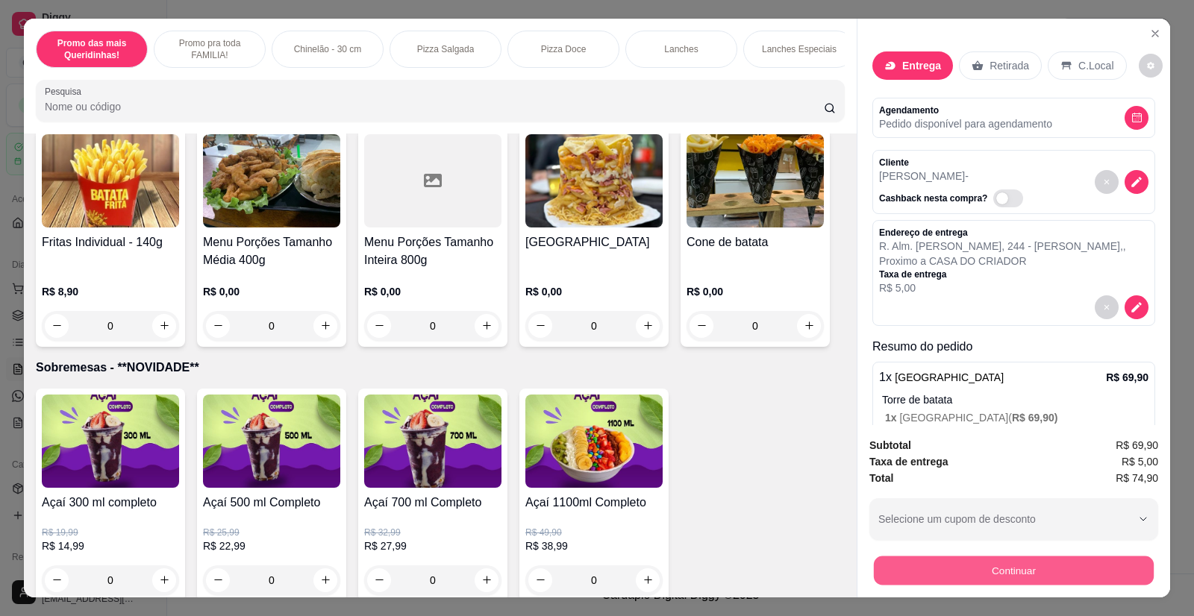
click at [973, 572] on button "Continuar" at bounding box center [1014, 571] width 280 height 29
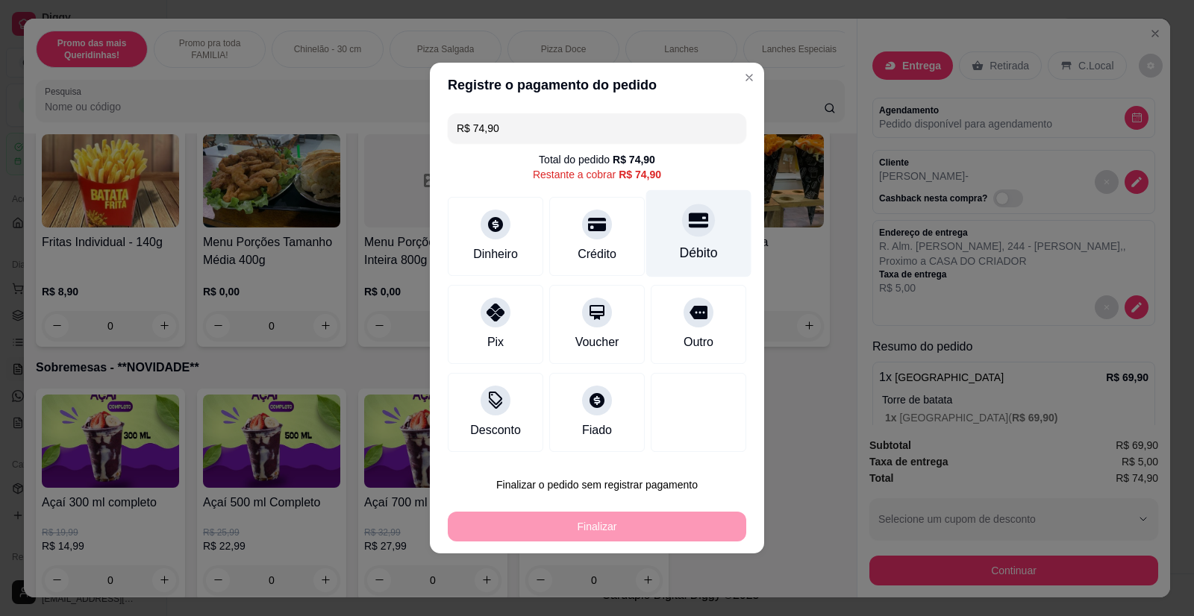
click at [681, 235] on div "Débito" at bounding box center [698, 233] width 105 height 87
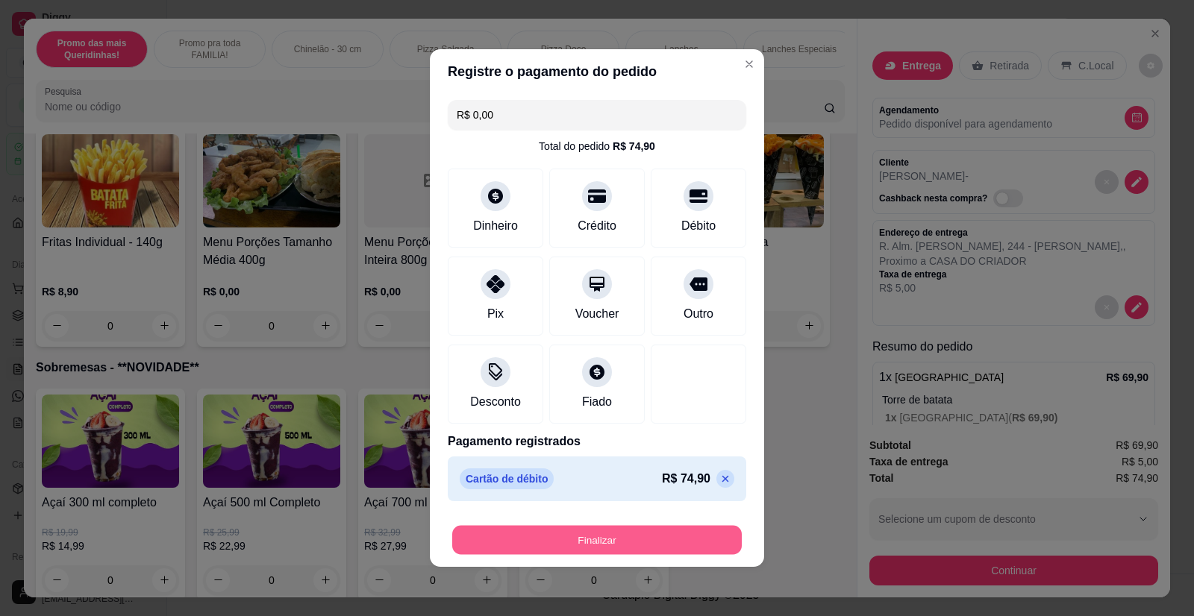
click at [597, 548] on button "Finalizar" at bounding box center [597, 540] width 290 height 29
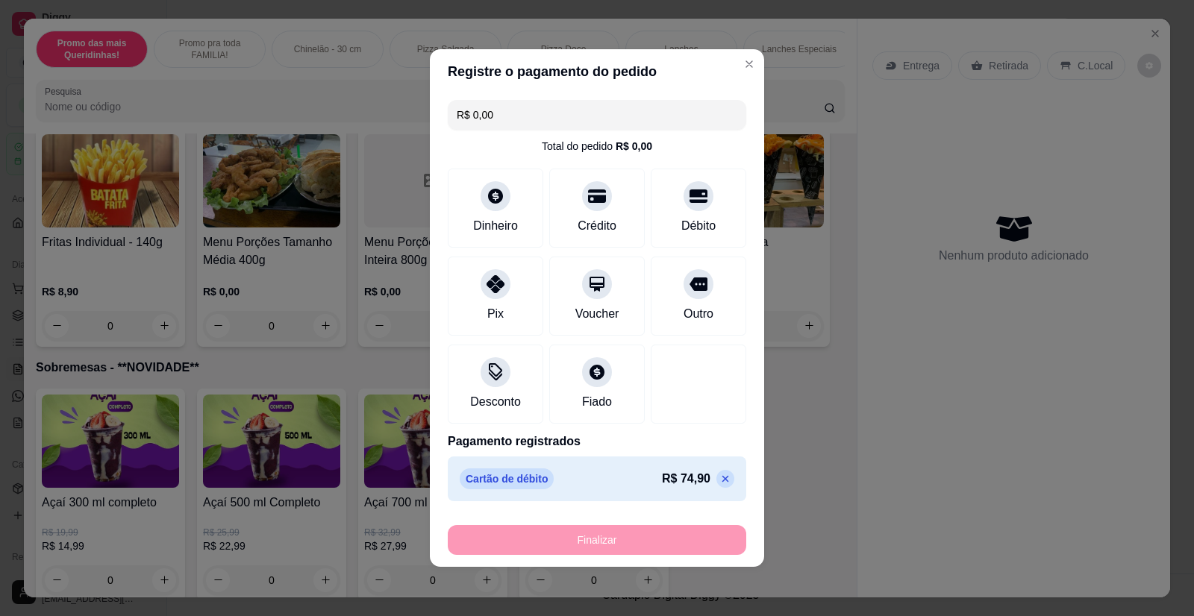
type input "-R$ 74,90"
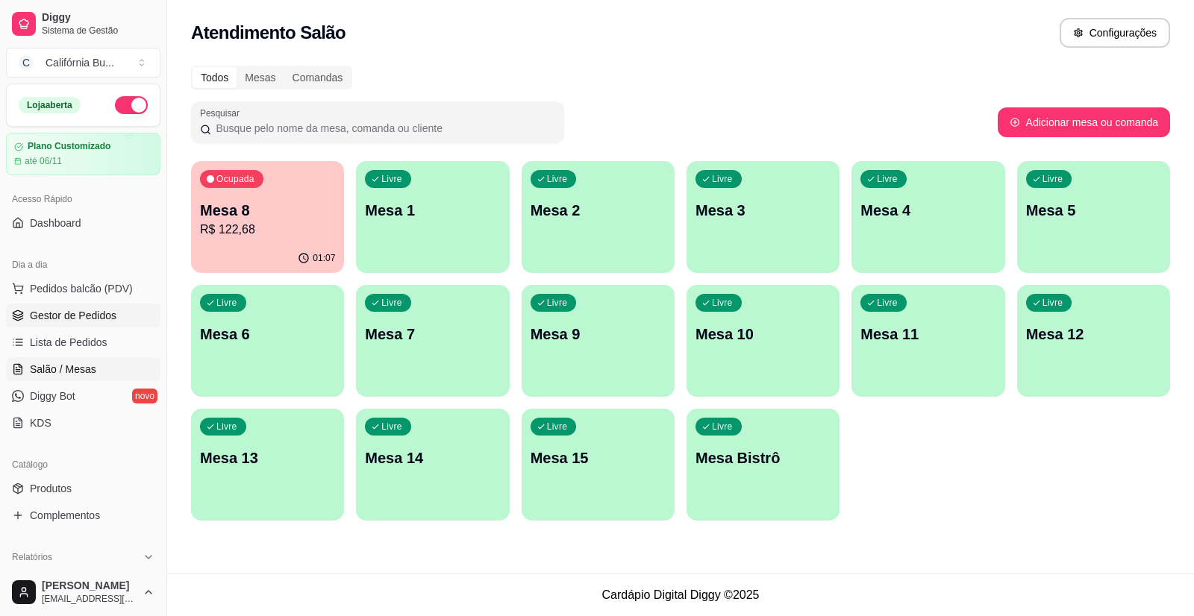
click at [75, 322] on span "Gestor de Pedidos" at bounding box center [73, 315] width 87 height 15
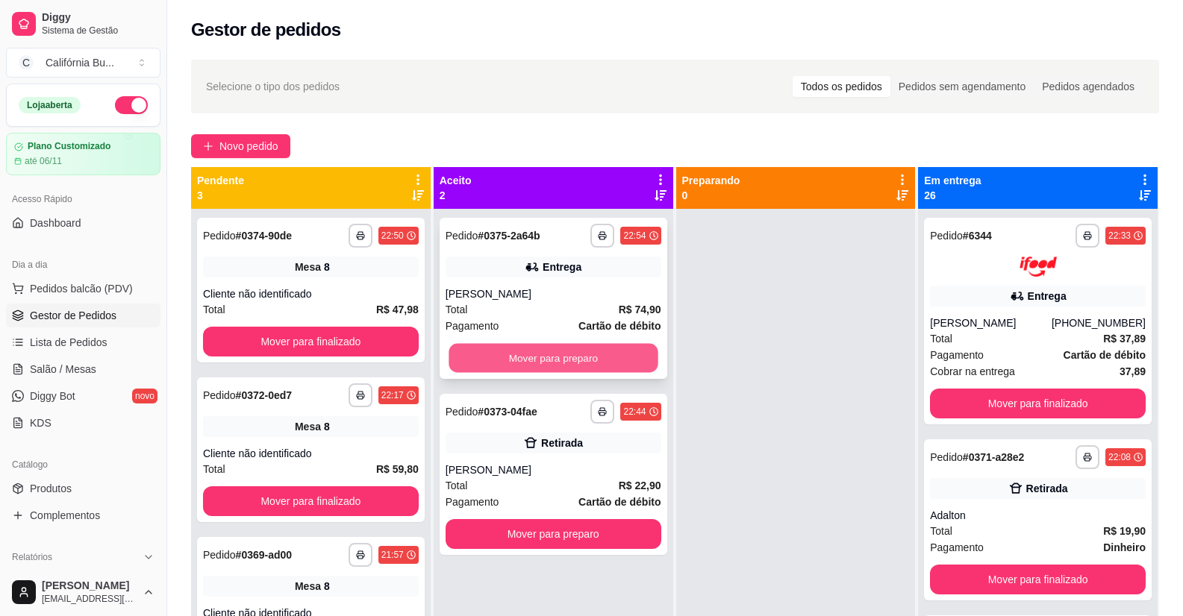
click at [578, 361] on button "Mover para preparo" at bounding box center [553, 358] width 209 height 29
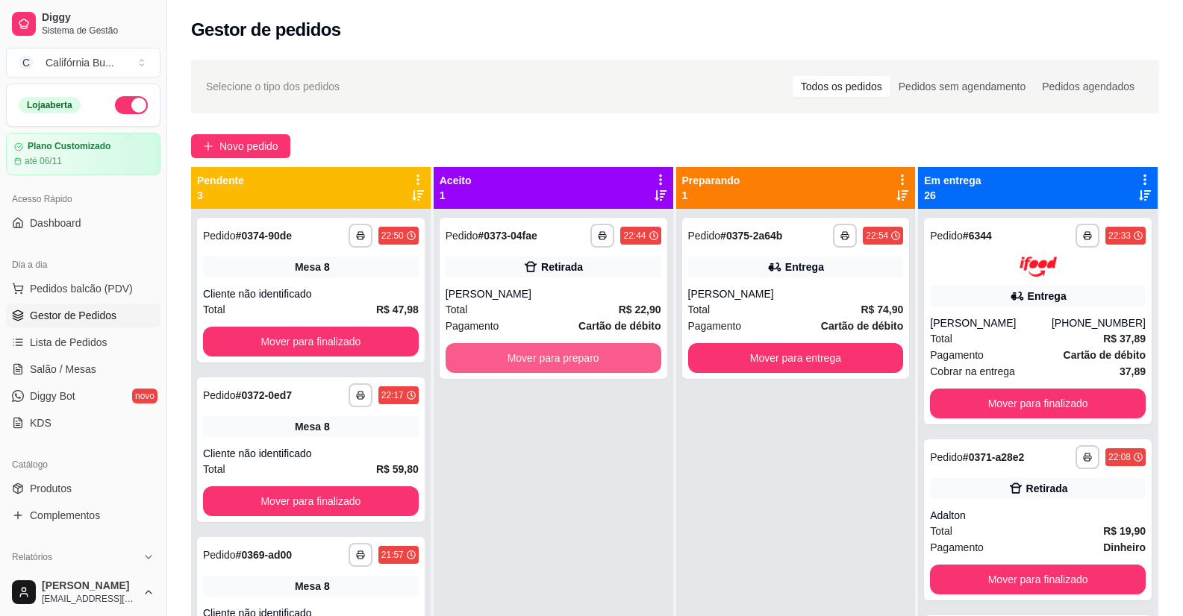
click at [578, 361] on button "Mover para preparo" at bounding box center [554, 358] width 216 height 30
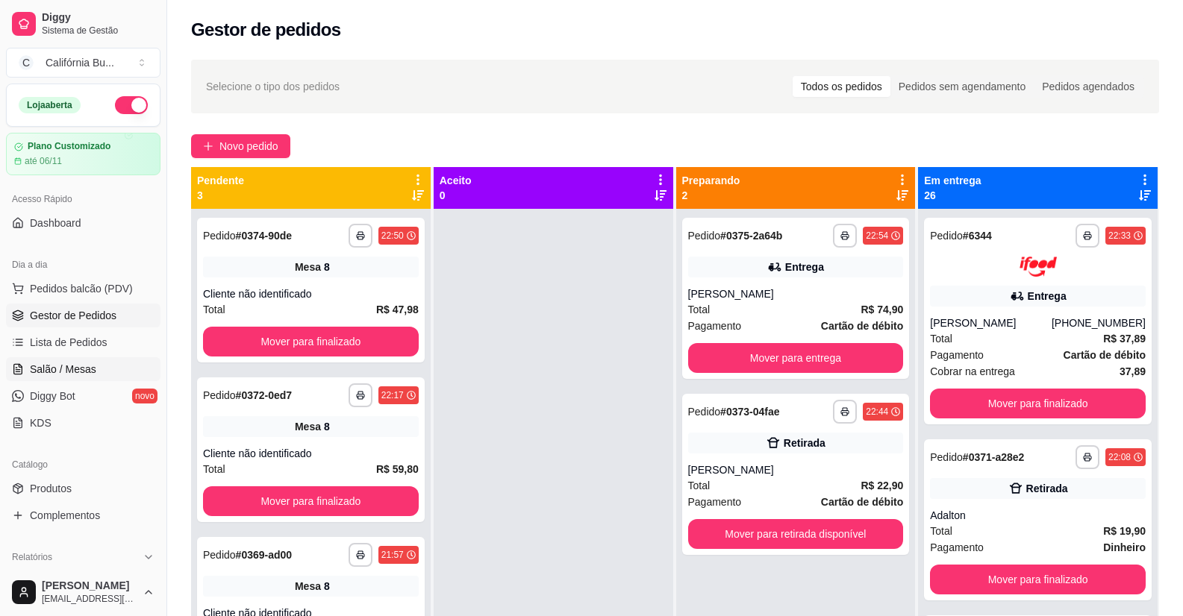
click at [64, 372] on span "Salão / Mesas" at bounding box center [63, 369] width 66 height 15
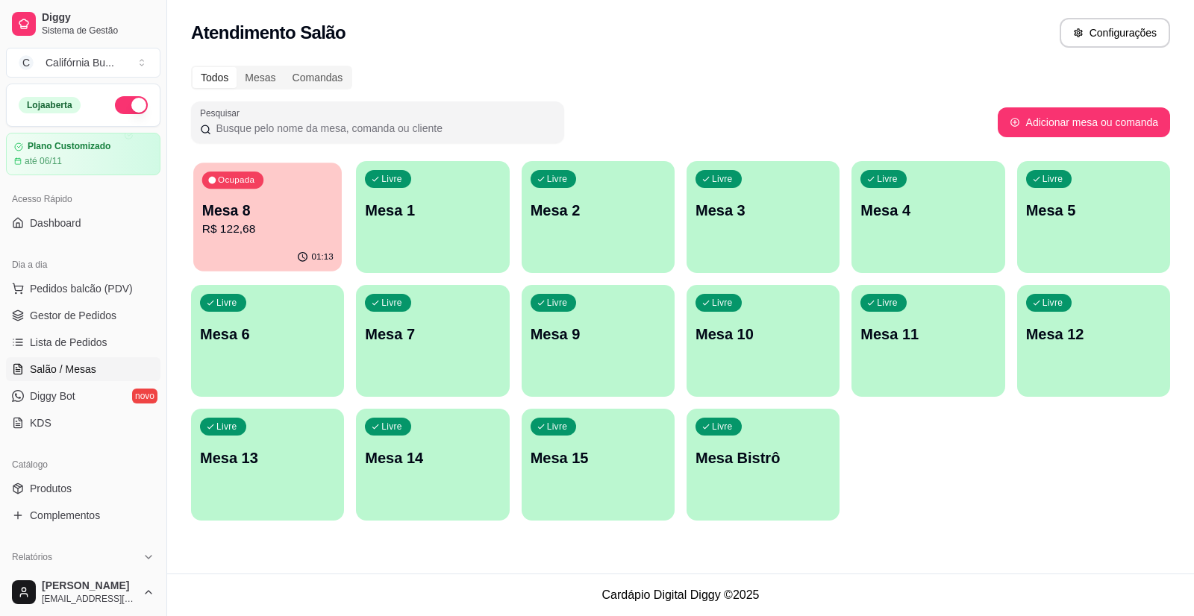
click at [263, 231] on p "R$ 122,68" at bounding box center [267, 229] width 131 height 17
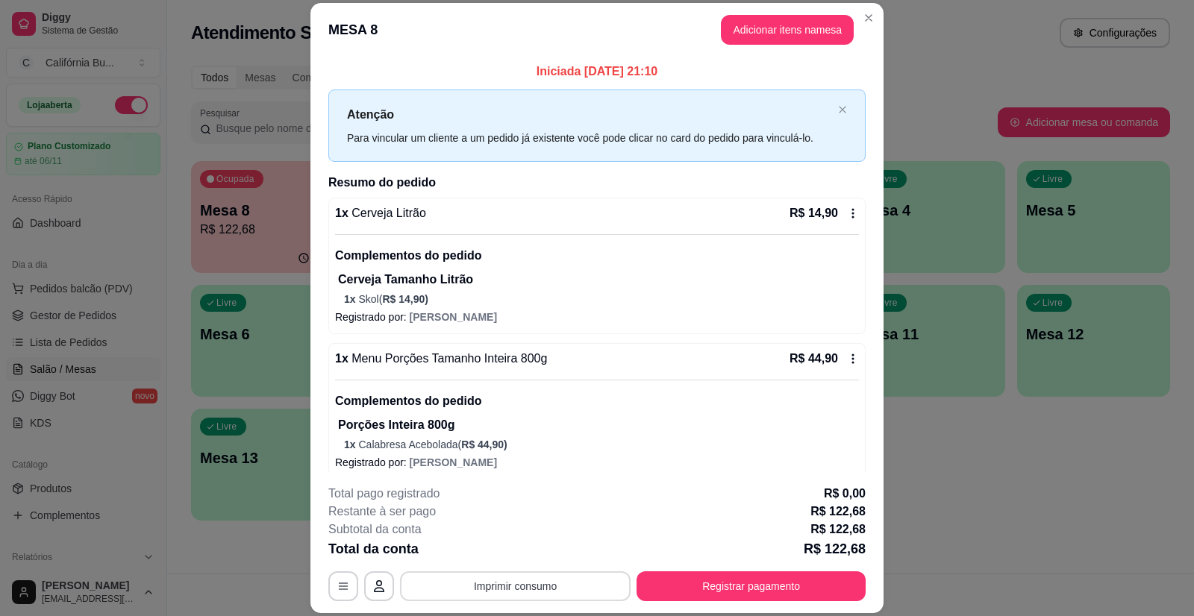
click at [509, 592] on button "Imprimir consumo" at bounding box center [515, 587] width 231 height 30
click at [522, 525] on button "Balcão" at bounding box center [514, 522] width 108 height 24
click at [742, 582] on button "Registrar pagamento" at bounding box center [751, 586] width 222 height 29
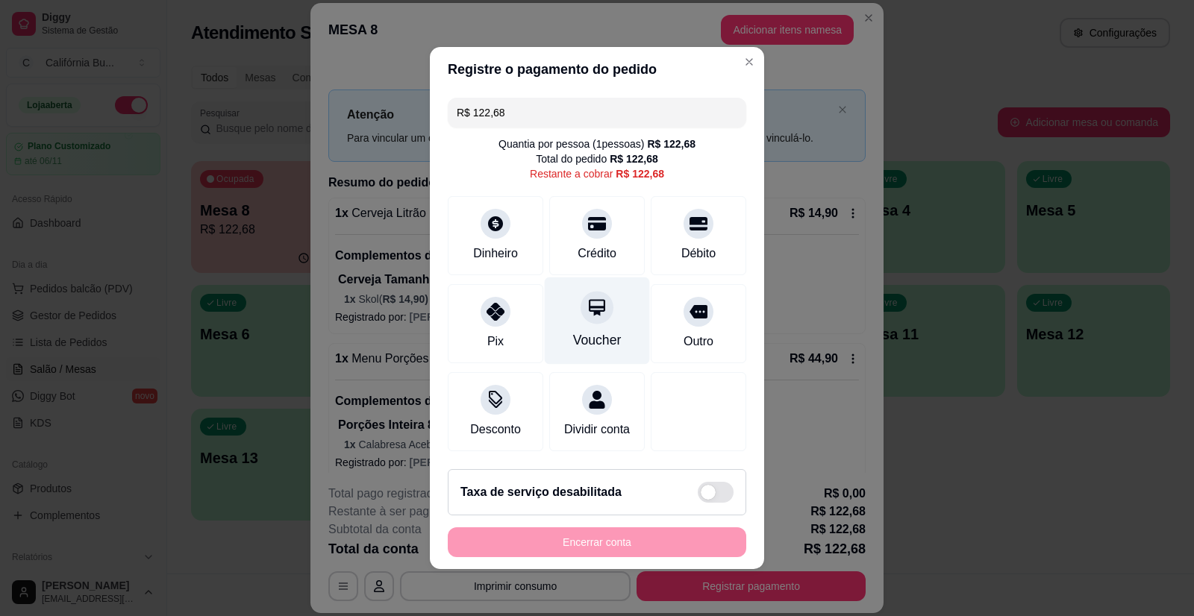
scroll to position [10, 0]
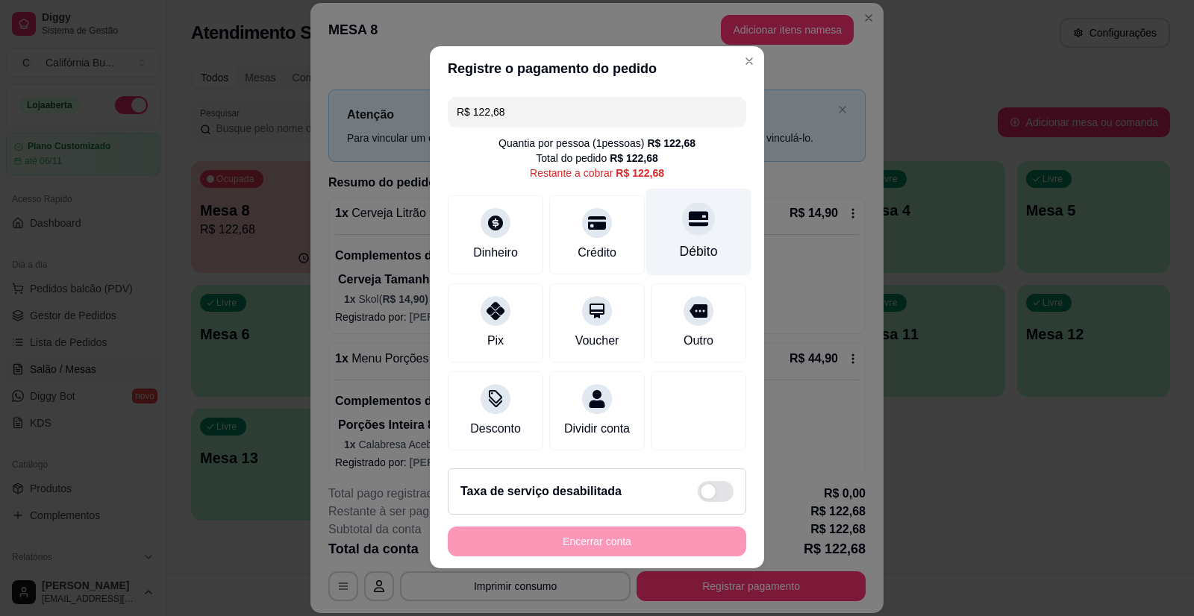
click at [682, 213] on div at bounding box center [698, 218] width 33 height 33
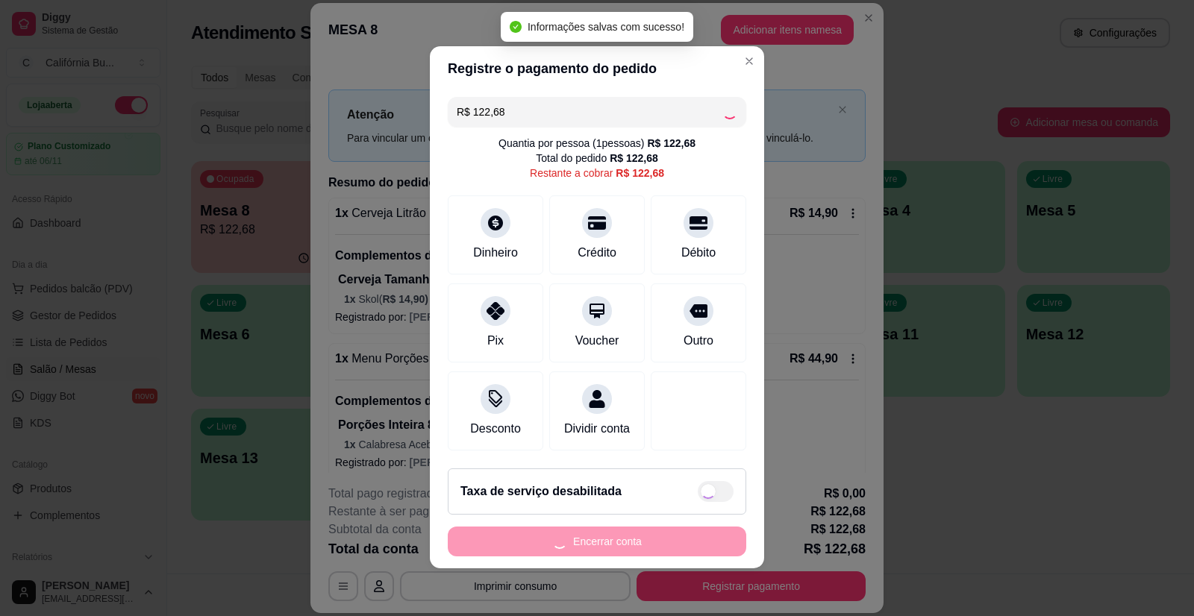
type input "R$ 0,00"
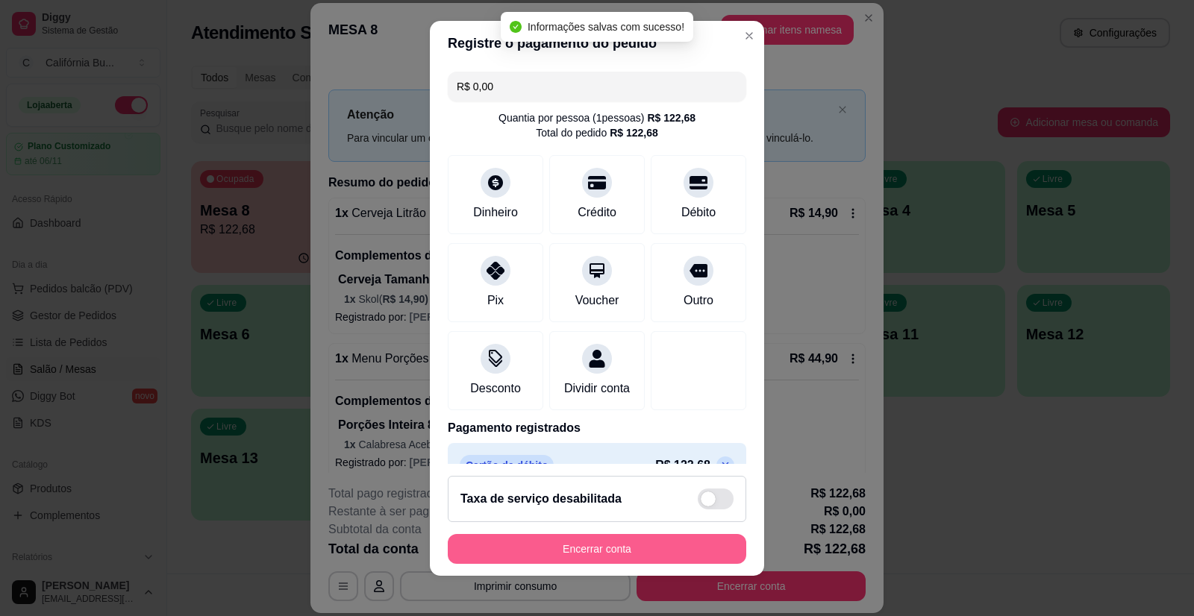
scroll to position [2, 0]
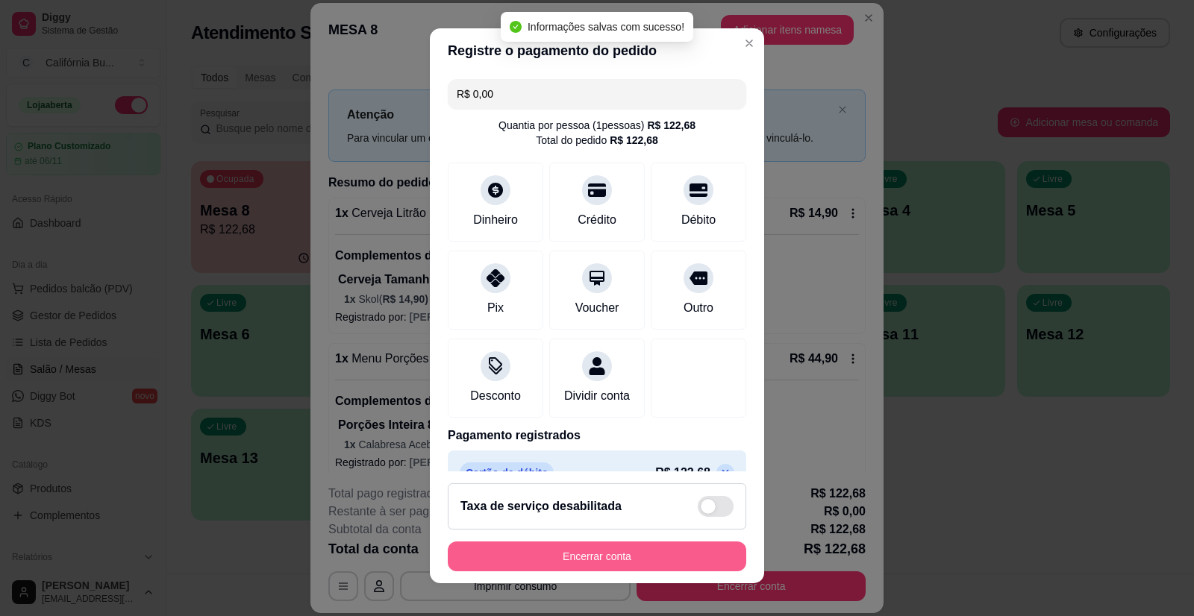
click at [628, 554] on button "Encerrar conta" at bounding box center [597, 557] width 299 height 30
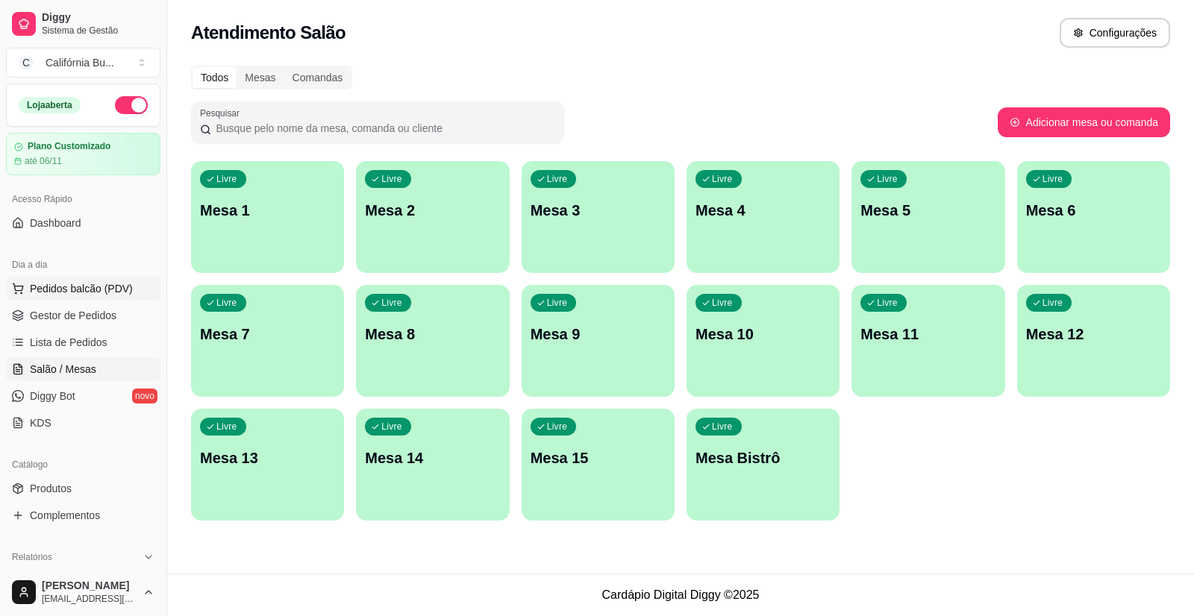
click at [82, 287] on span "Pedidos balcão (PDV)" at bounding box center [81, 288] width 103 height 15
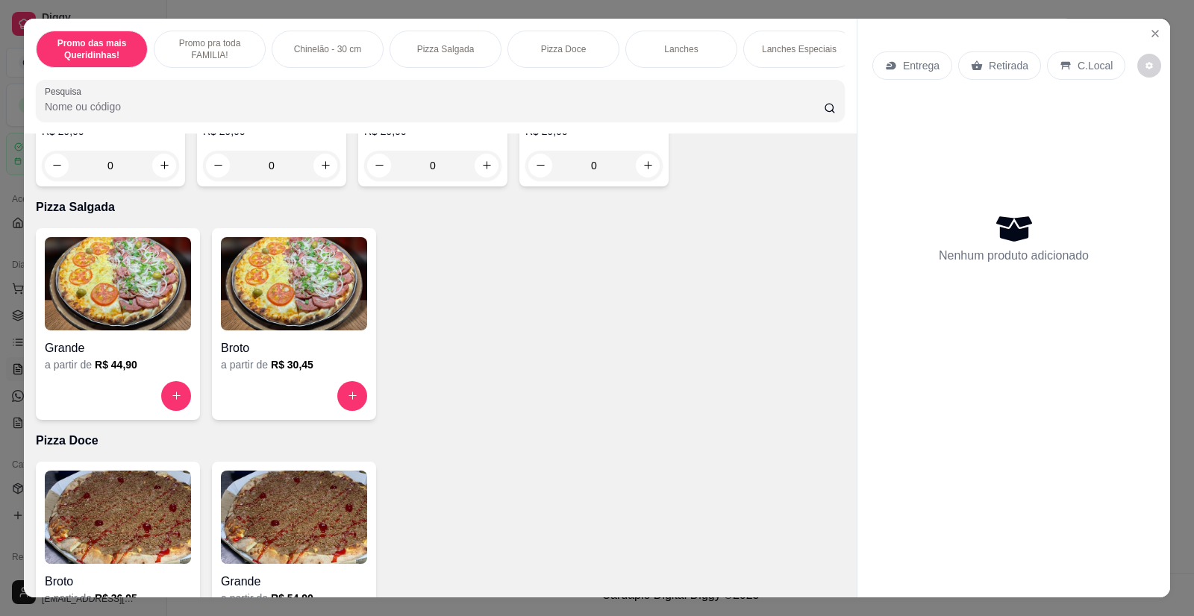
scroll to position [821, 0]
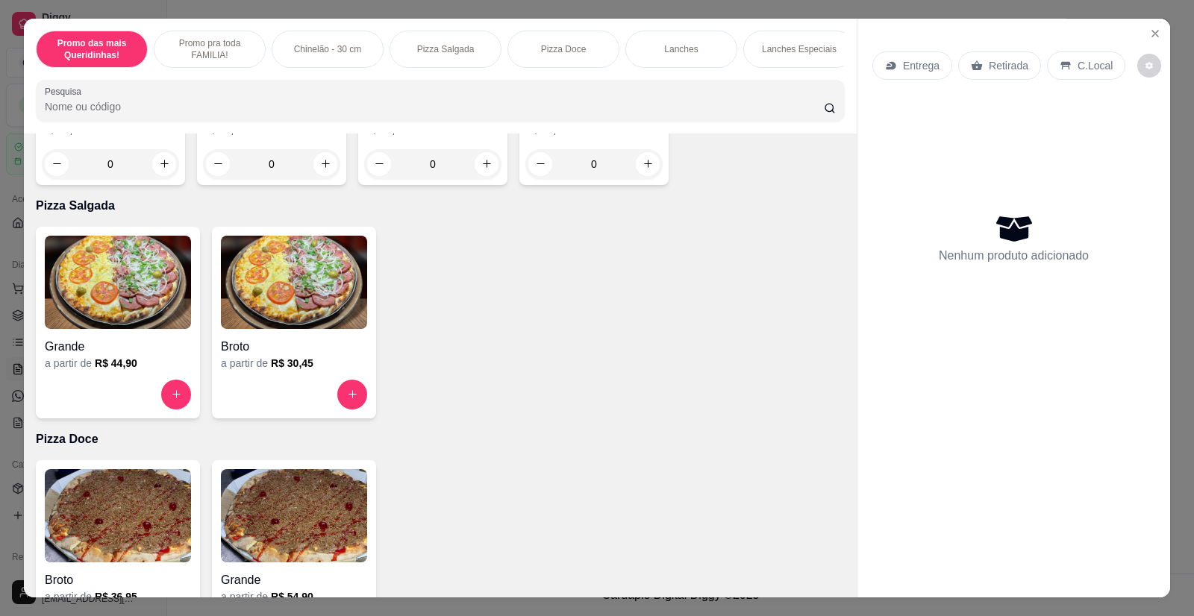
click at [119, 281] on img at bounding box center [118, 282] width 146 height 93
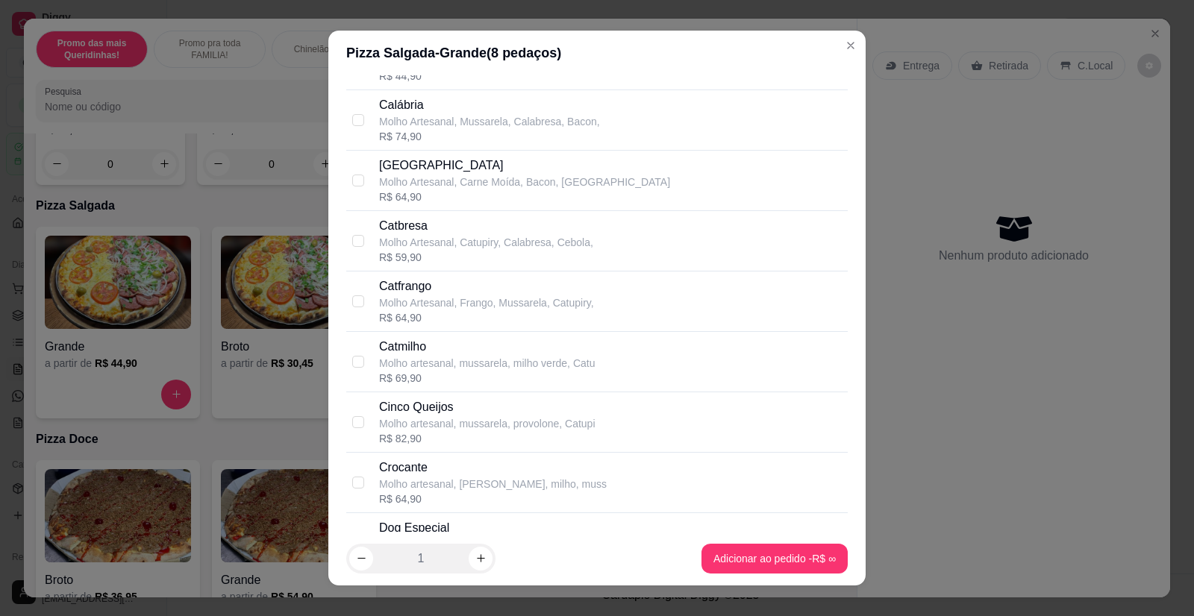
scroll to position [672, 0]
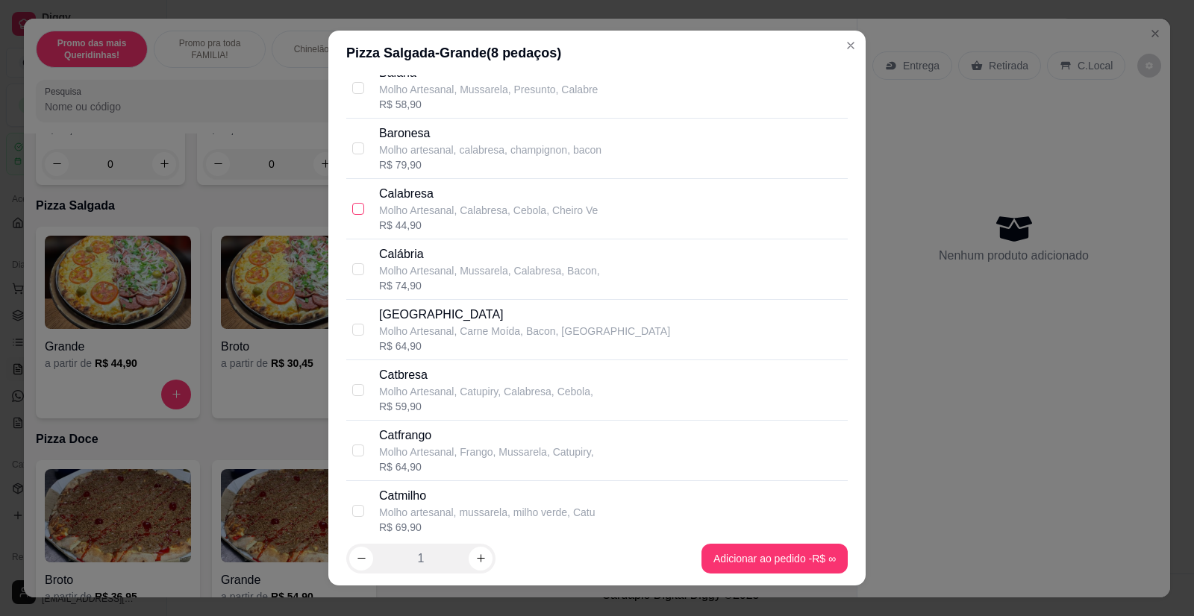
click at [352, 209] on input "checkbox" at bounding box center [358, 209] width 12 height 12
checkbox input "true"
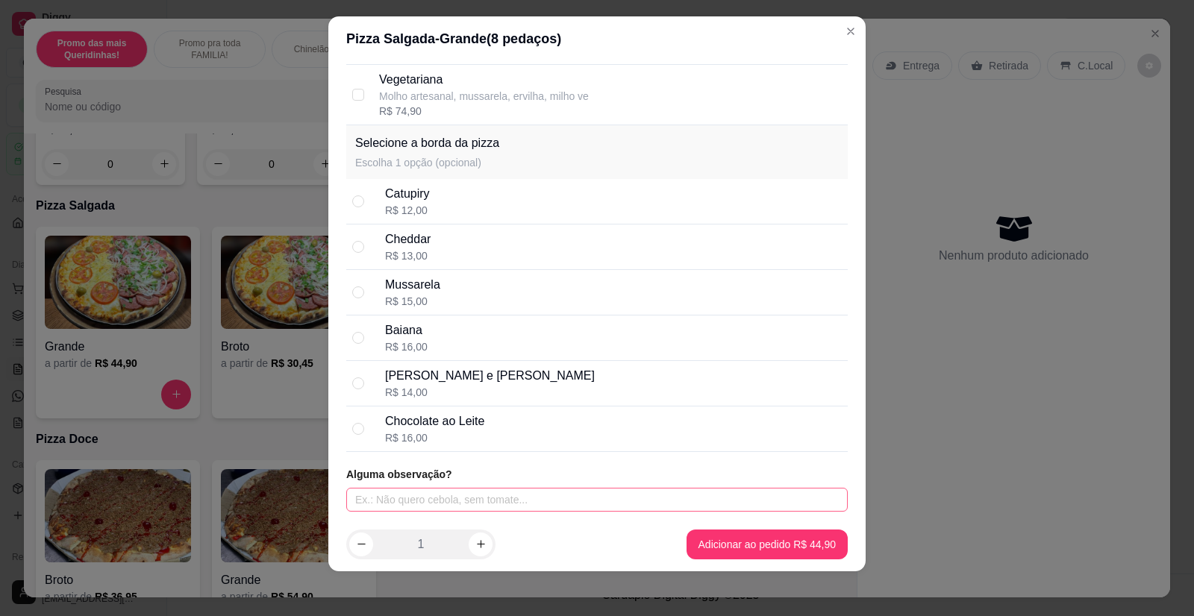
scroll to position [17, 0]
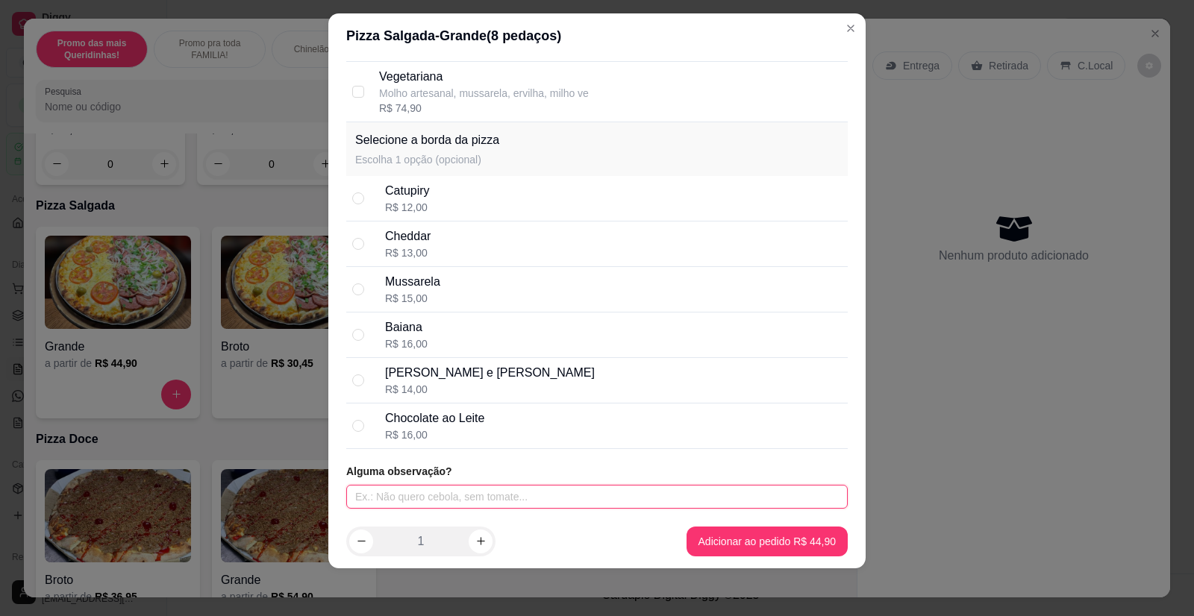
click at [466, 498] on input "text" at bounding box center [597, 497] width 502 height 24
type input "Sem cebolinha"
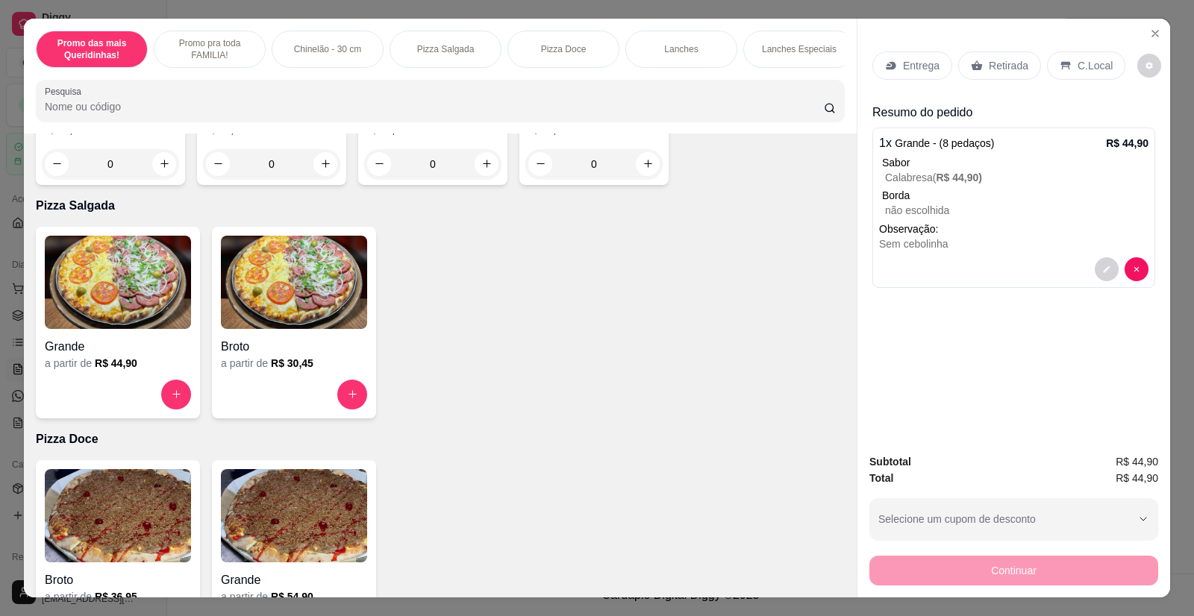
click at [96, 306] on img at bounding box center [118, 282] width 146 height 93
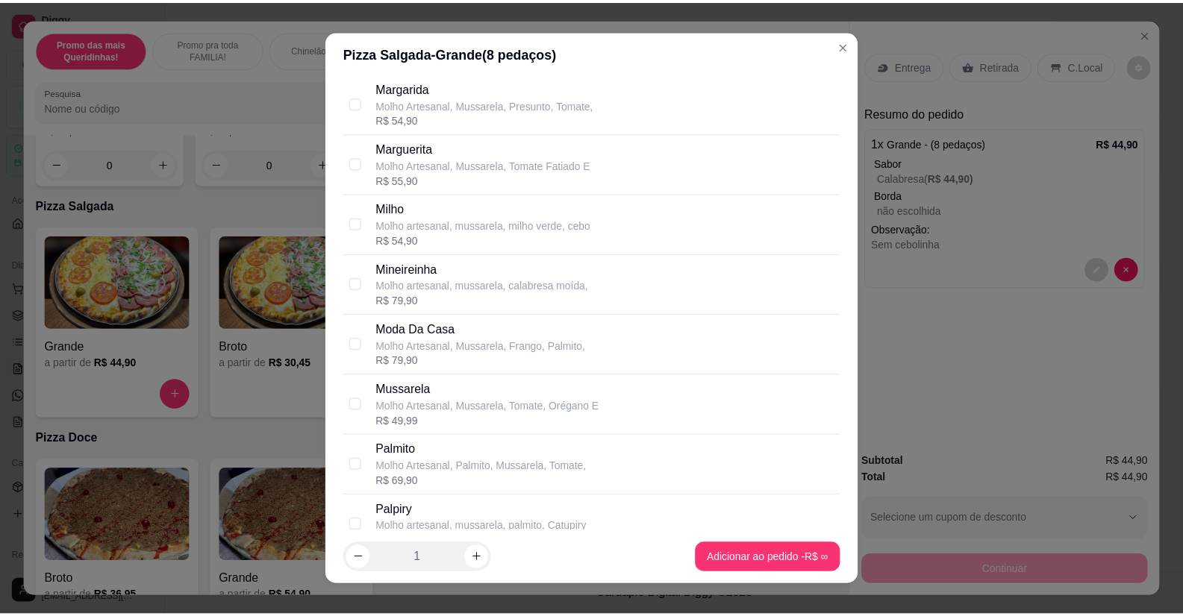
scroll to position [1940, 0]
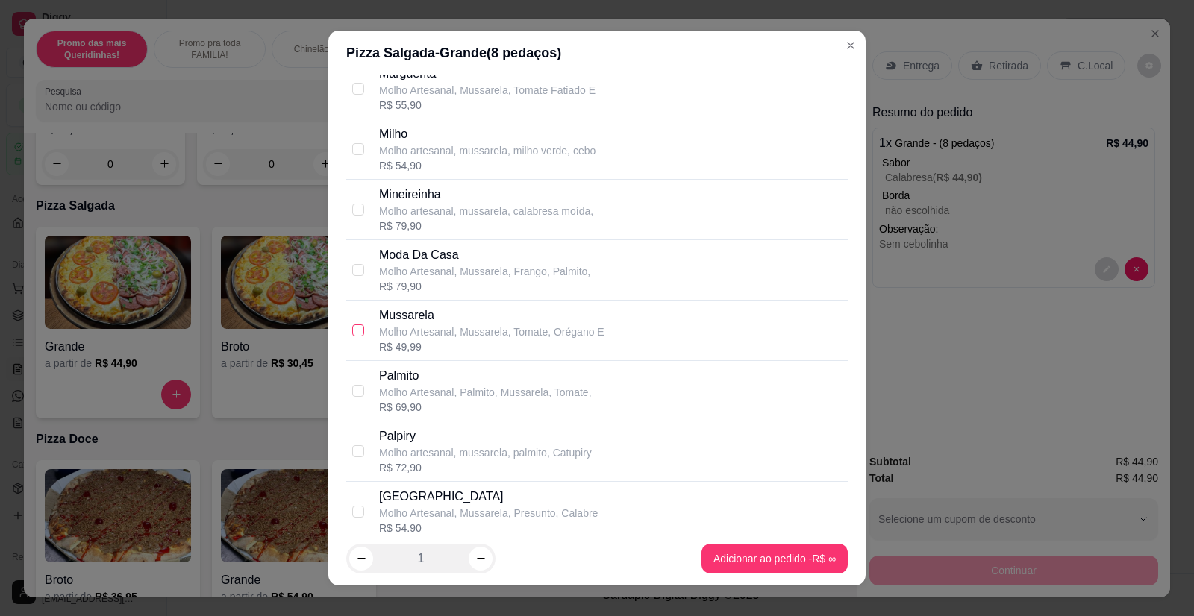
click at [354, 327] on input "checkbox" at bounding box center [358, 331] width 12 height 12
checkbox input "true"
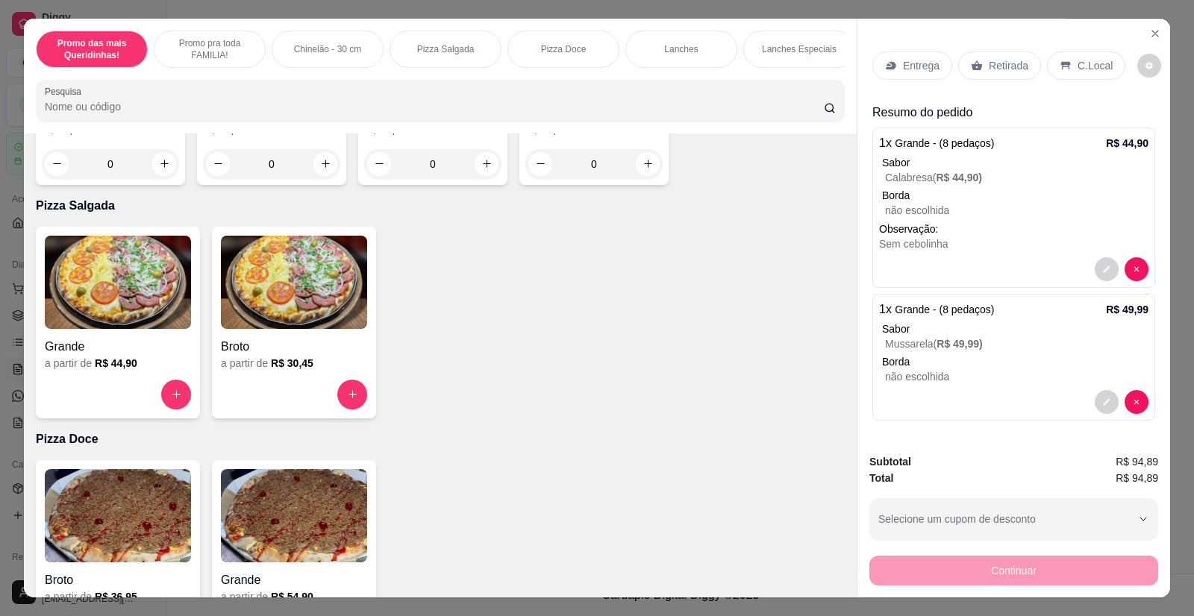
click at [989, 61] on p "Retirada" at bounding box center [1009, 65] width 40 height 15
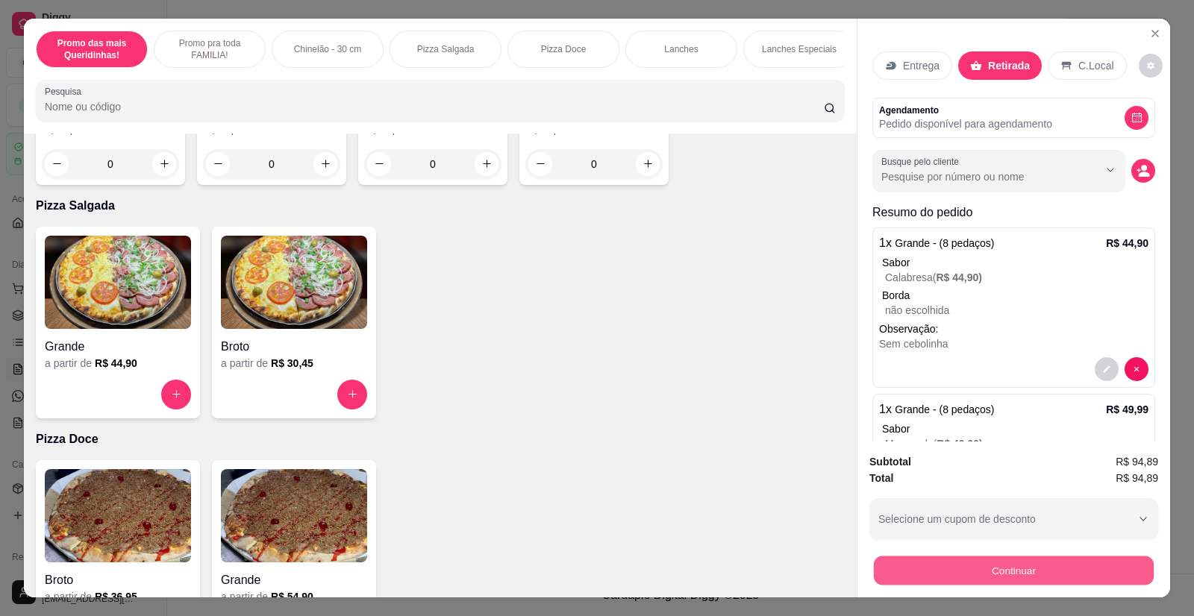
click at [961, 566] on button "Continuar" at bounding box center [1014, 571] width 280 height 29
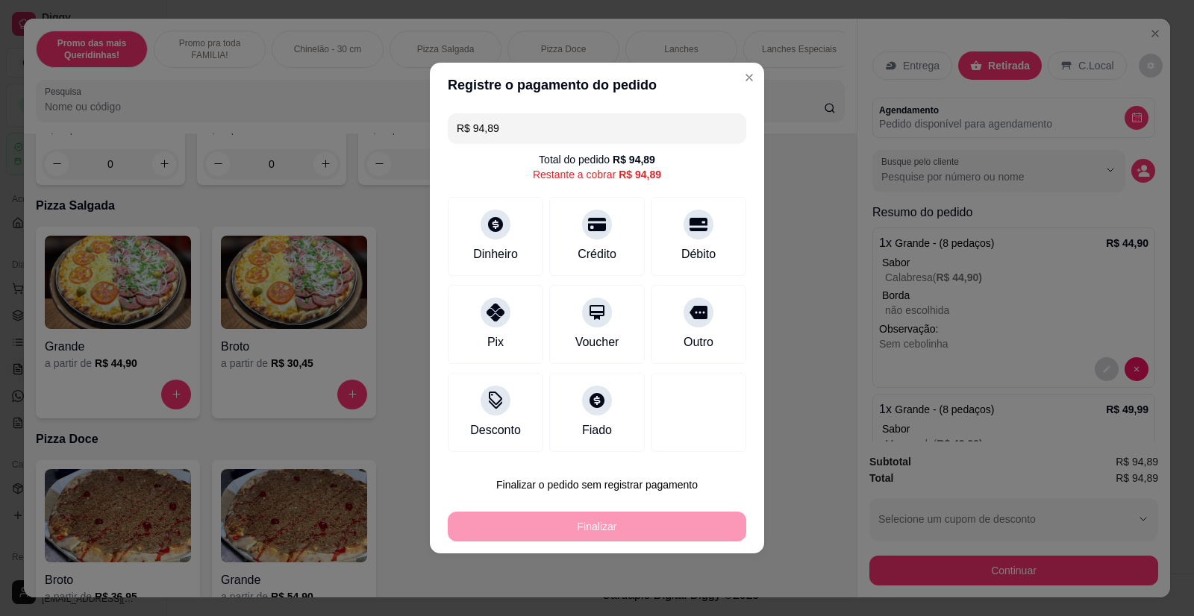
click at [746, 63] on header "Registre o pagamento do pedido" at bounding box center [597, 85] width 334 height 45
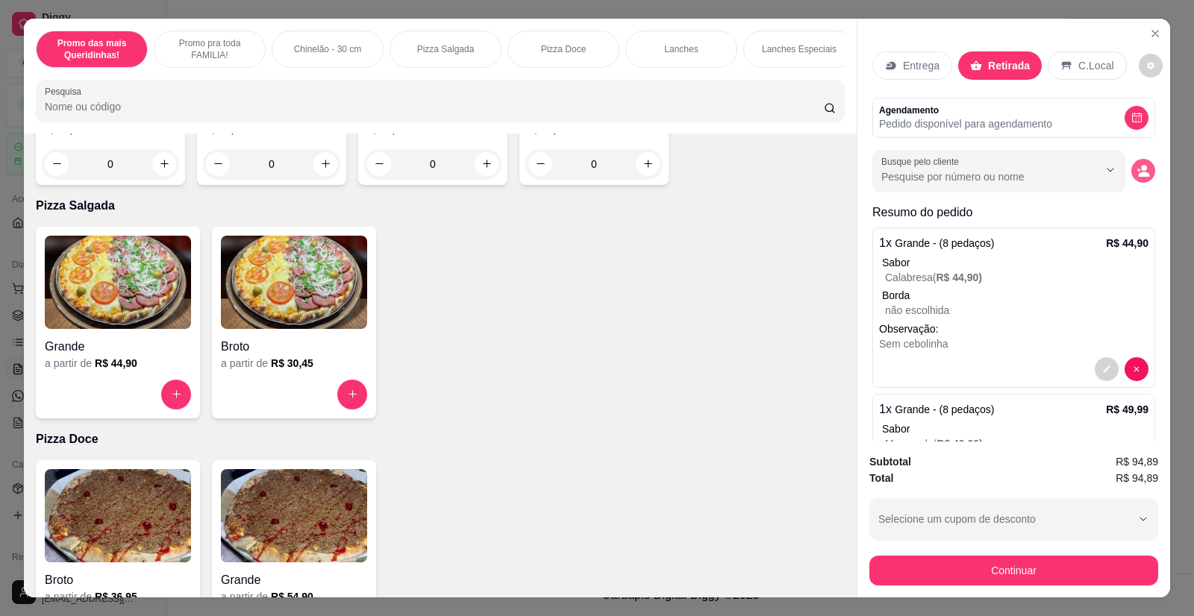
click at [1135, 169] on button "decrease-product-quantity" at bounding box center [1143, 171] width 24 height 24
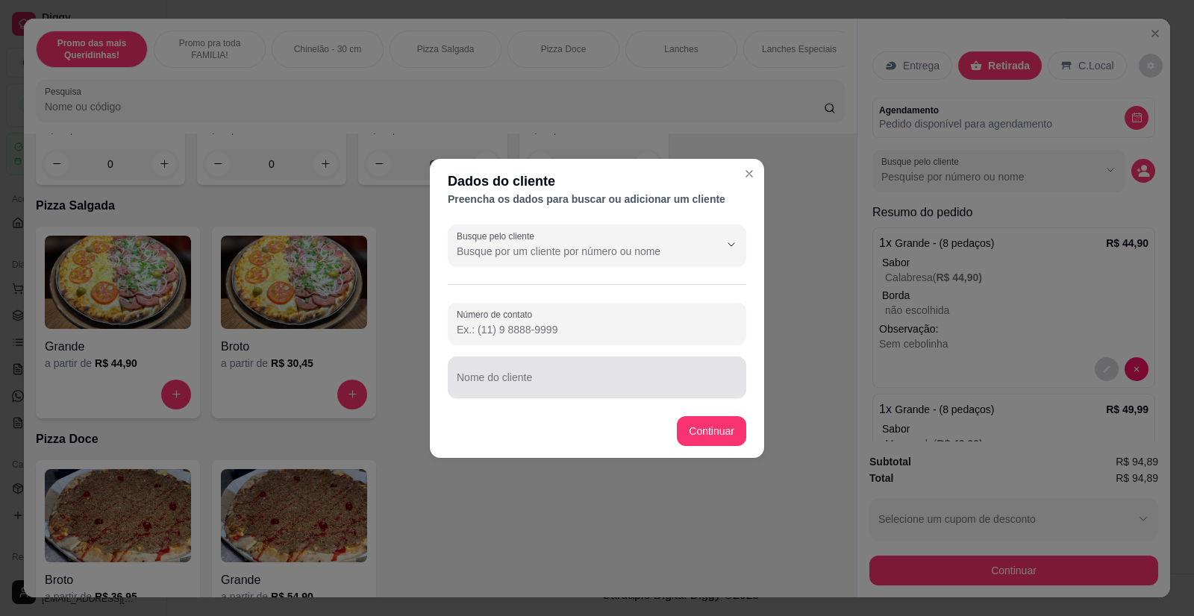
click at [560, 377] on input "Nome do cliente" at bounding box center [597, 383] width 281 height 15
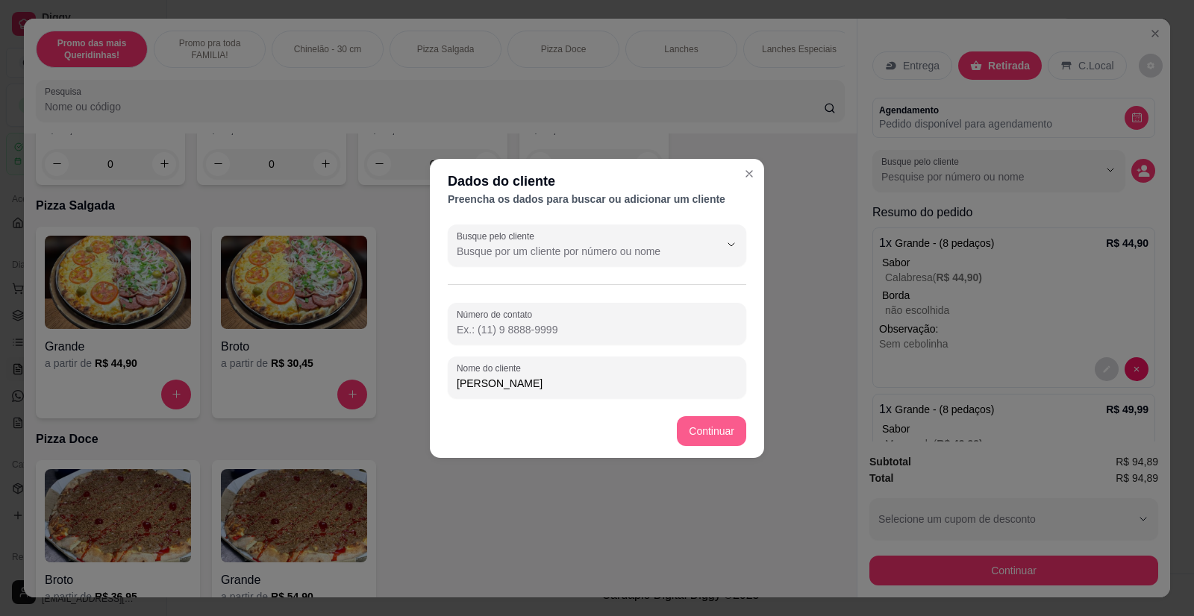
type input "[PERSON_NAME]"
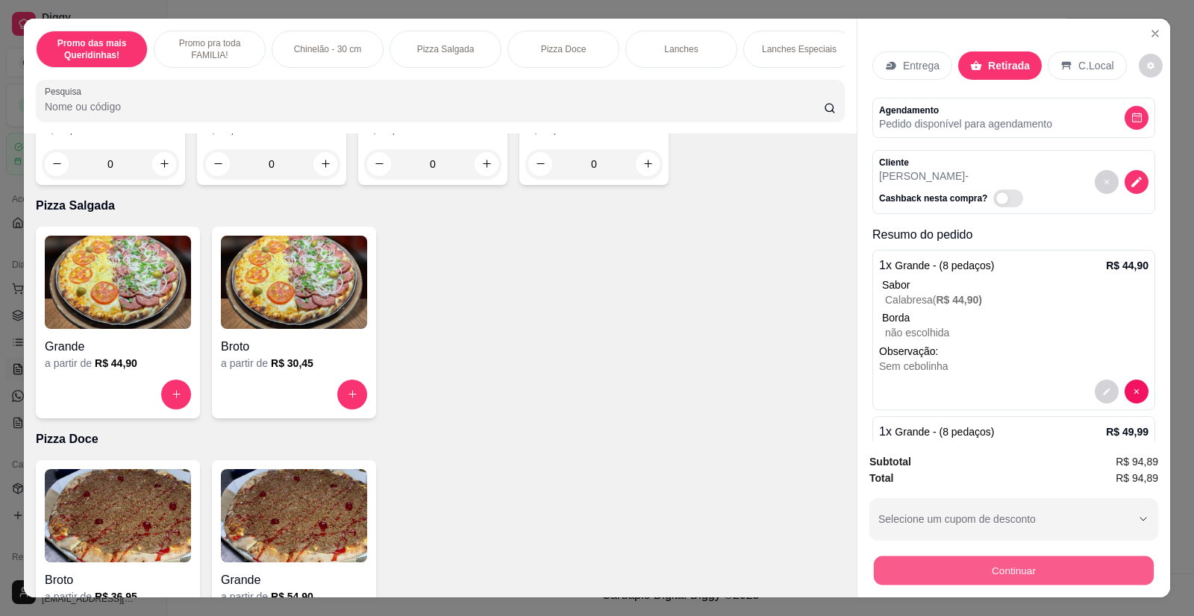
click at [930, 570] on button "Continuar" at bounding box center [1014, 571] width 280 height 29
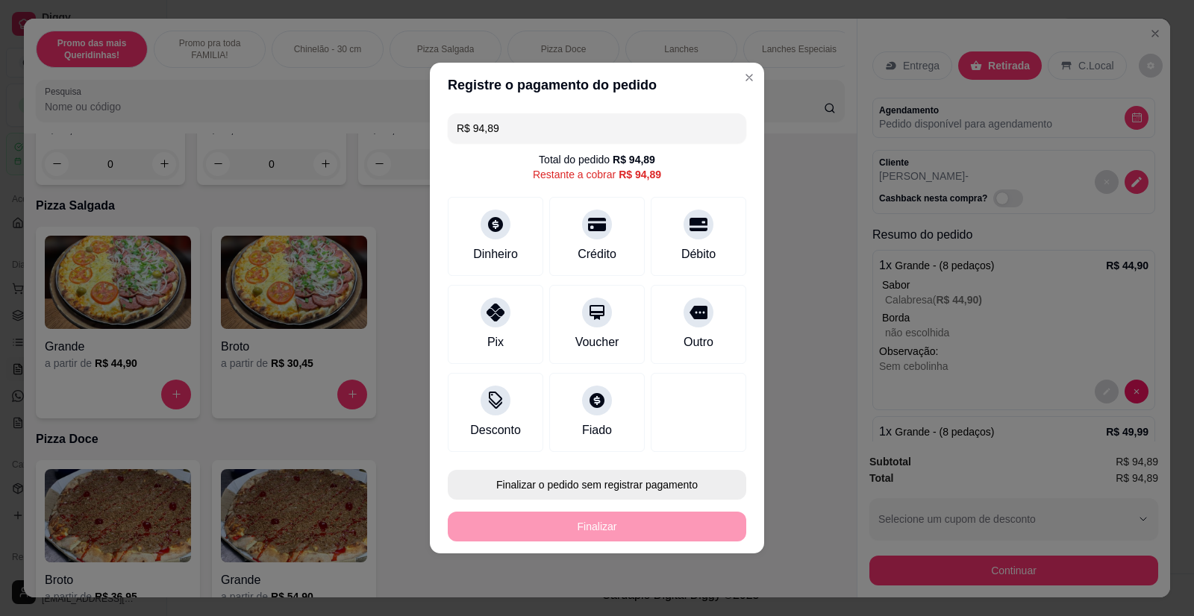
click at [595, 480] on button "Finalizar o pedido sem registrar pagamento" at bounding box center [597, 485] width 299 height 30
click at [716, 444] on button "Confirmar" at bounding box center [688, 442] width 55 height 23
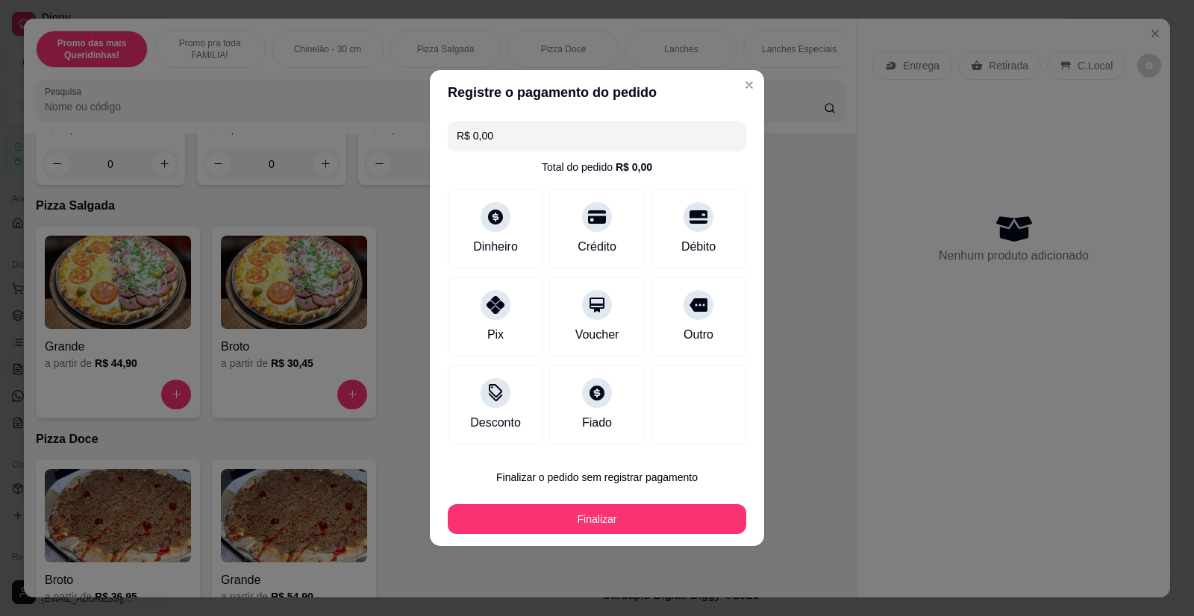
type input "R$ 0,00"
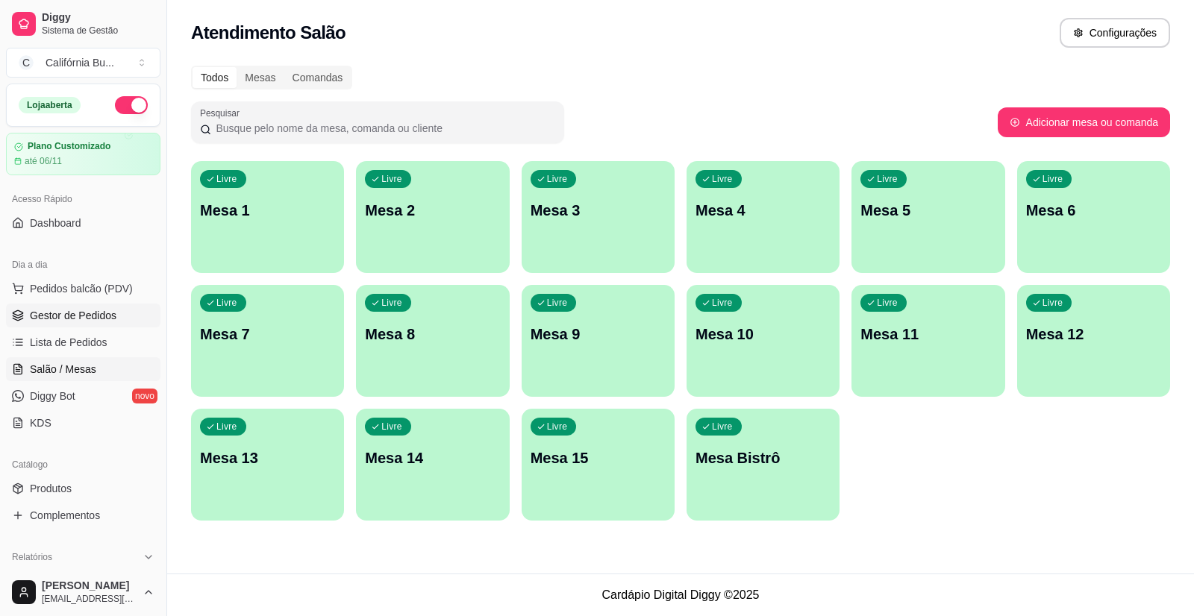
click at [78, 318] on span "Gestor de Pedidos" at bounding box center [73, 315] width 87 height 15
